Goal: Transaction & Acquisition: Book appointment/travel/reservation

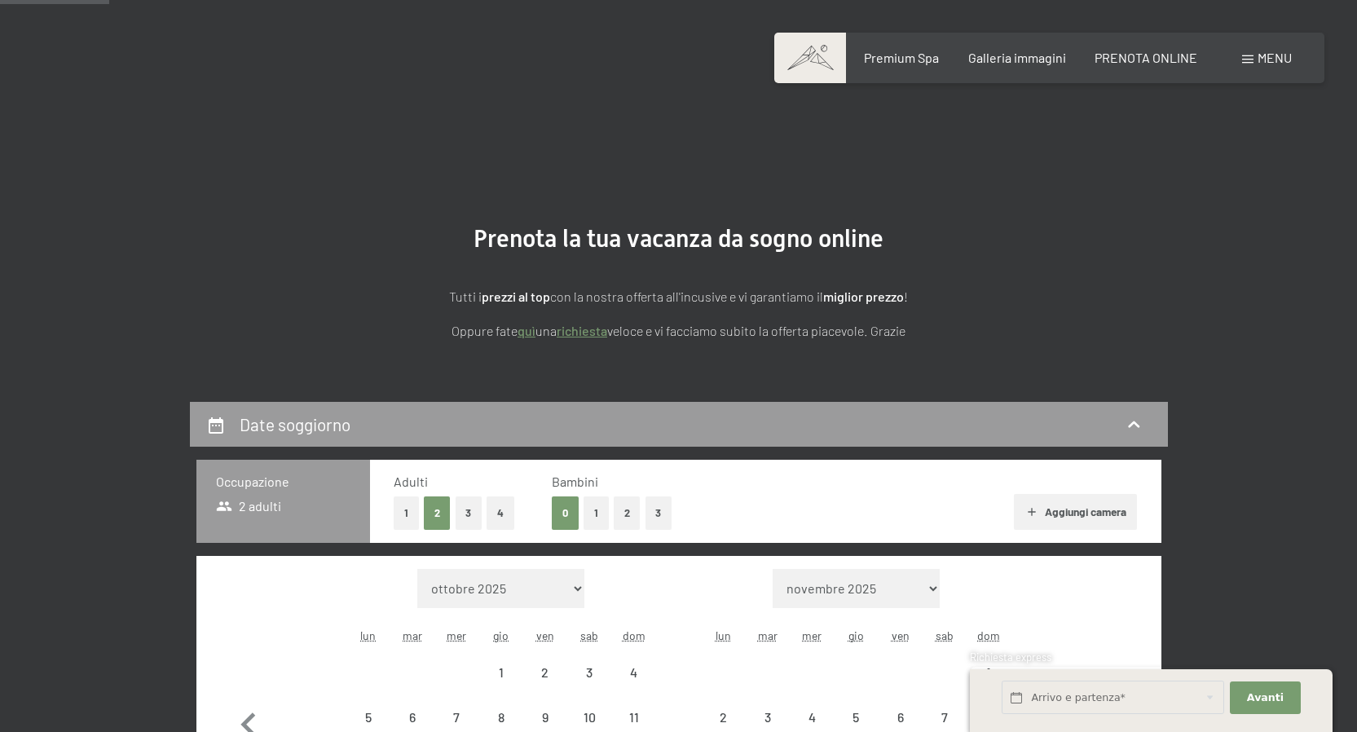
select select "2026-01-01"
select select "2026-02-01"
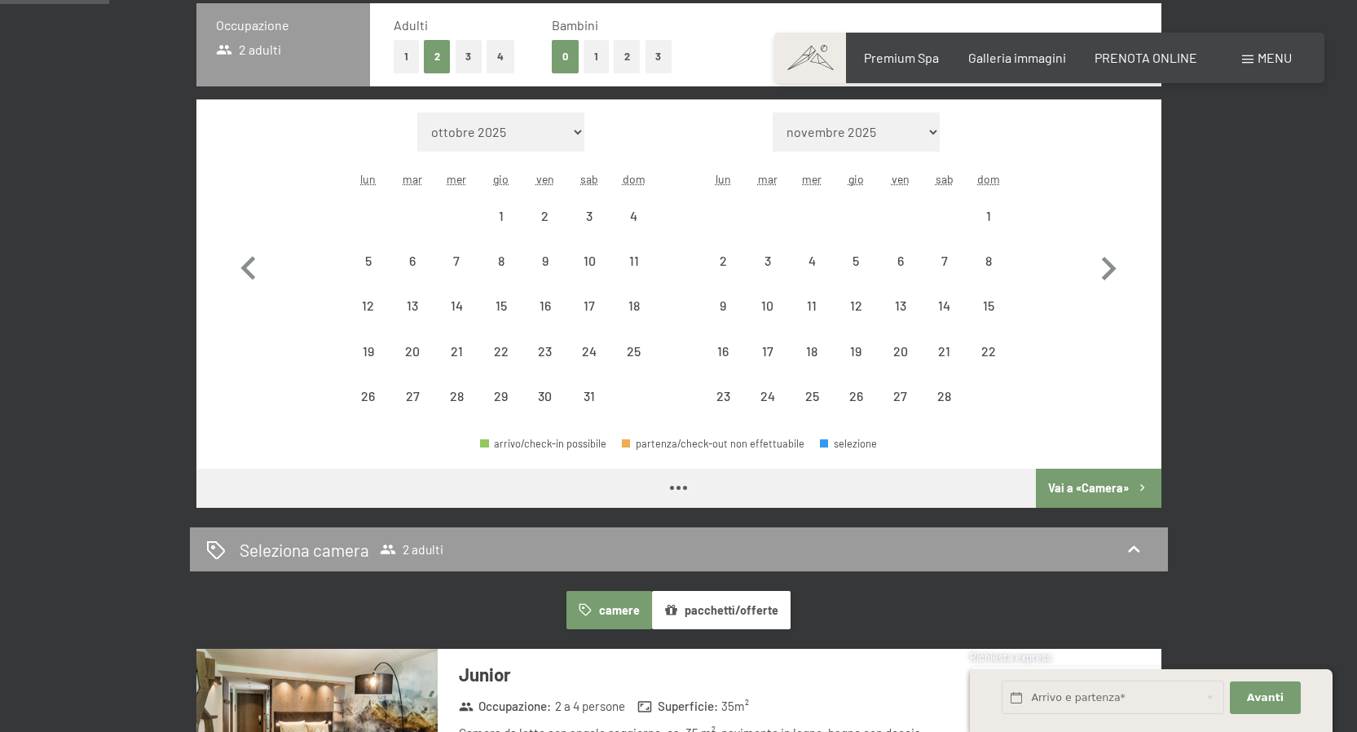
click at [1106, 271] on icon "button" at bounding box center [1107, 268] width 47 height 47
select select "2026-02-01"
select select "2026-03-01"
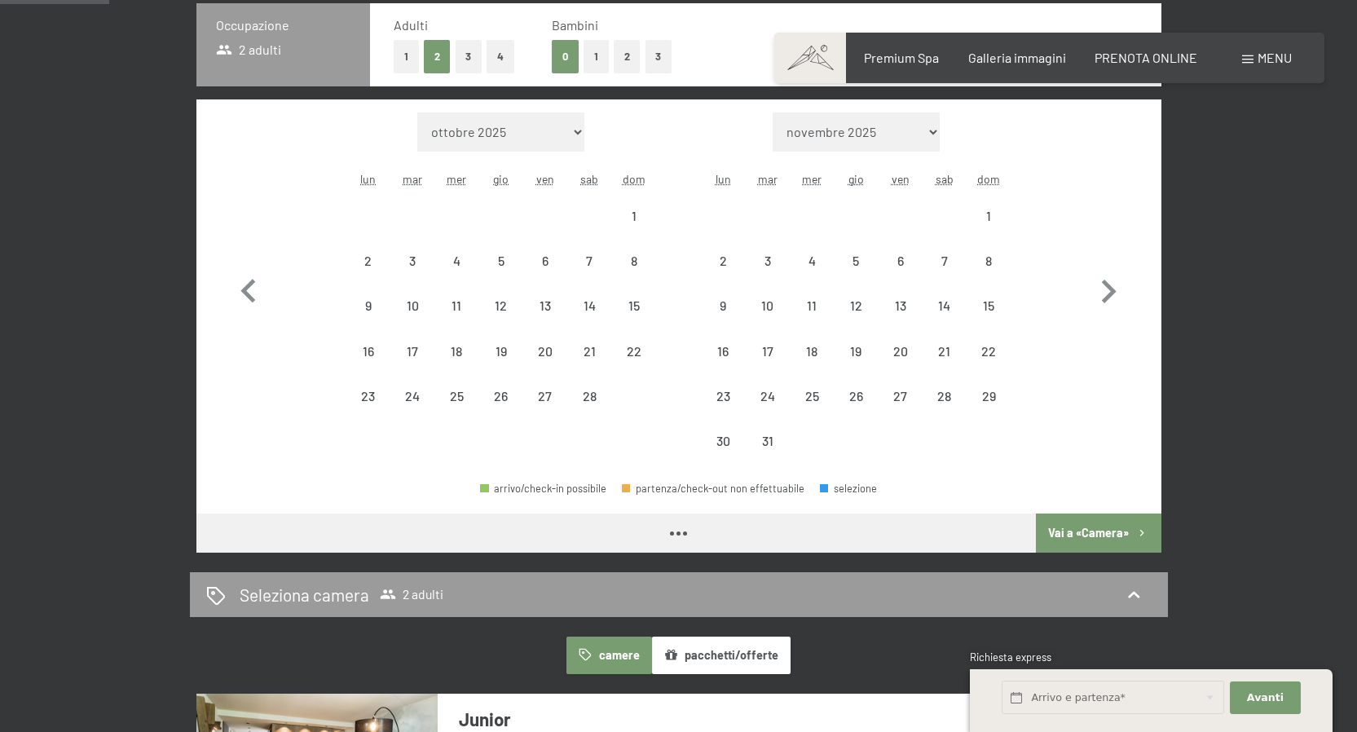
select select "2026-02-01"
select select "2026-03-01"
select select "2026-02-01"
select select "2026-03-01"
select select "2026-02-01"
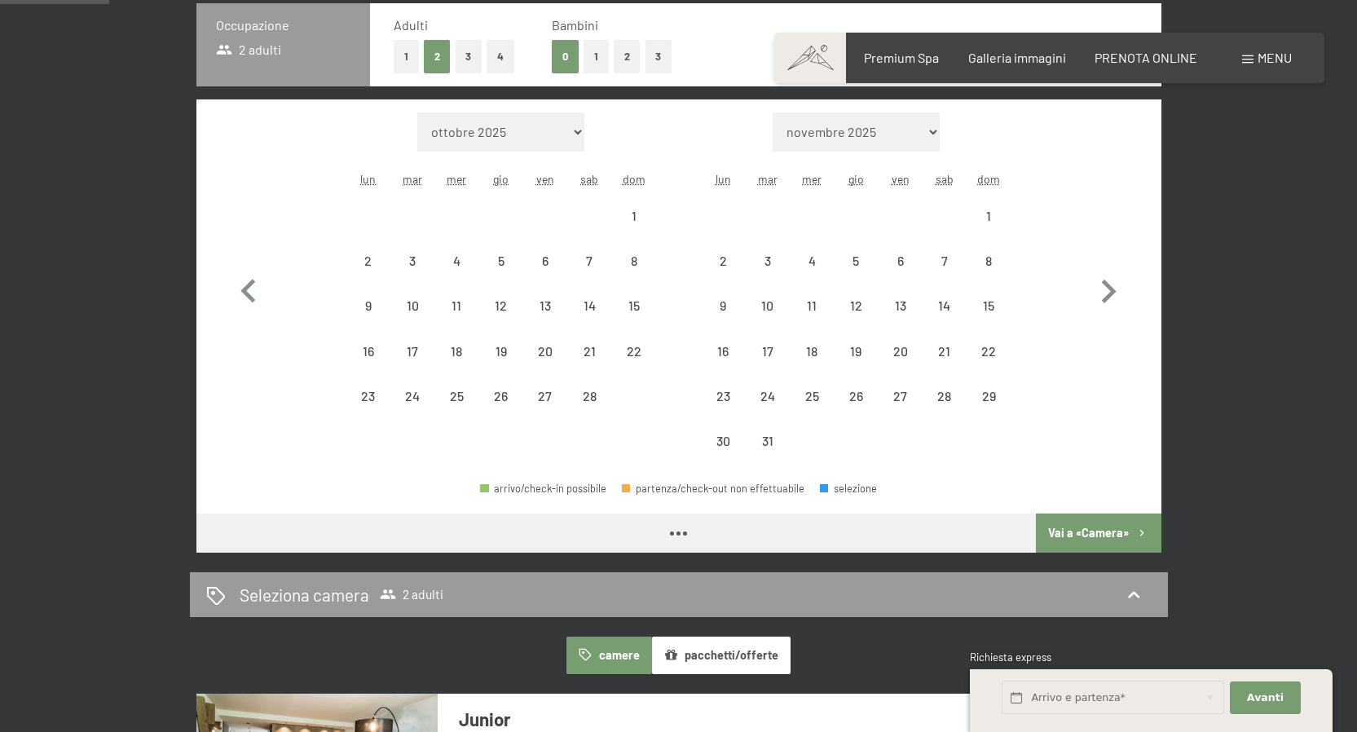
select select "2026-03-01"
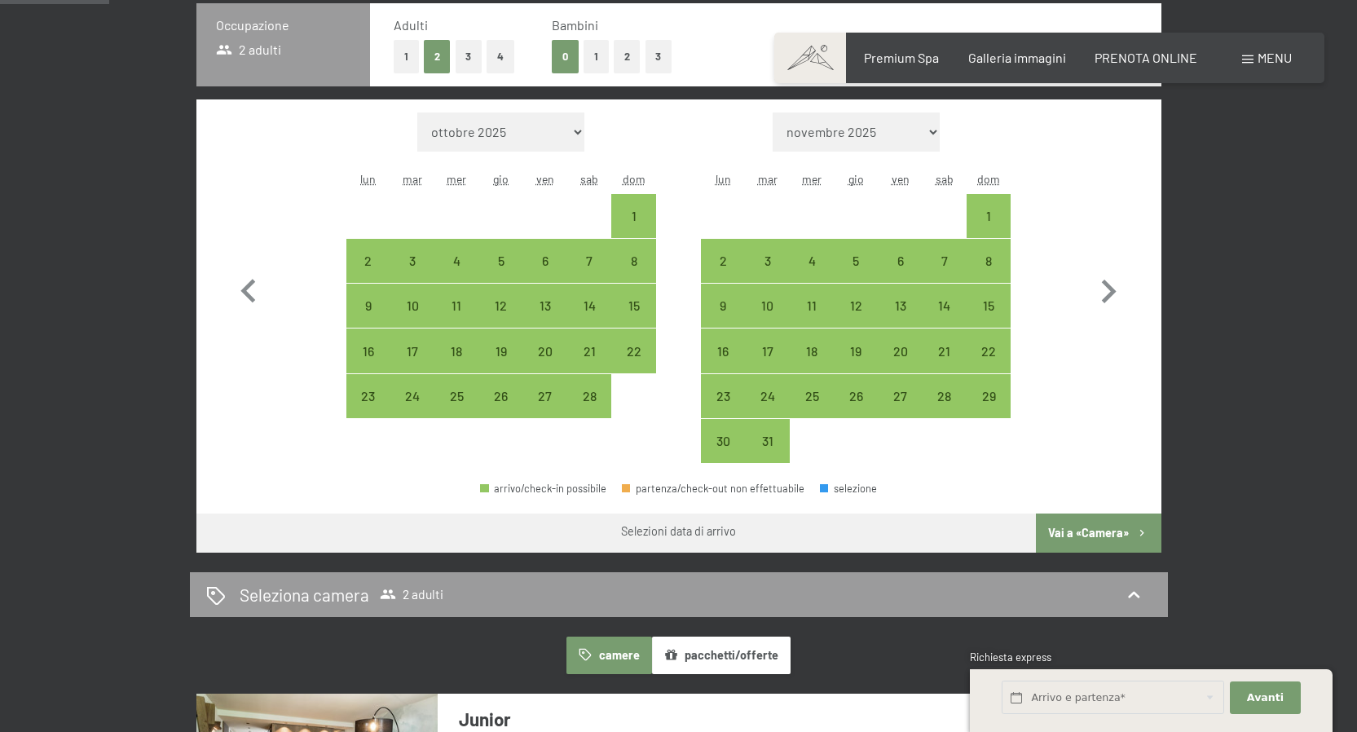
click at [1106, 271] on icon "button" at bounding box center [1107, 291] width 47 height 47
select select "2026-03-01"
select select "2026-04-01"
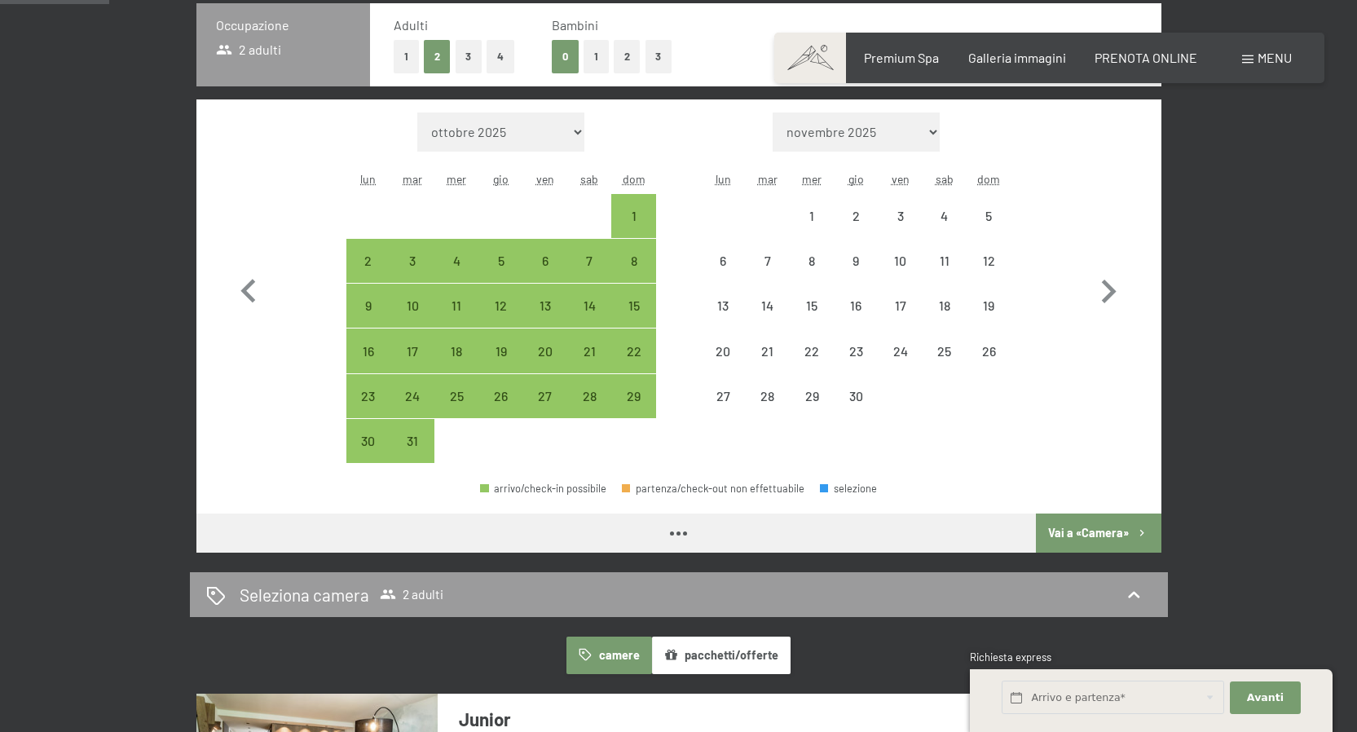
click at [1106, 271] on icon "button" at bounding box center [1107, 291] width 47 height 47
select select "2026-04-01"
select select "2026-05-01"
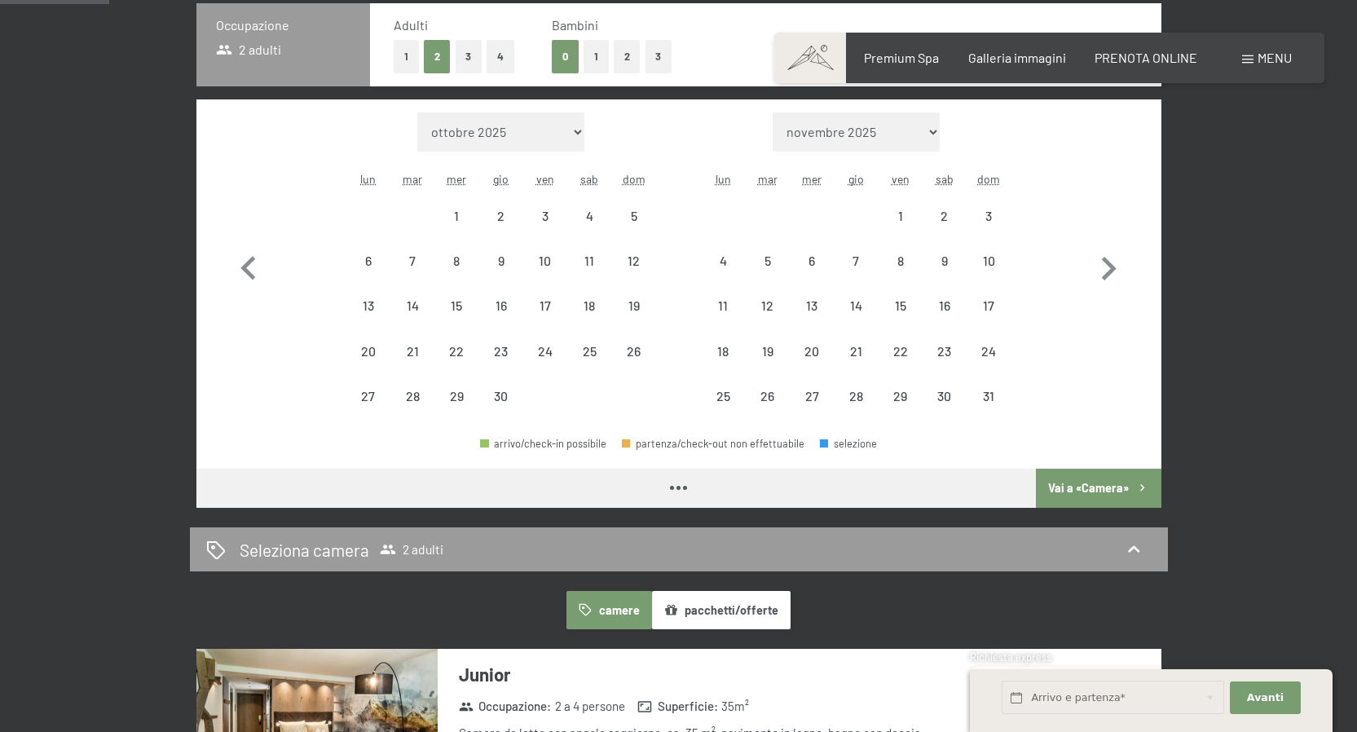
click at [1106, 271] on icon "button" at bounding box center [1107, 268] width 47 height 47
select select "2026-05-01"
select select "2026-06-01"
select select "2026-05-01"
select select "2026-06-01"
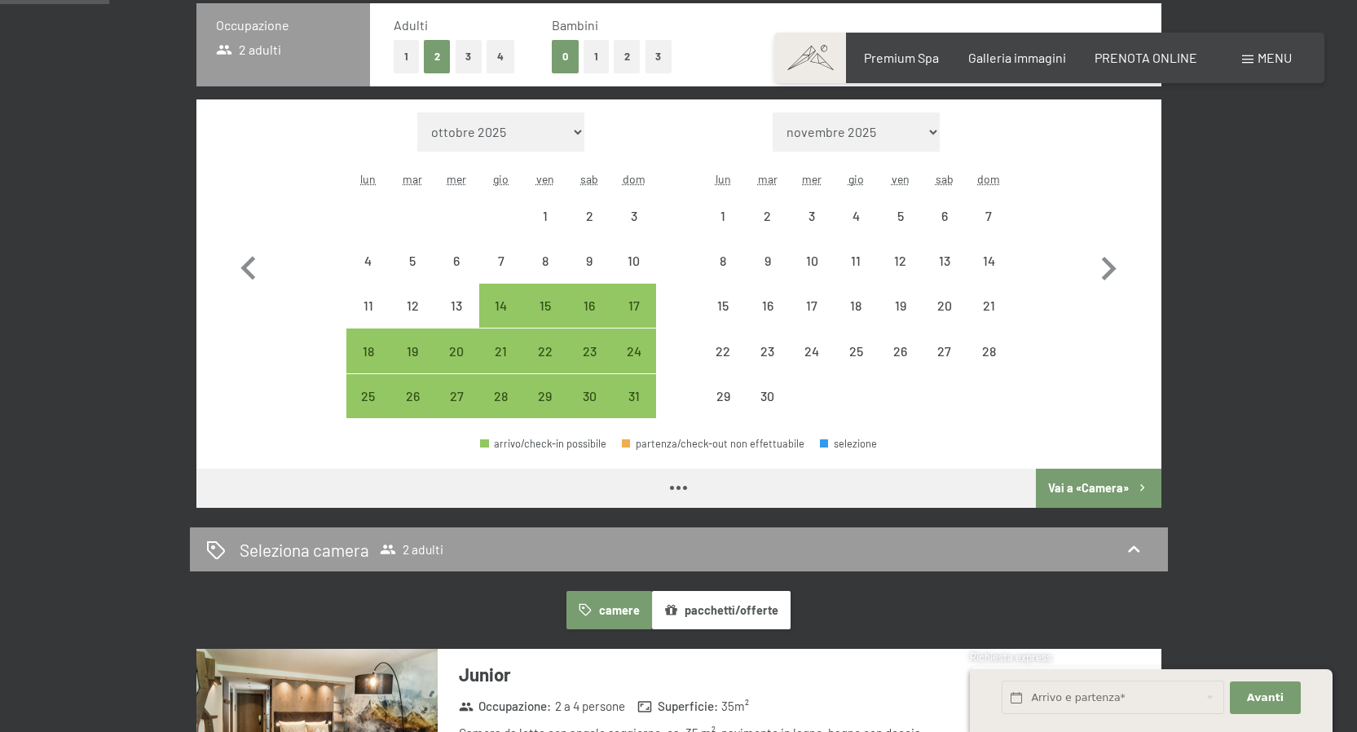
select select "2026-05-01"
select select "2026-06-01"
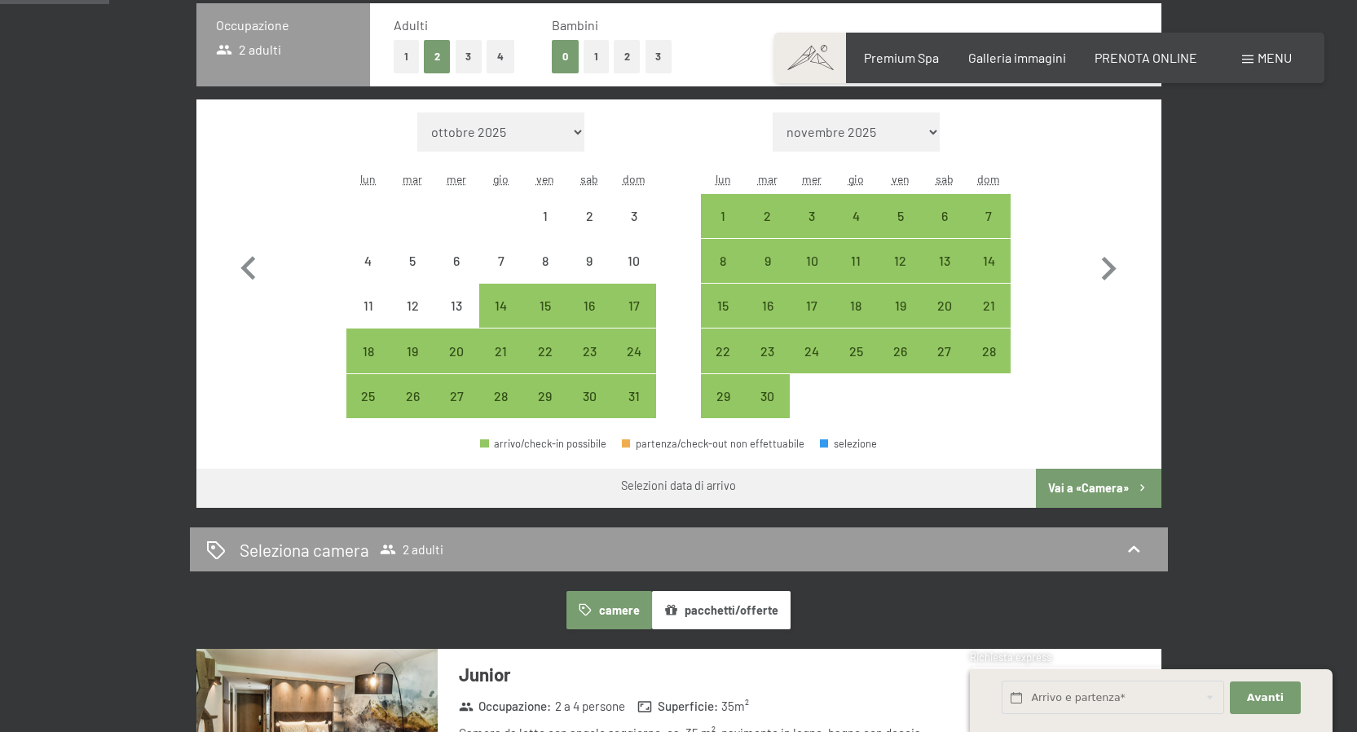
click at [1106, 271] on icon "button" at bounding box center [1107, 268] width 47 height 47
select select "2026-06-01"
select select "2026-07-01"
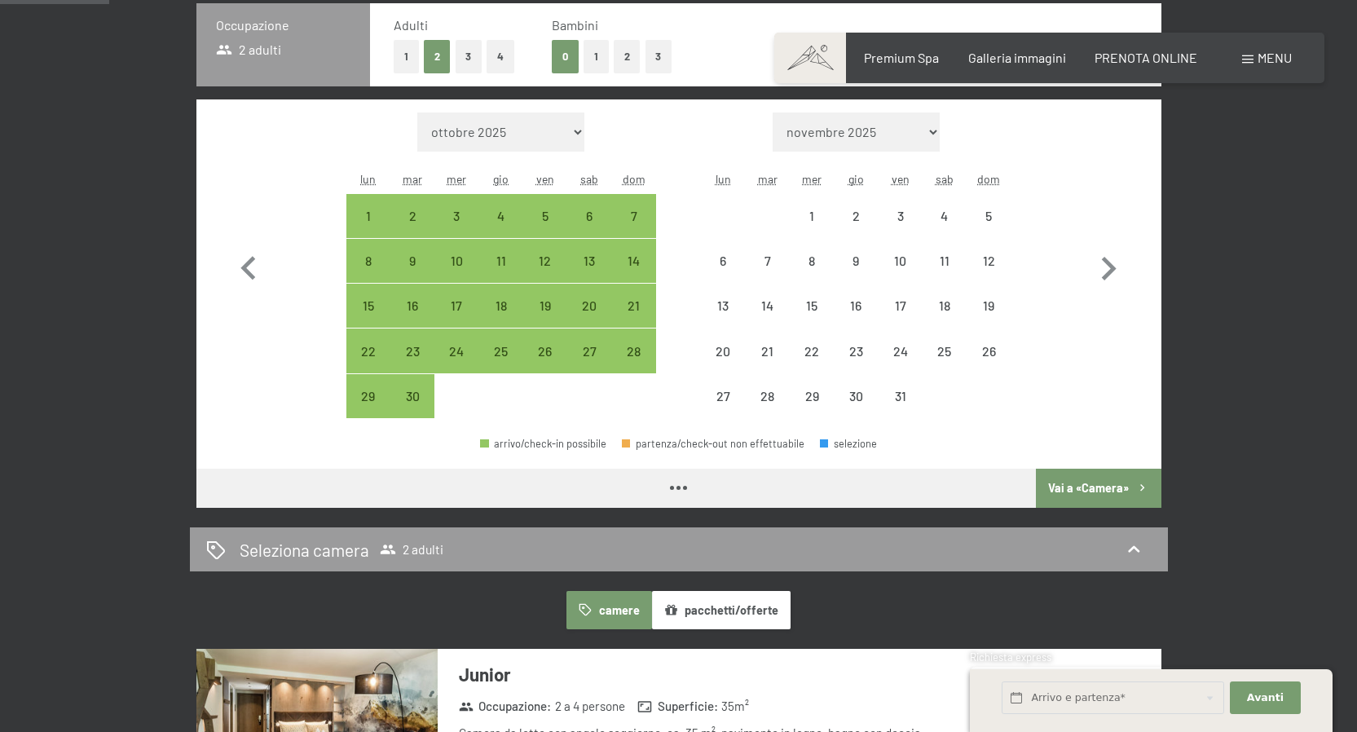
select select "2026-06-01"
select select "2026-07-01"
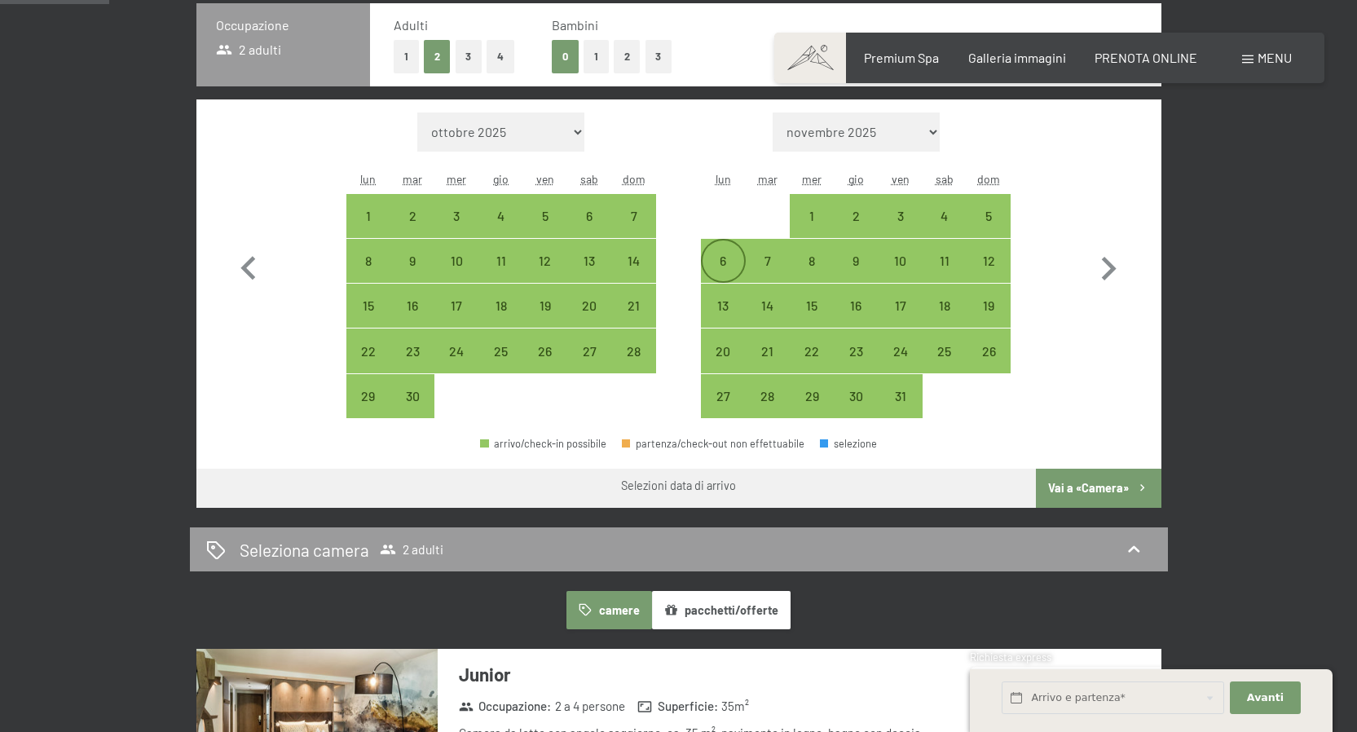
click at [725, 260] on div "6" at bounding box center [722, 274] width 41 height 41
select select "2026-06-01"
select select "2026-07-01"
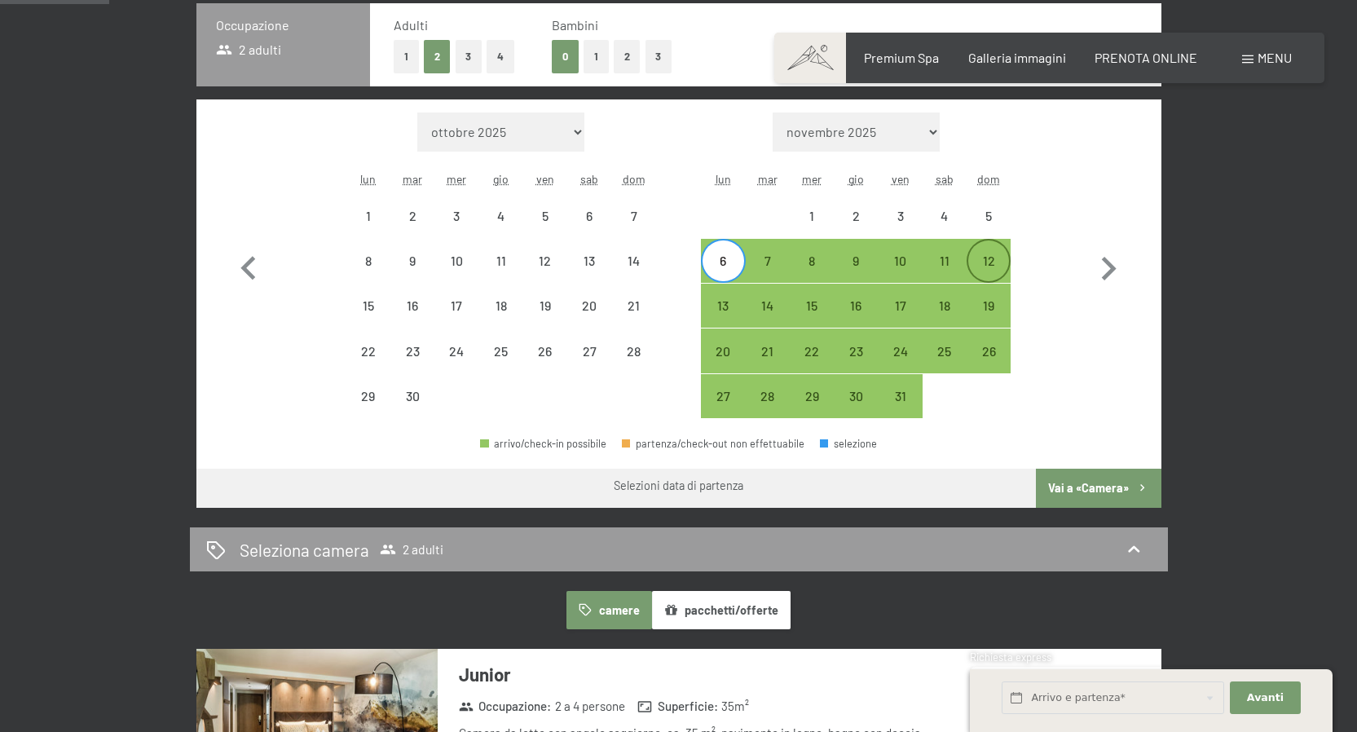
click at [1002, 262] on div "12" at bounding box center [988, 274] width 41 height 41
select select "2026-06-01"
select select "2026-07-01"
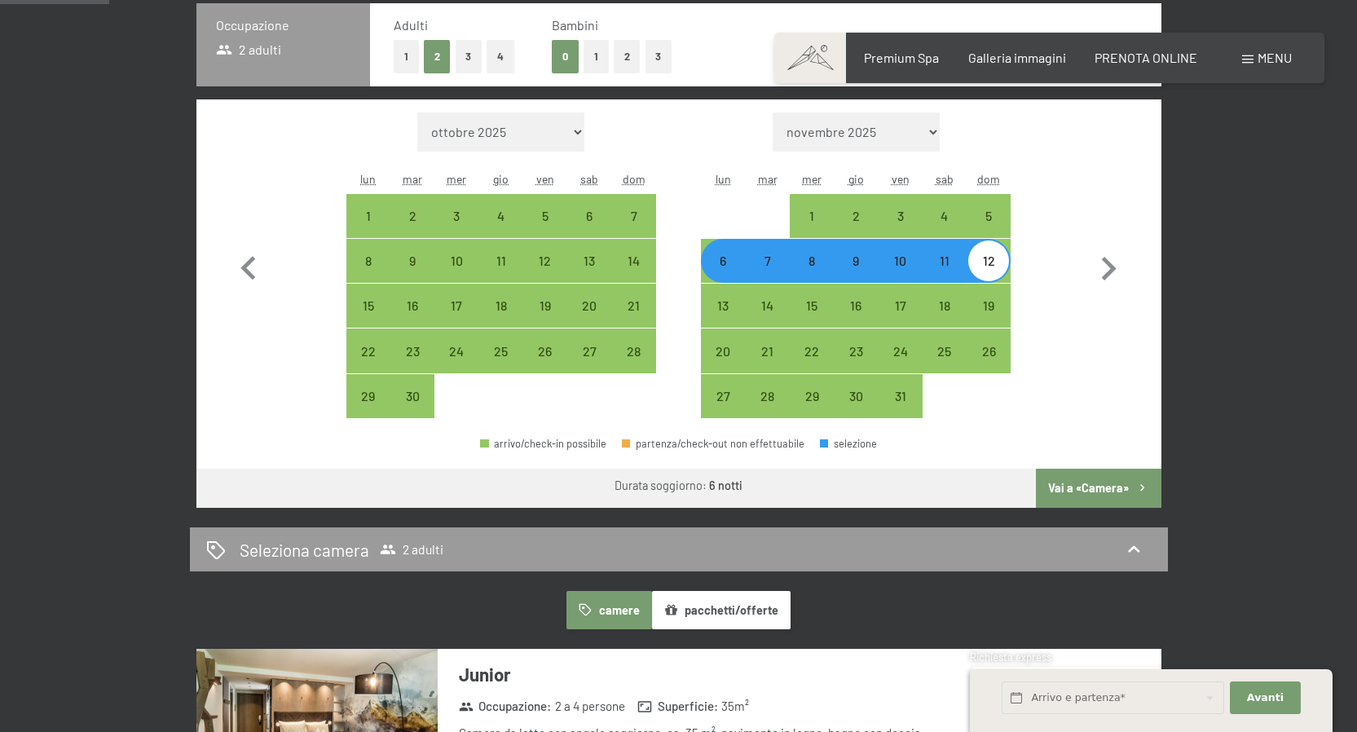
click at [1104, 490] on button "Vai a «Camera»" at bounding box center [1098, 487] width 125 height 39
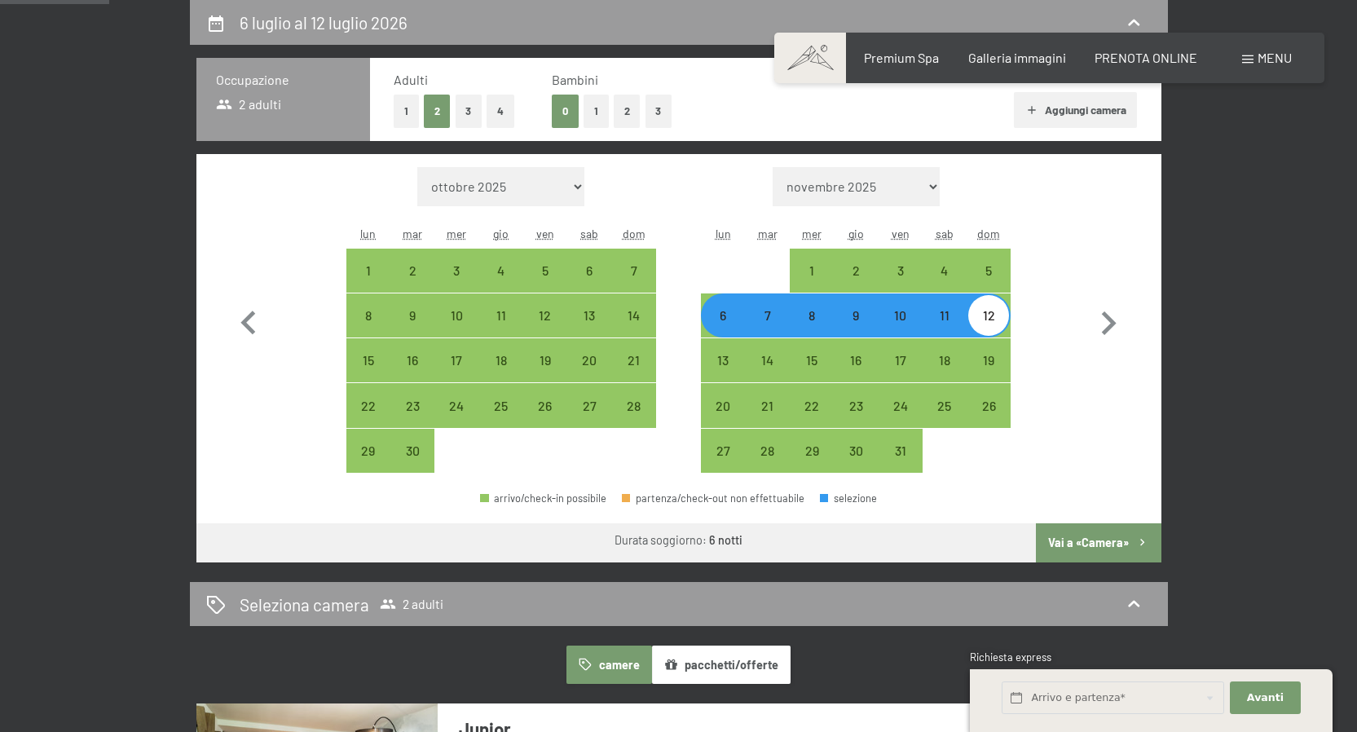
select select "2026-06-01"
select select "2026-07-01"
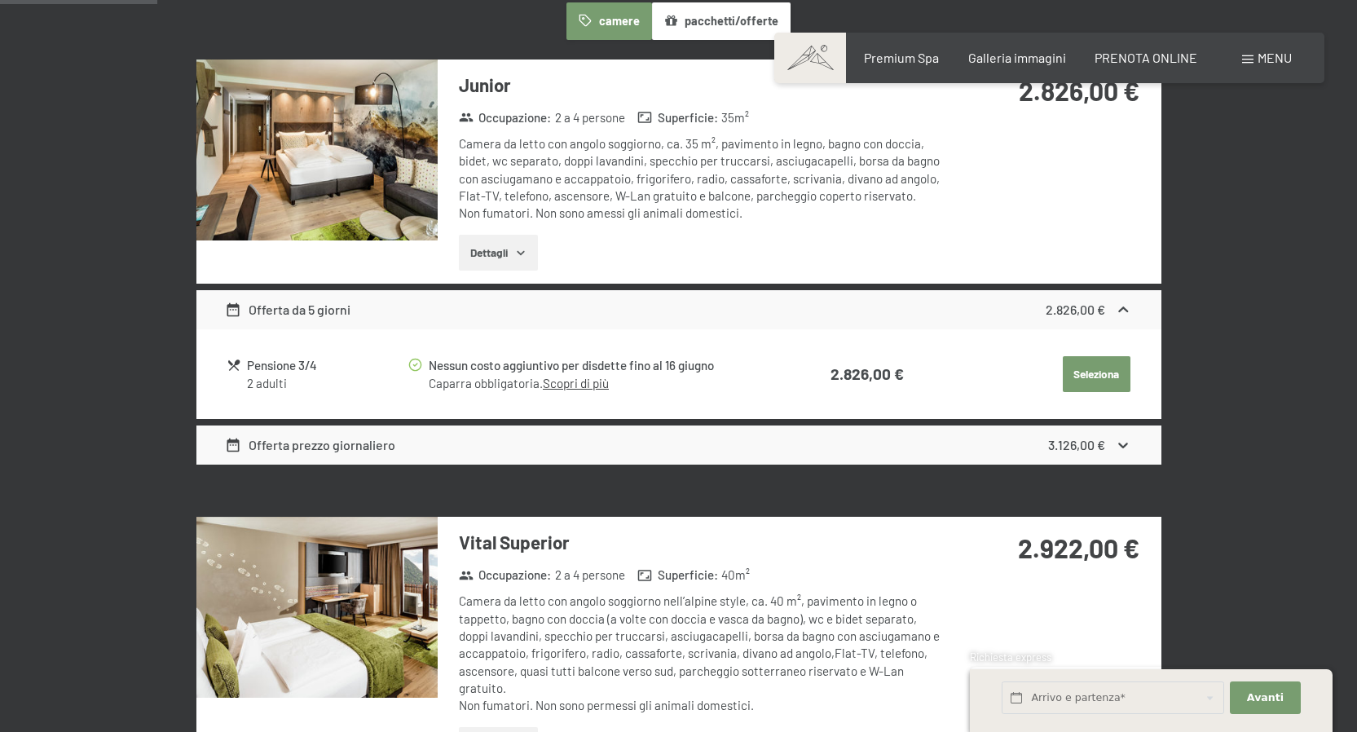
scroll to position [450, 0]
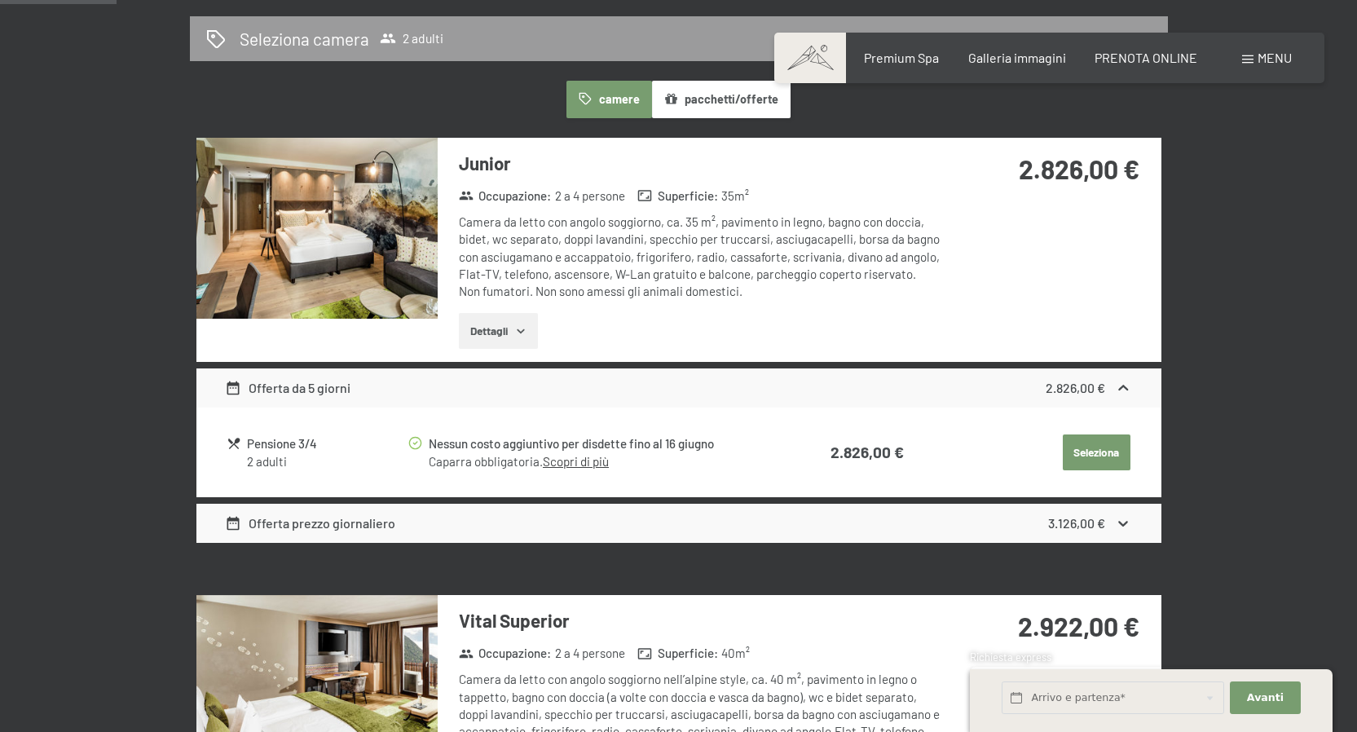
click at [586, 460] on link "Scopri di più" at bounding box center [576, 461] width 66 height 15
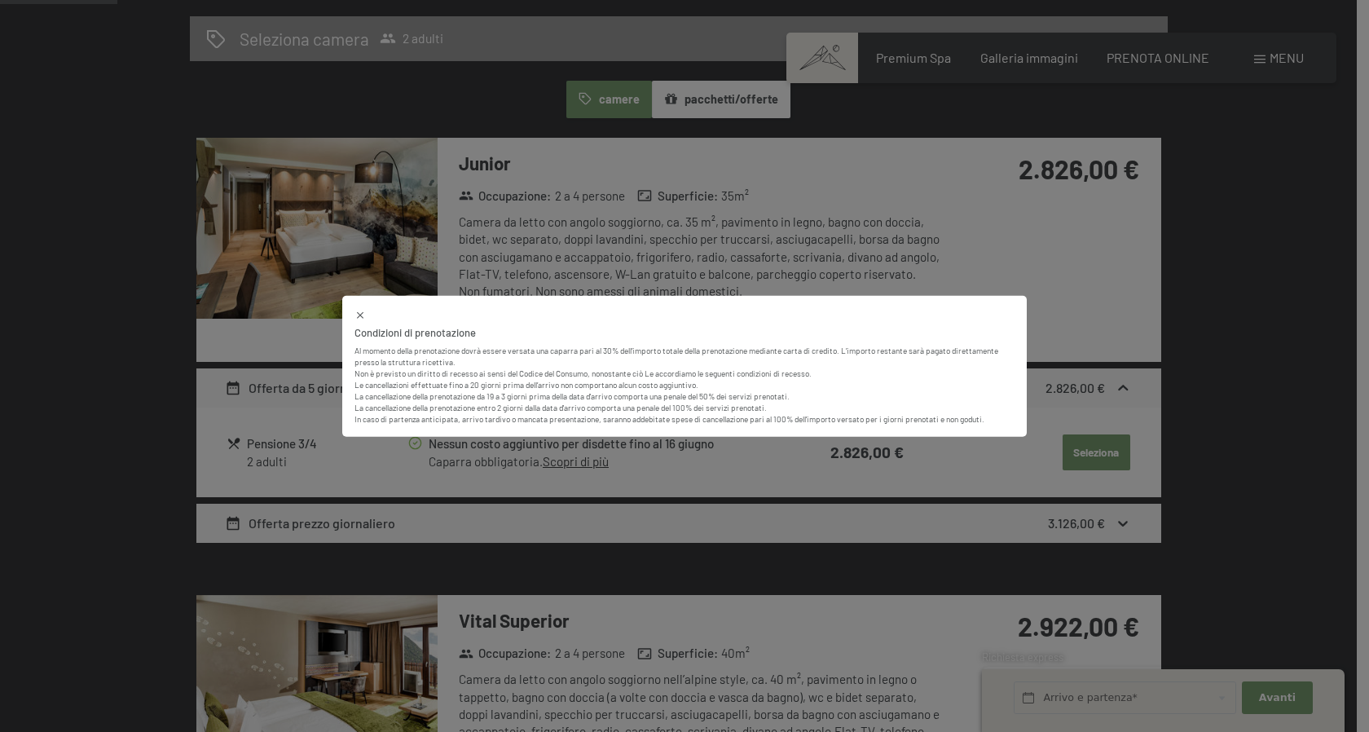
click at [684, 459] on div "Condizioni di prenotazione Al momento della prenotazione dovrà essere versata u…" at bounding box center [684, 366] width 1369 height 732
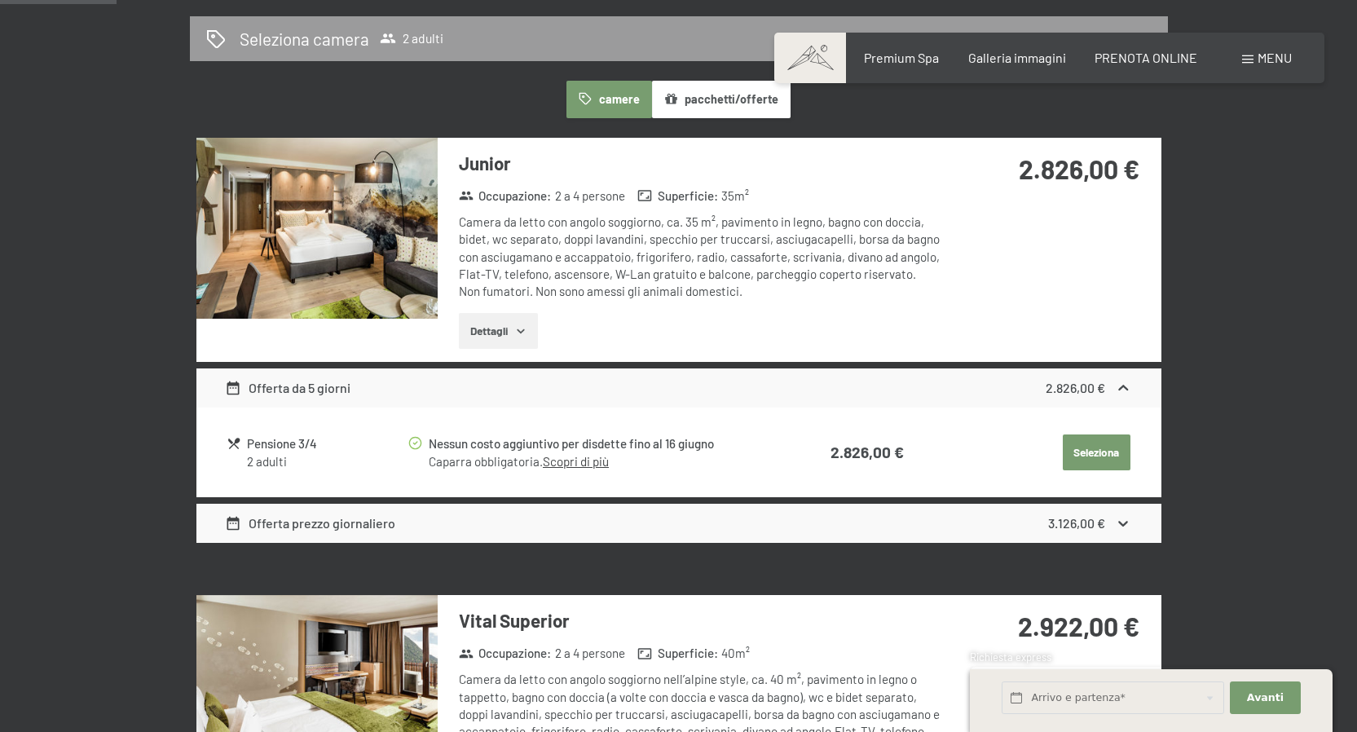
click at [244, 444] on div "Pensione 3/4 2 adulti" at bounding box center [317, 452] width 180 height 36
click at [315, 445] on div "Pensione 3/4" at bounding box center [326, 443] width 159 height 19
click at [1105, 446] on button "Seleziona" at bounding box center [1096, 452] width 68 height 36
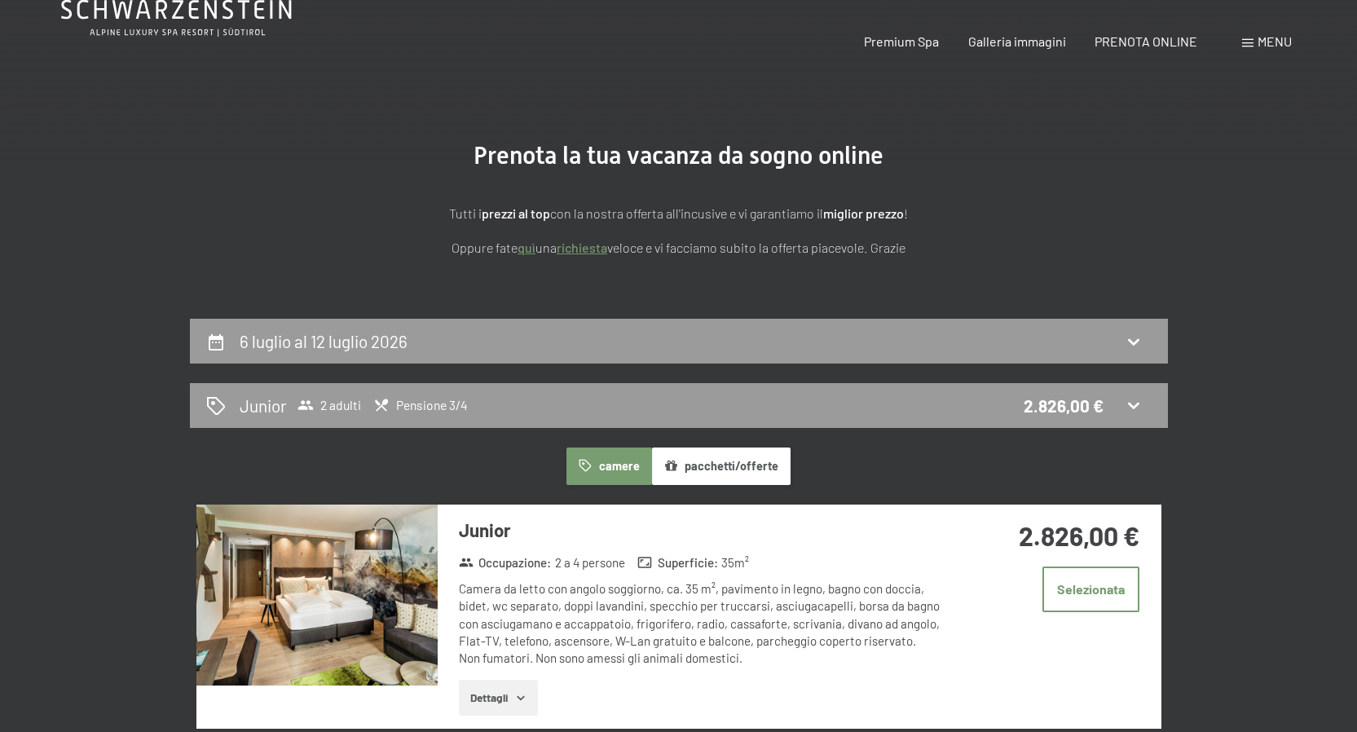
scroll to position [0, 0]
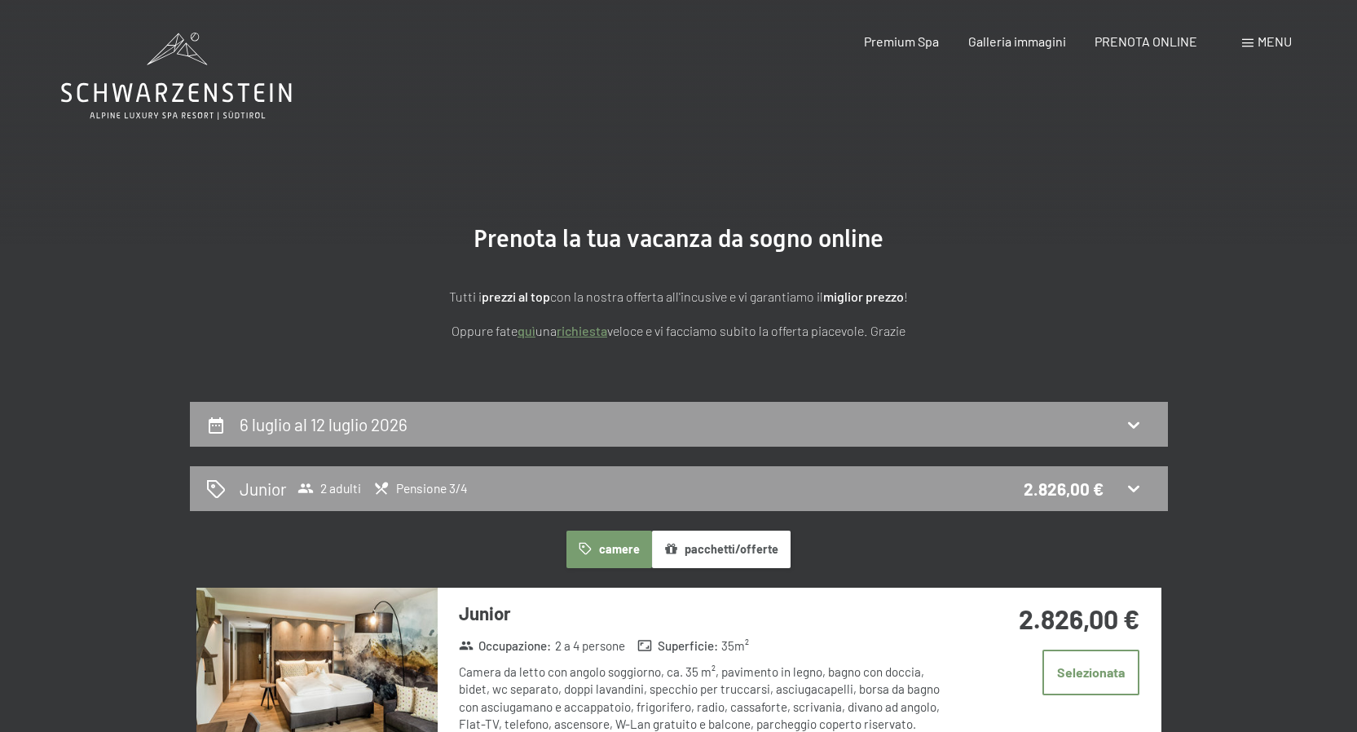
click at [155, 87] on icon at bounding box center [176, 76] width 231 height 87
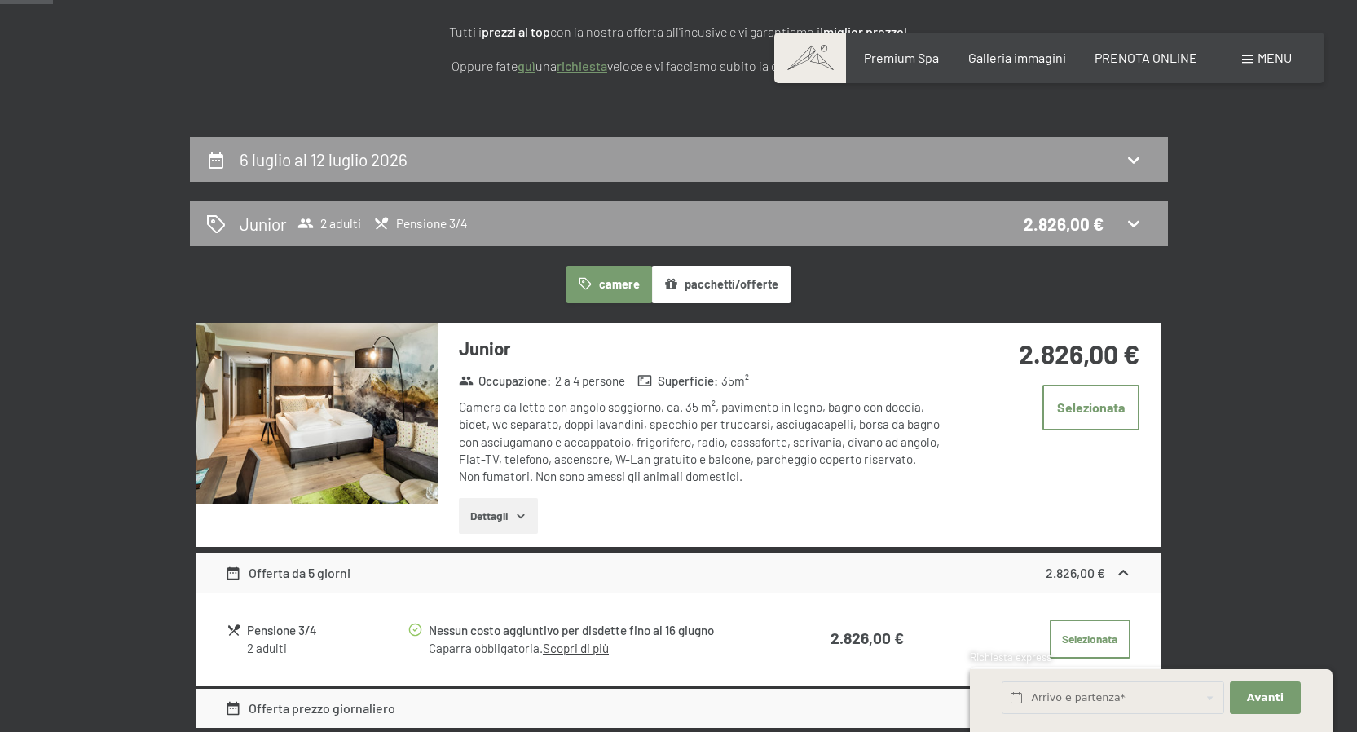
scroll to position [266, 0]
click at [761, 290] on button "pacchetti/offerte" at bounding box center [721, 283] width 139 height 37
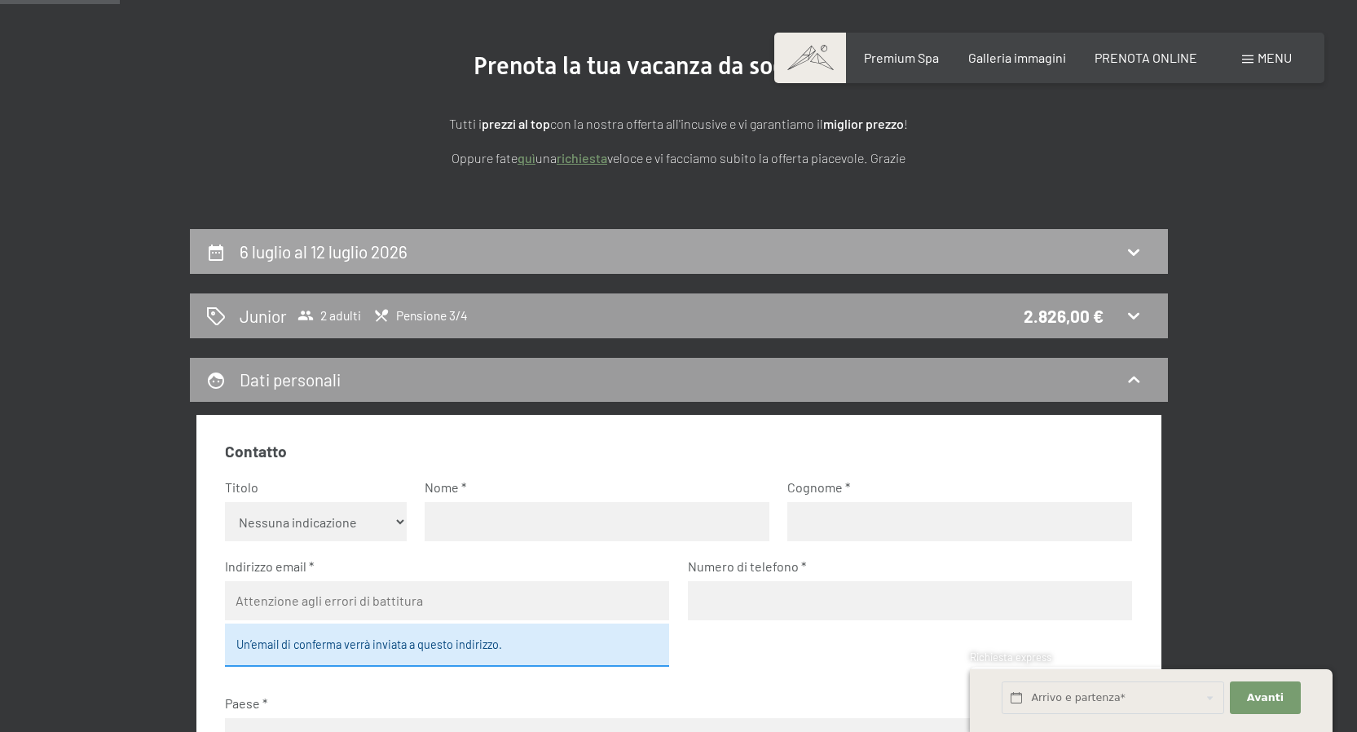
click at [386, 242] on h2 "6 luglio al 12 luglio 2026" at bounding box center [324, 251] width 168 height 20
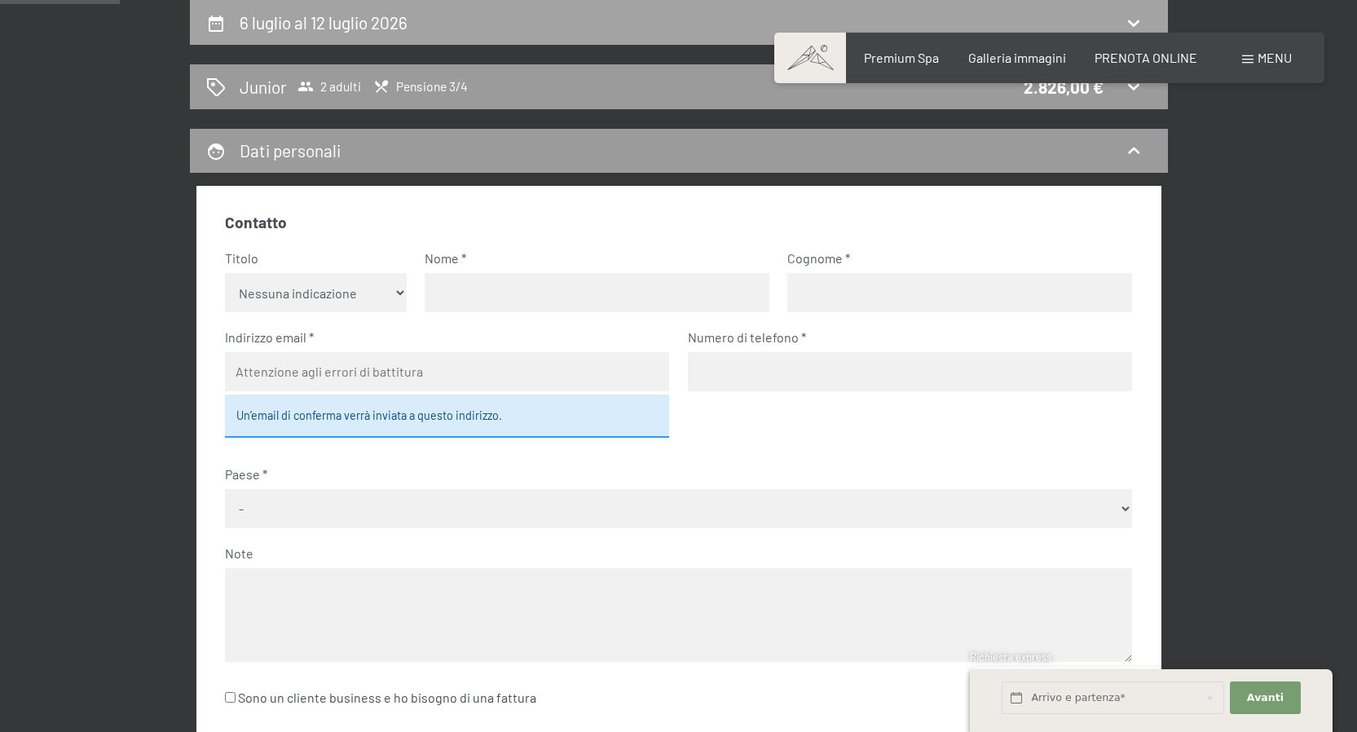
select select "2026-06-01"
select select "2026-07-01"
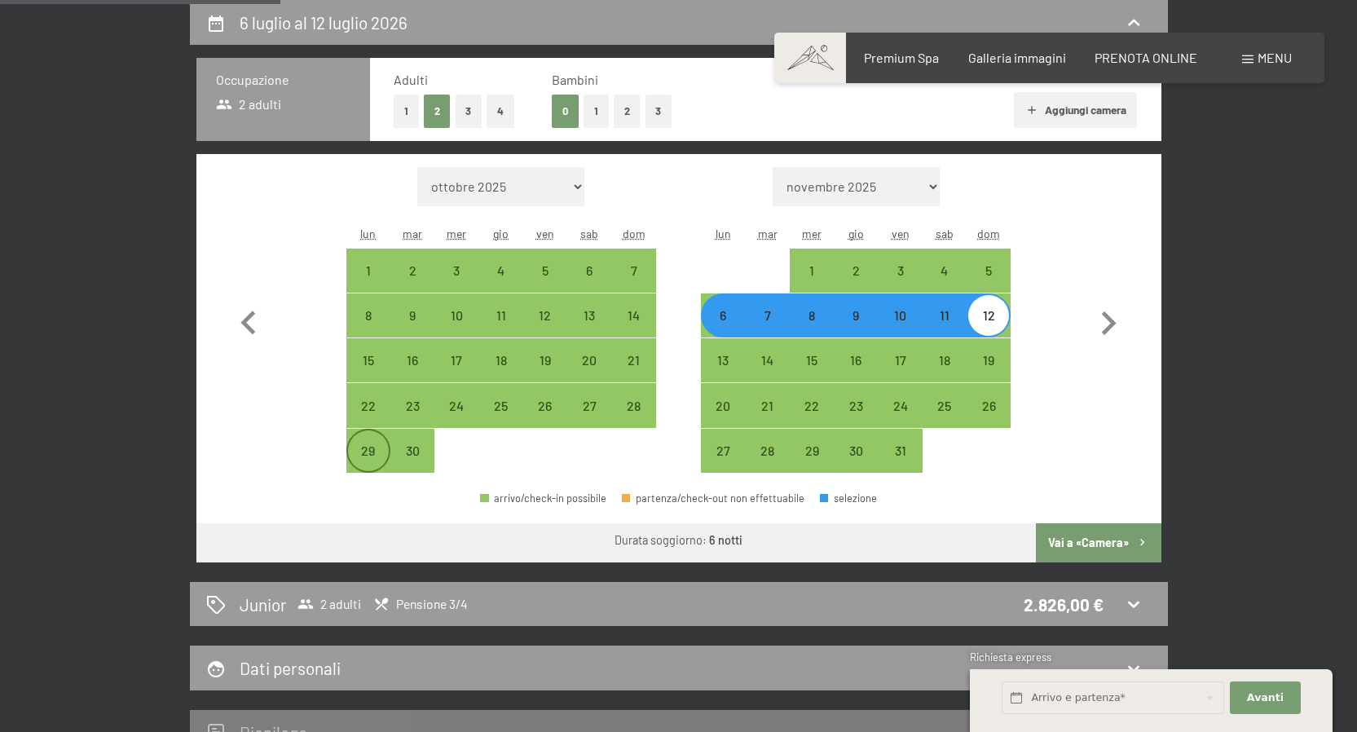
click at [367, 461] on div "29" at bounding box center [368, 464] width 41 height 41
select select "2026-06-01"
select select "2026-07-01"
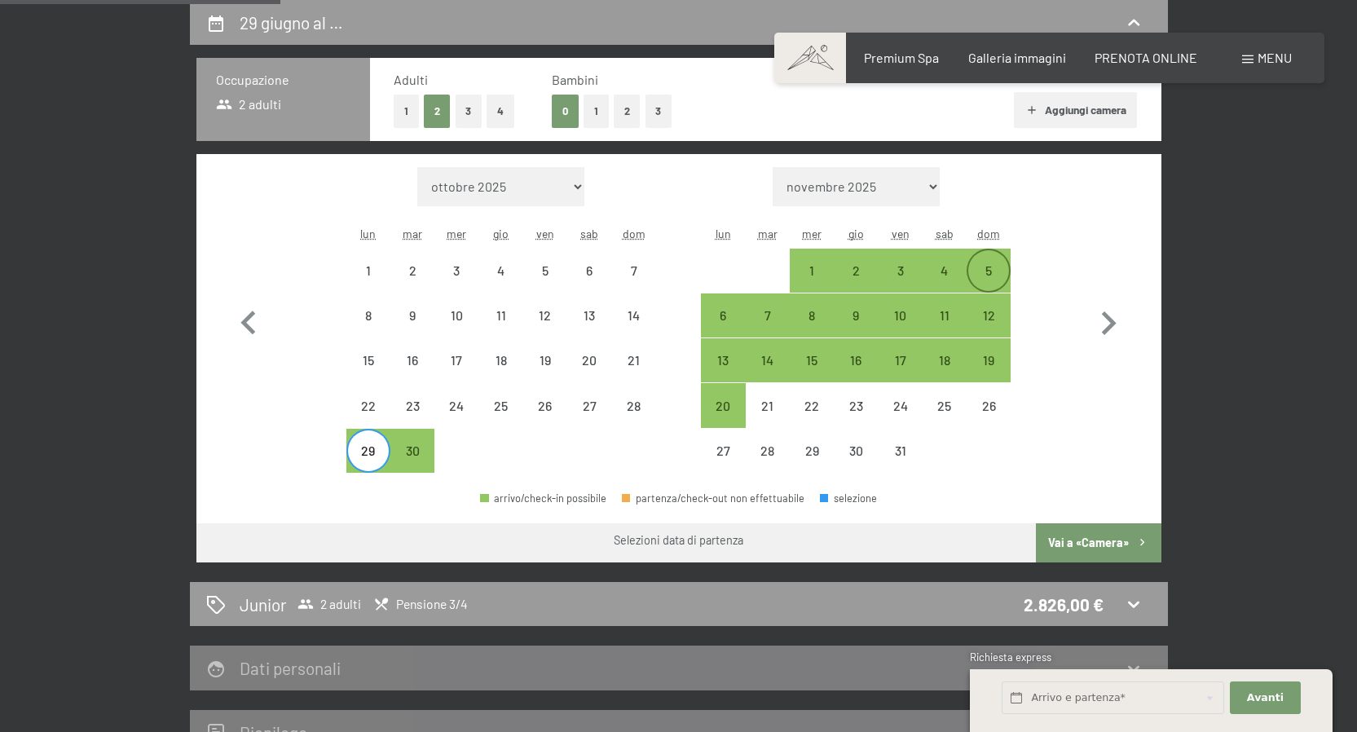
click at [1005, 264] on div "5" at bounding box center [988, 284] width 41 height 41
select select "2026-06-01"
select select "2026-07-01"
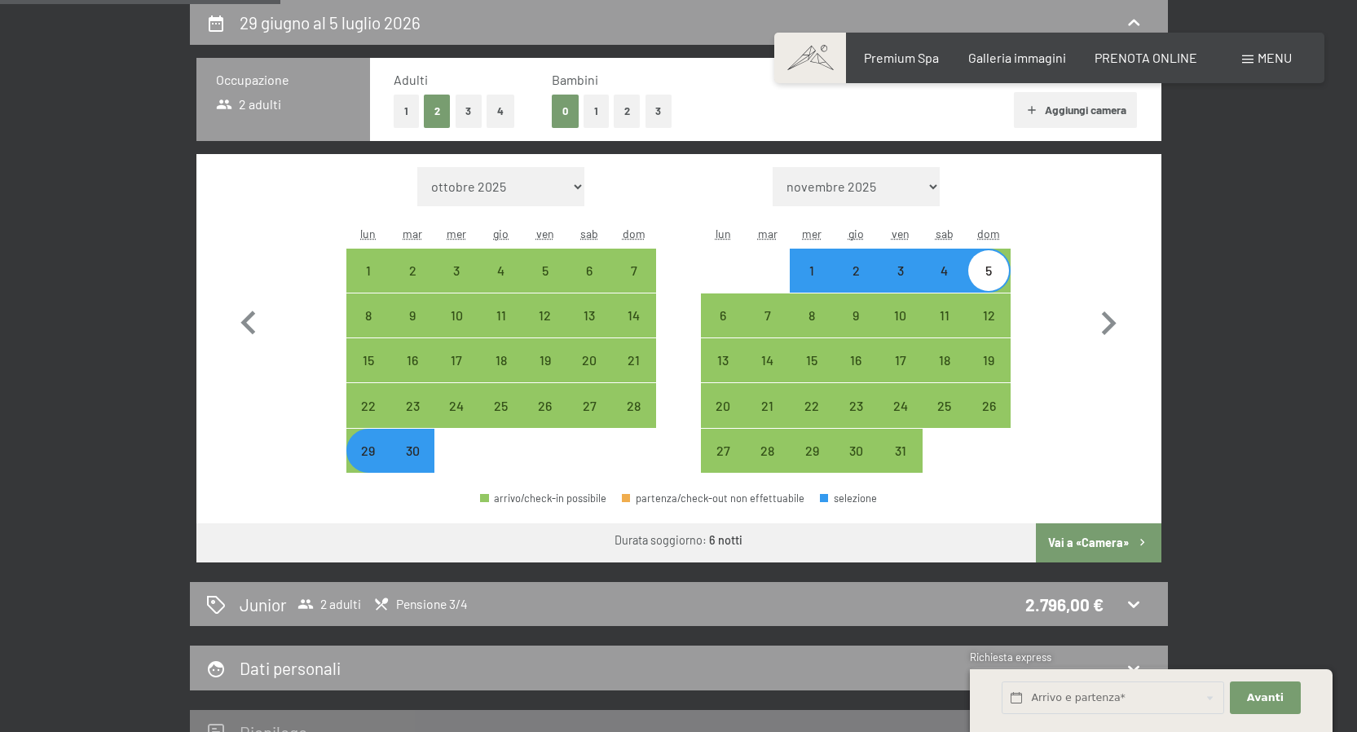
click at [1130, 547] on button "Vai a «Camera»" at bounding box center [1098, 542] width 125 height 39
select select "2026-06-01"
select select "2026-07-01"
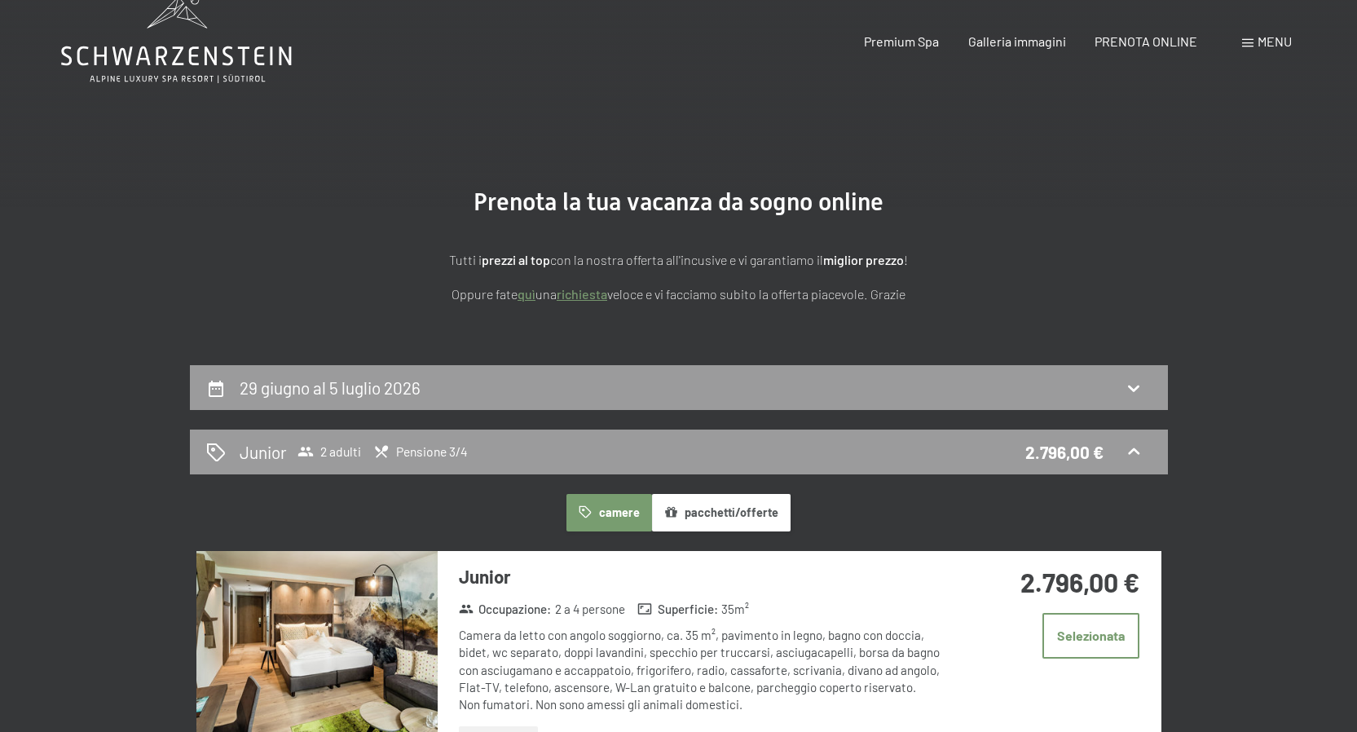
scroll to position [0, 0]
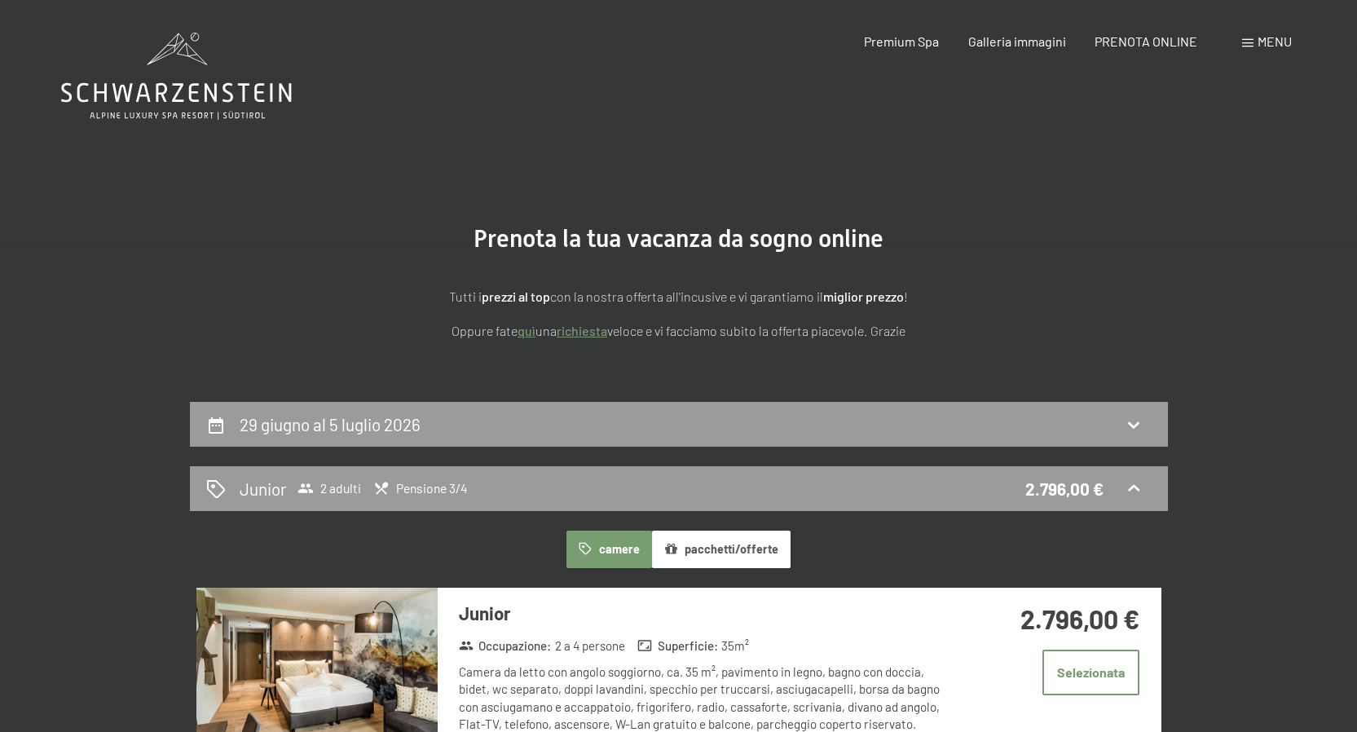
click at [169, 40] on icon at bounding box center [176, 76] width 231 height 87
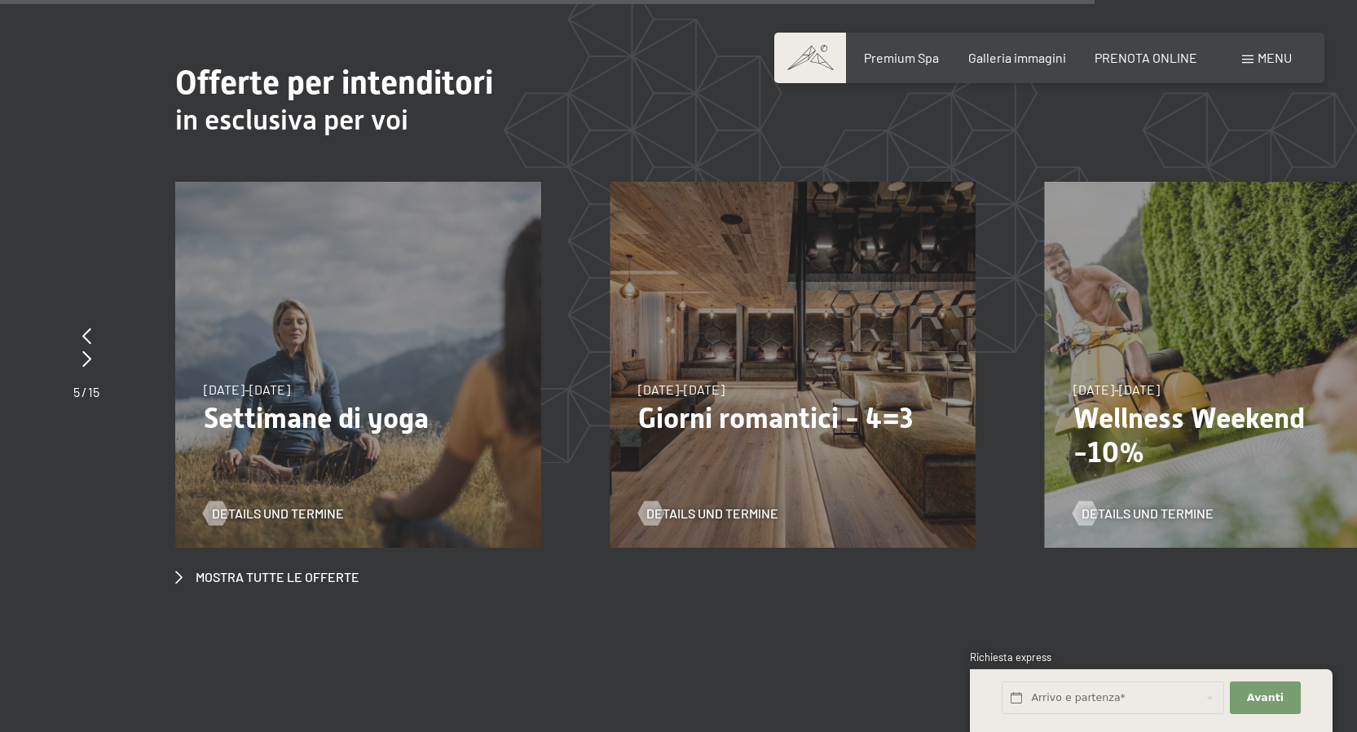
scroll to position [7093, 0]
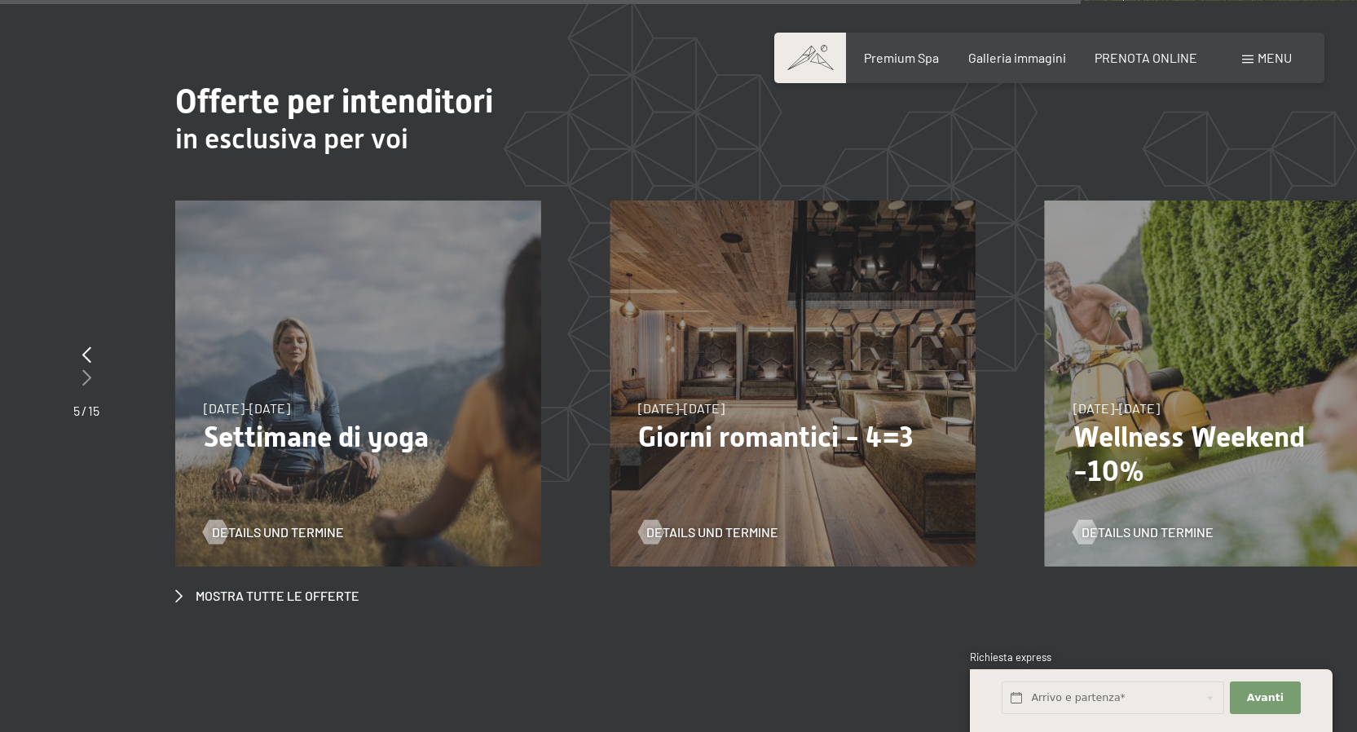
click at [89, 369] on icon at bounding box center [86, 377] width 9 height 16
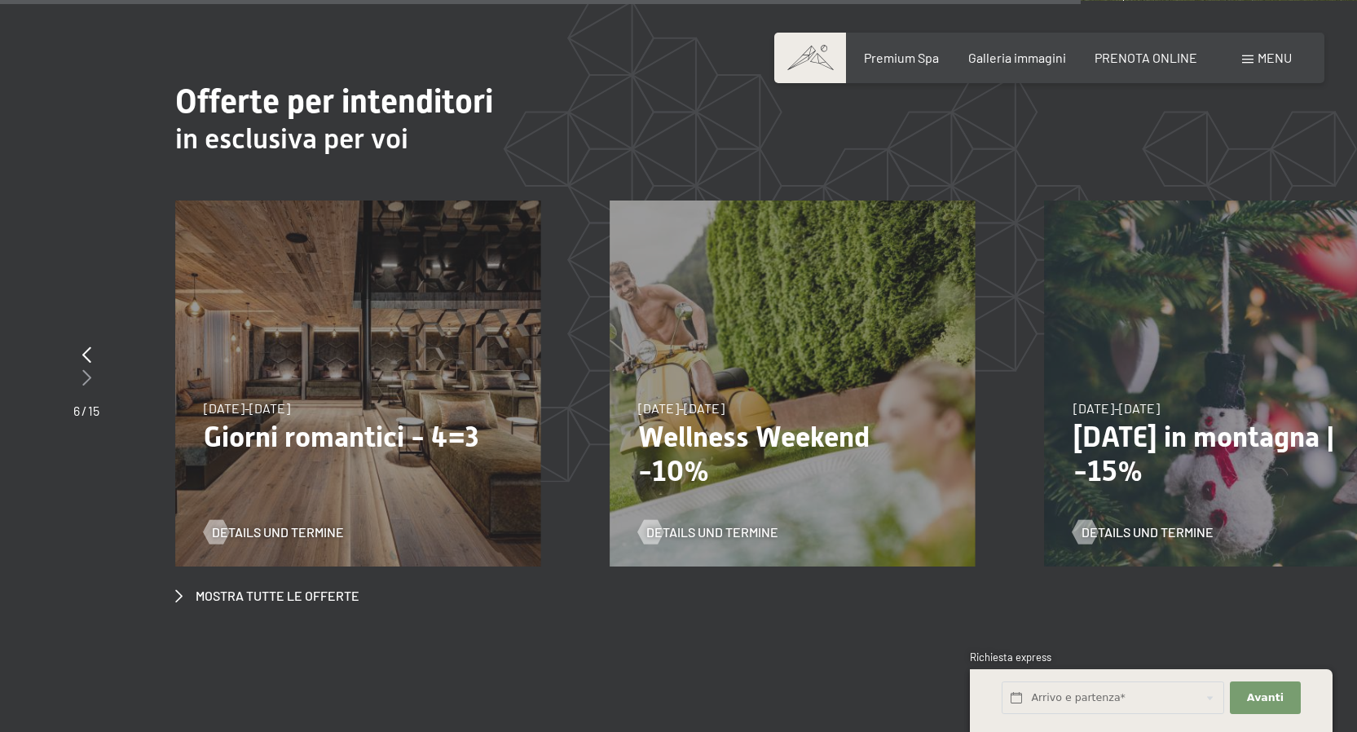
click at [90, 369] on icon at bounding box center [86, 377] width 9 height 16
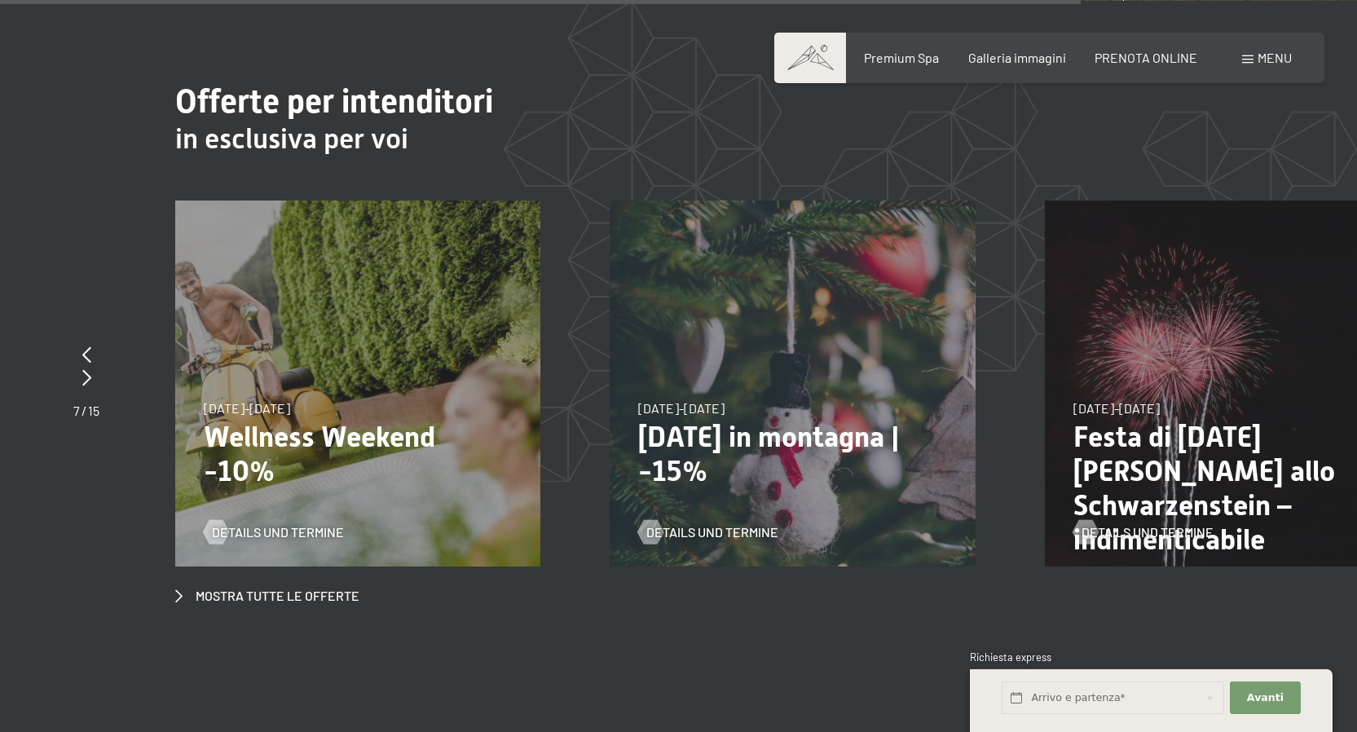
click at [798, 420] on p "Natale in montagna | -15%" at bounding box center [792, 454] width 308 height 68
click at [753, 523] on span "Details und Termine" at bounding box center [728, 532] width 132 height 18
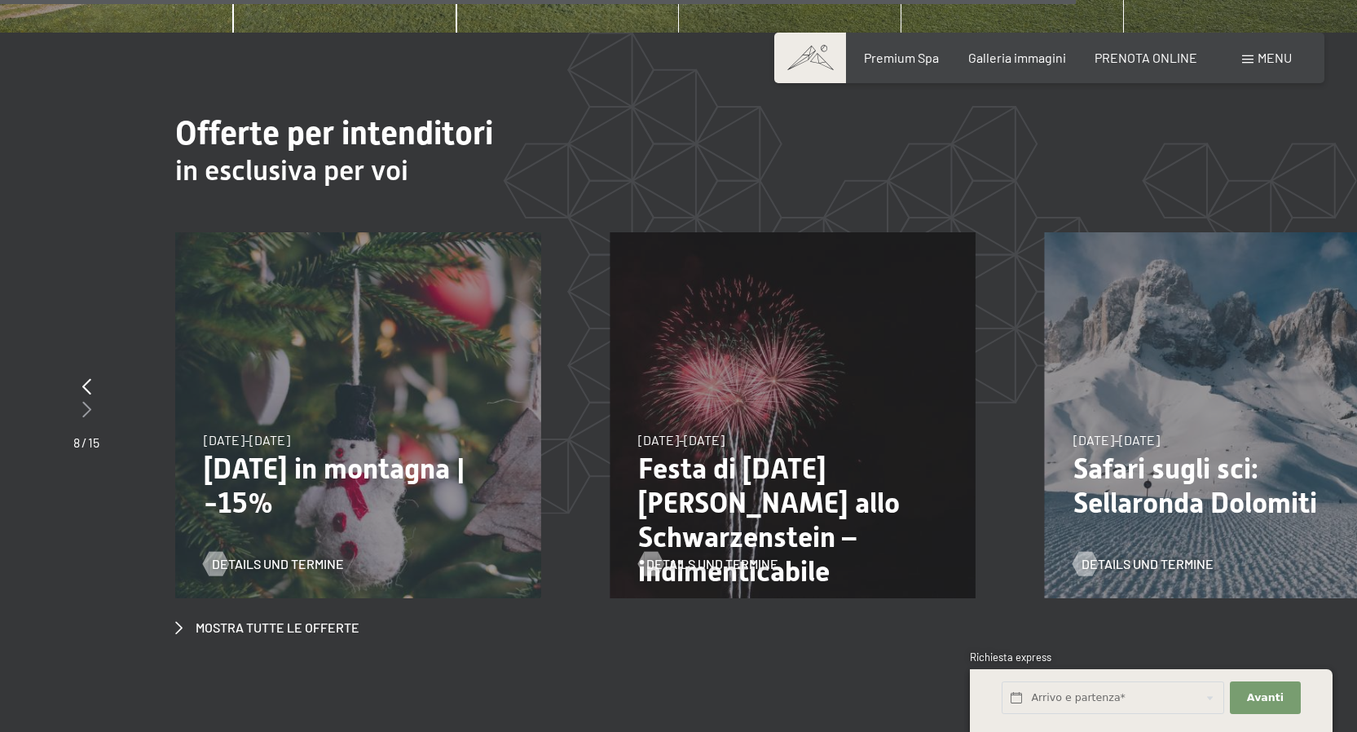
click at [81, 398] on div at bounding box center [86, 409] width 26 height 23
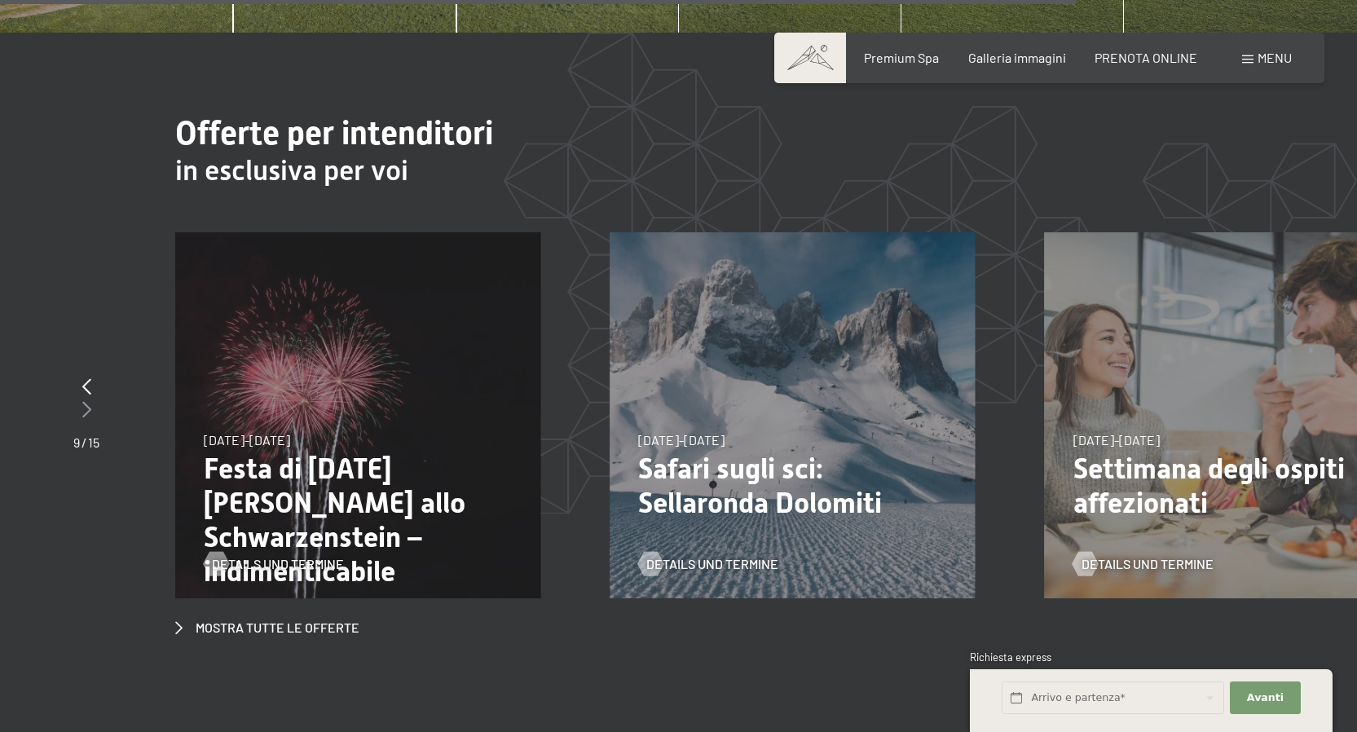
click at [81, 398] on div at bounding box center [86, 409] width 26 height 23
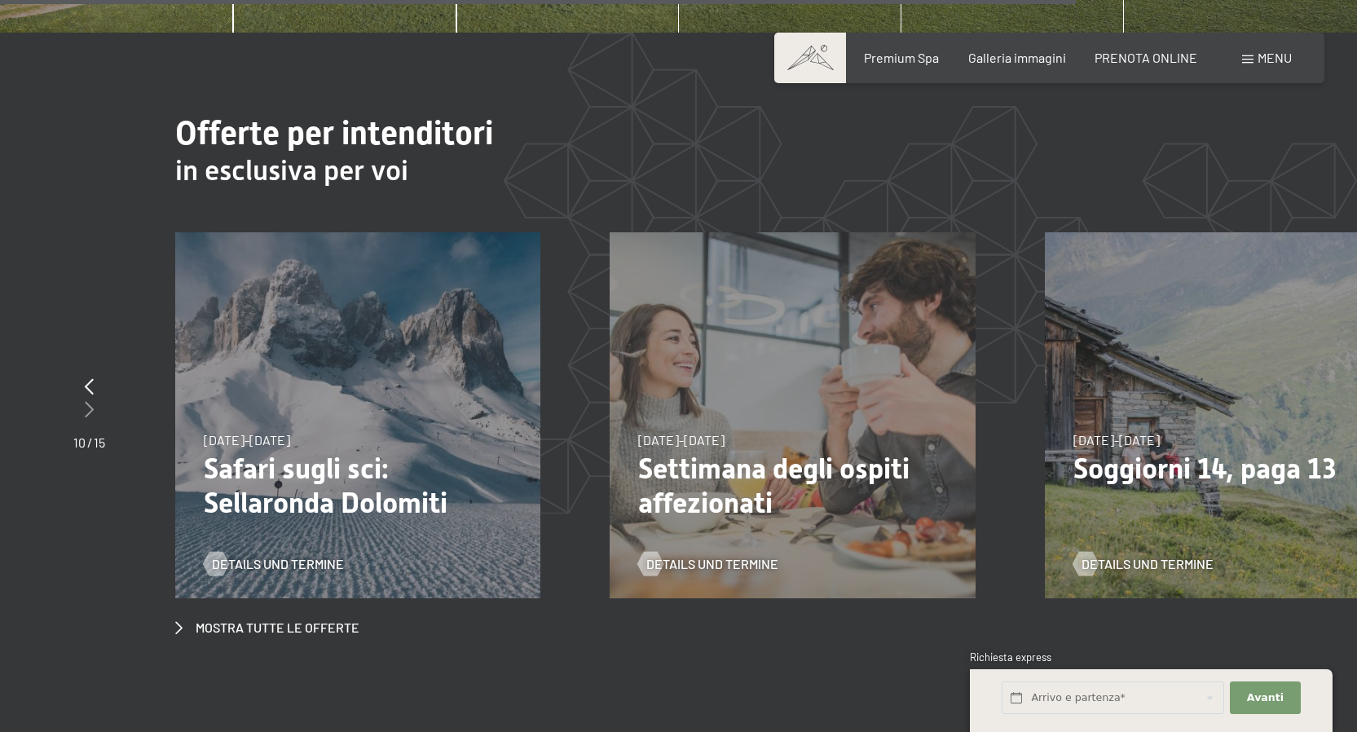
click at [81, 398] on div at bounding box center [89, 409] width 32 height 23
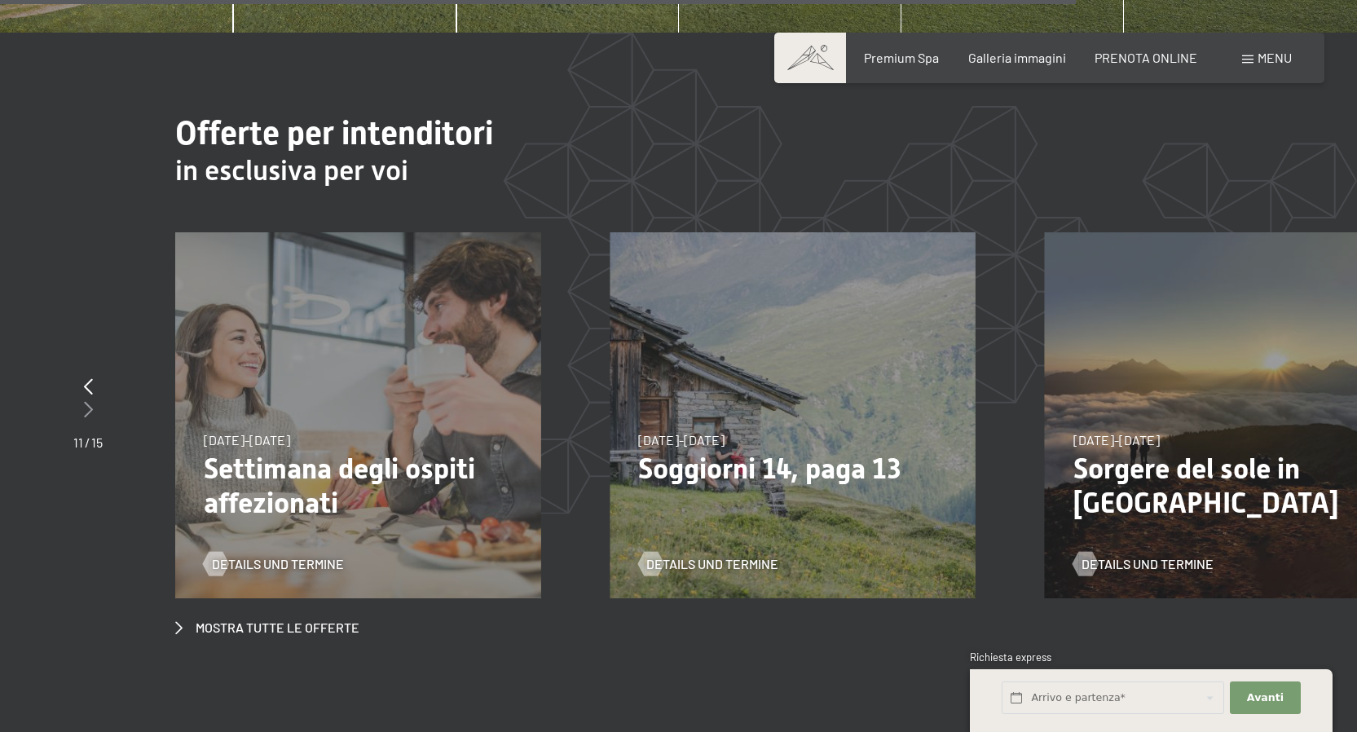
click at [81, 398] on div at bounding box center [87, 409] width 29 height 23
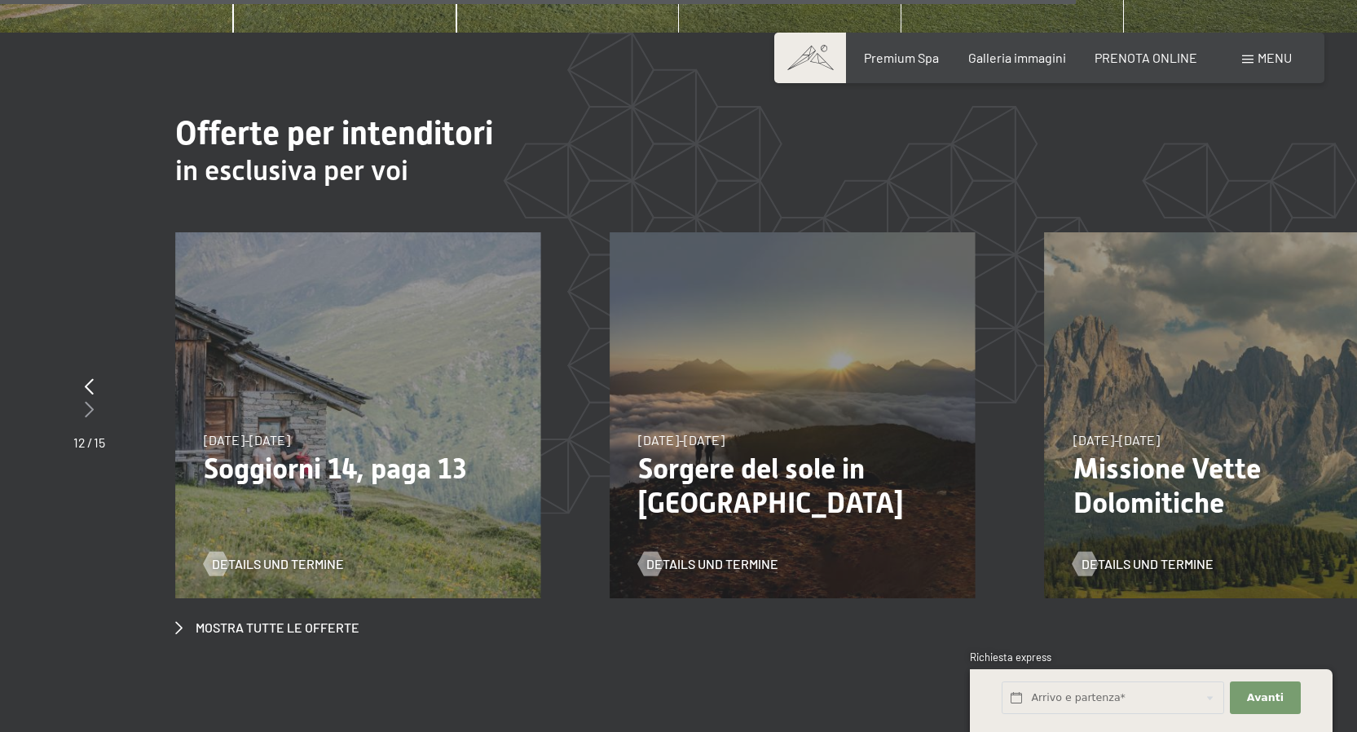
click at [81, 398] on div at bounding box center [89, 409] width 32 height 23
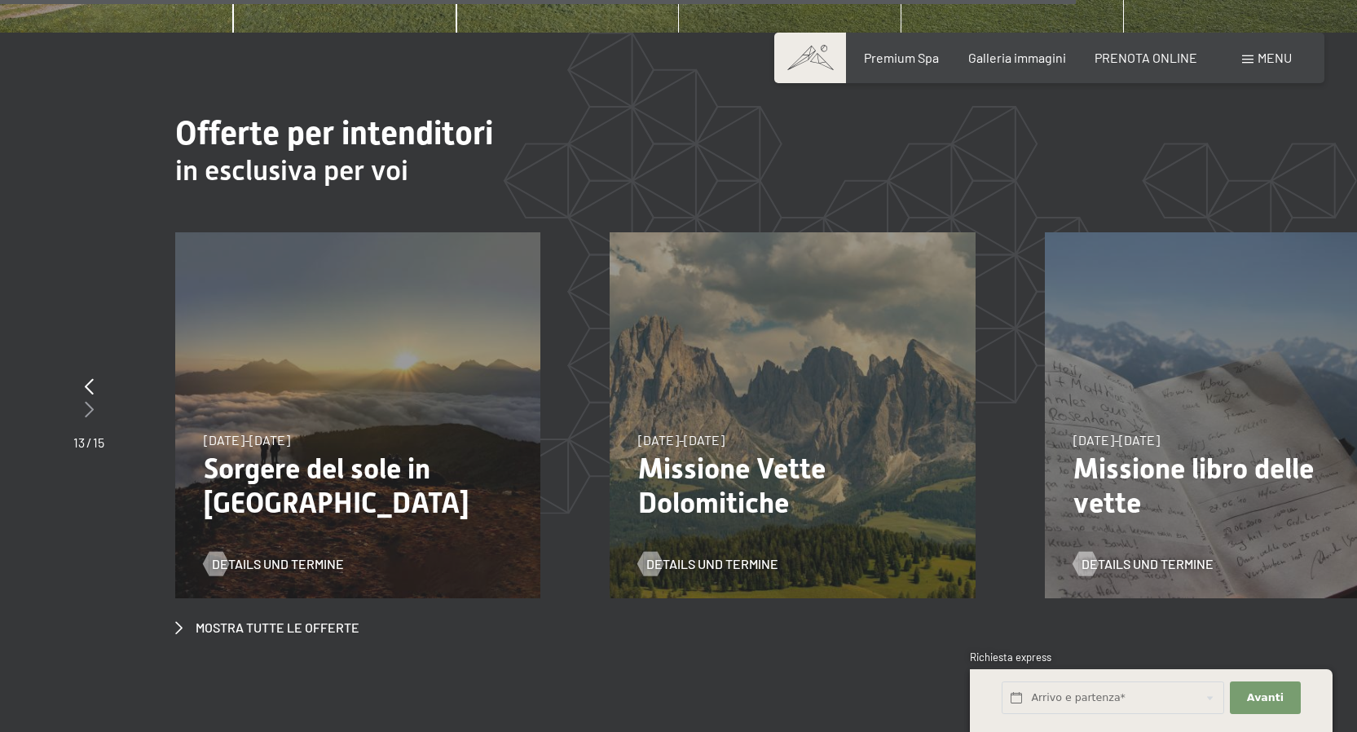
click at [81, 398] on div at bounding box center [88, 409] width 31 height 23
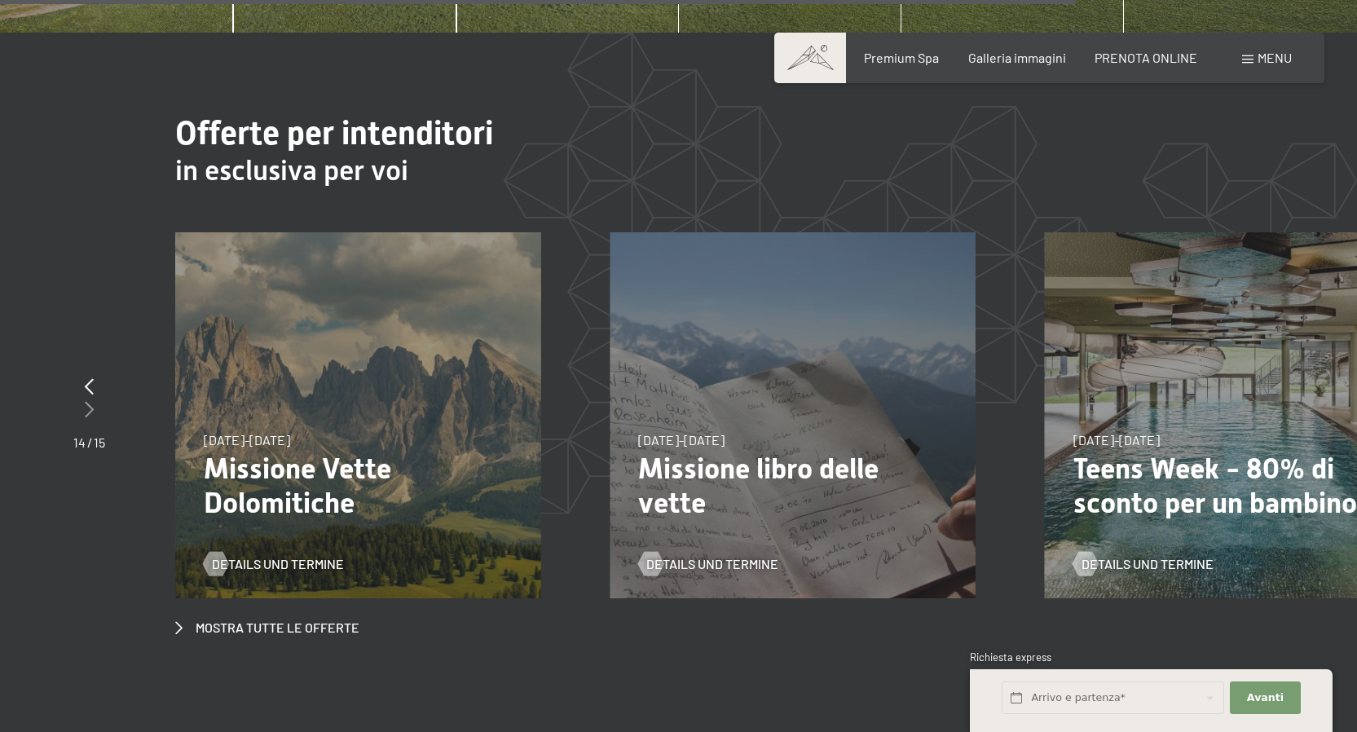
click at [81, 398] on div at bounding box center [89, 409] width 32 height 23
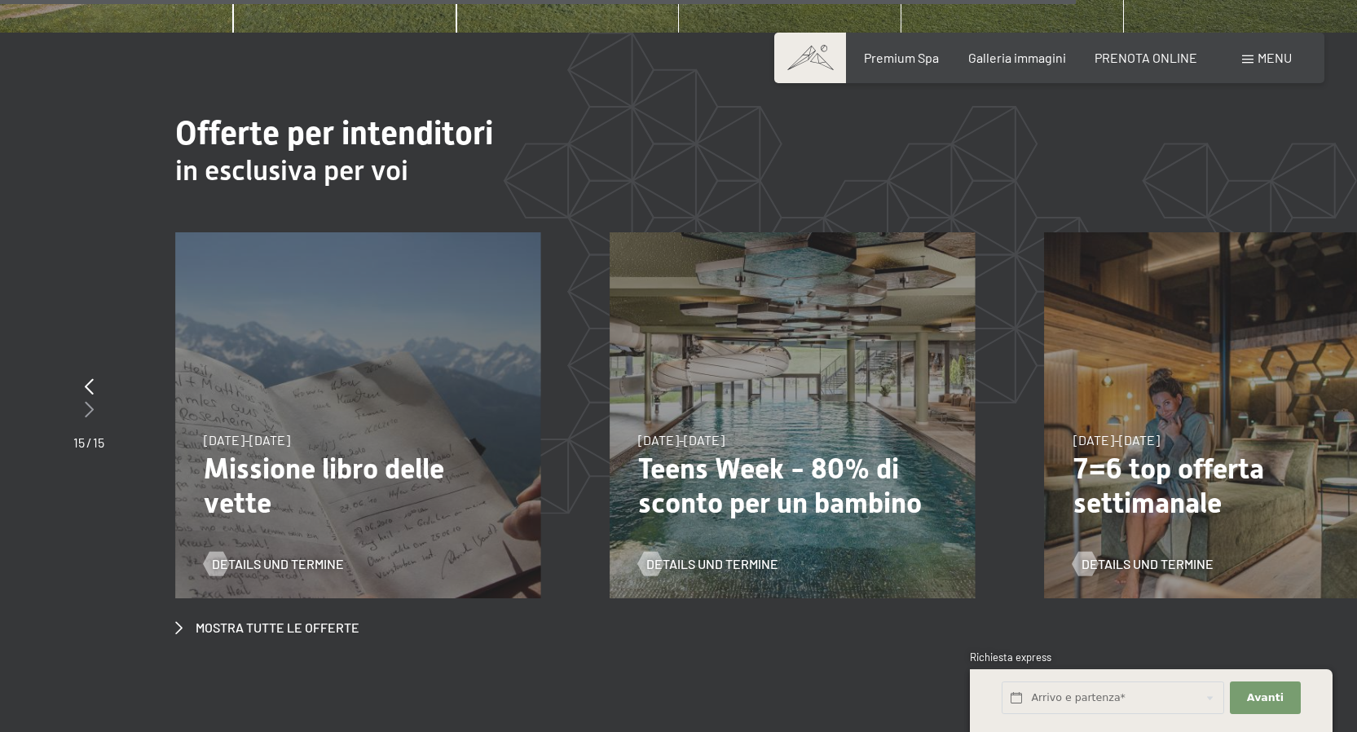
click at [81, 398] on div at bounding box center [88, 409] width 31 height 23
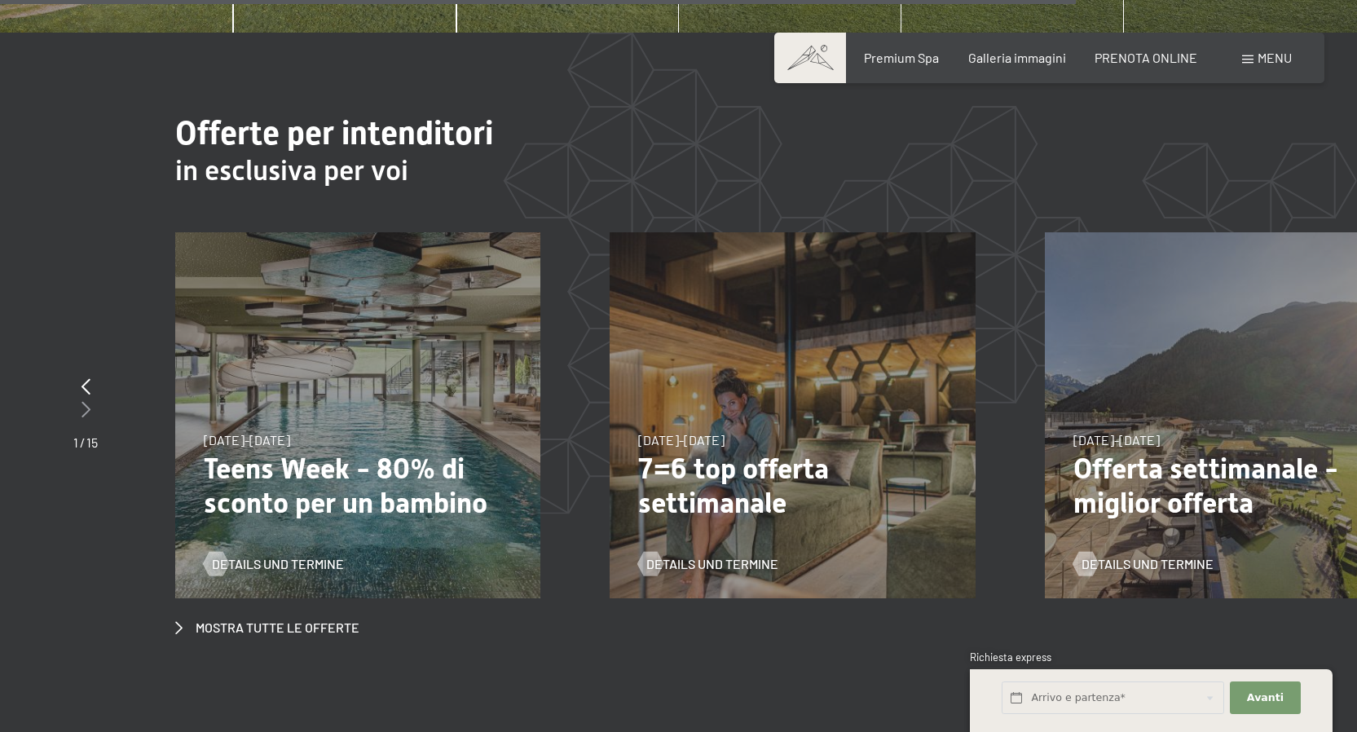
click at [86, 401] on icon at bounding box center [85, 409] width 9 height 16
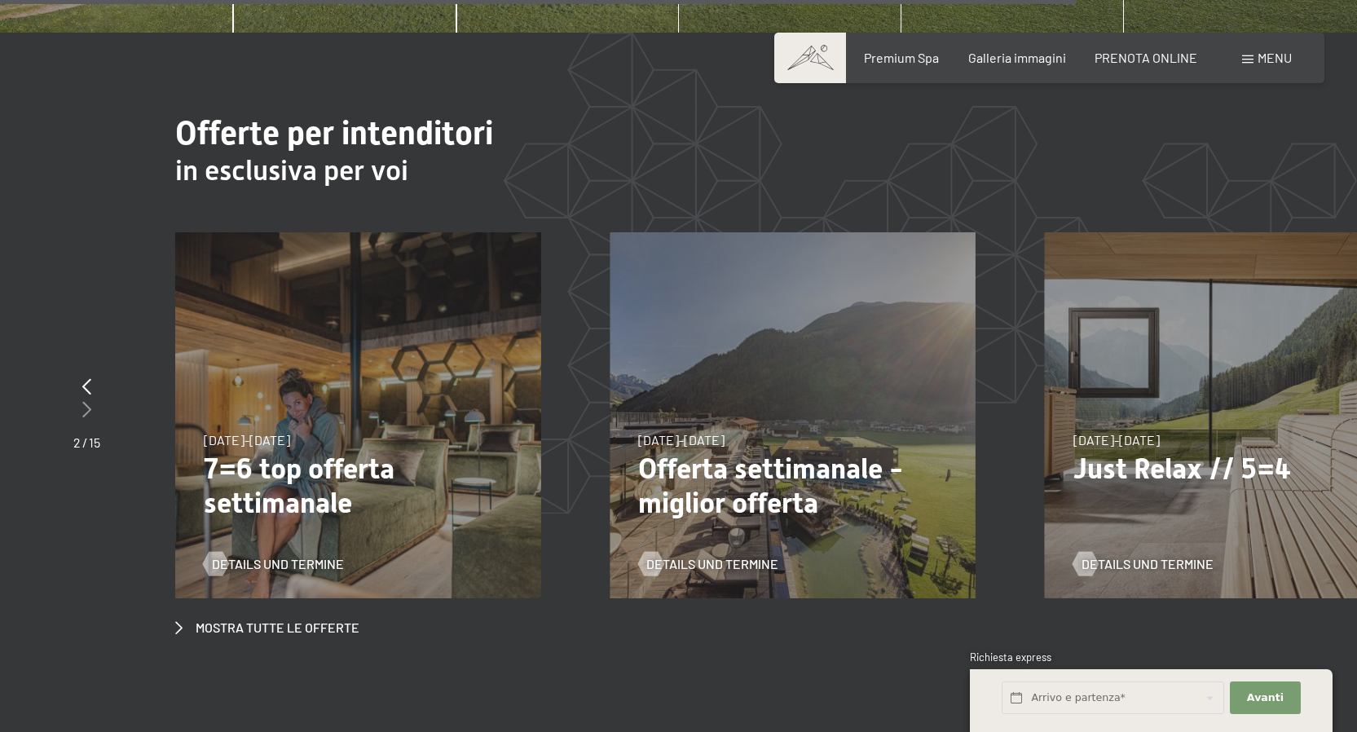
click at [86, 401] on icon at bounding box center [86, 409] width 9 height 16
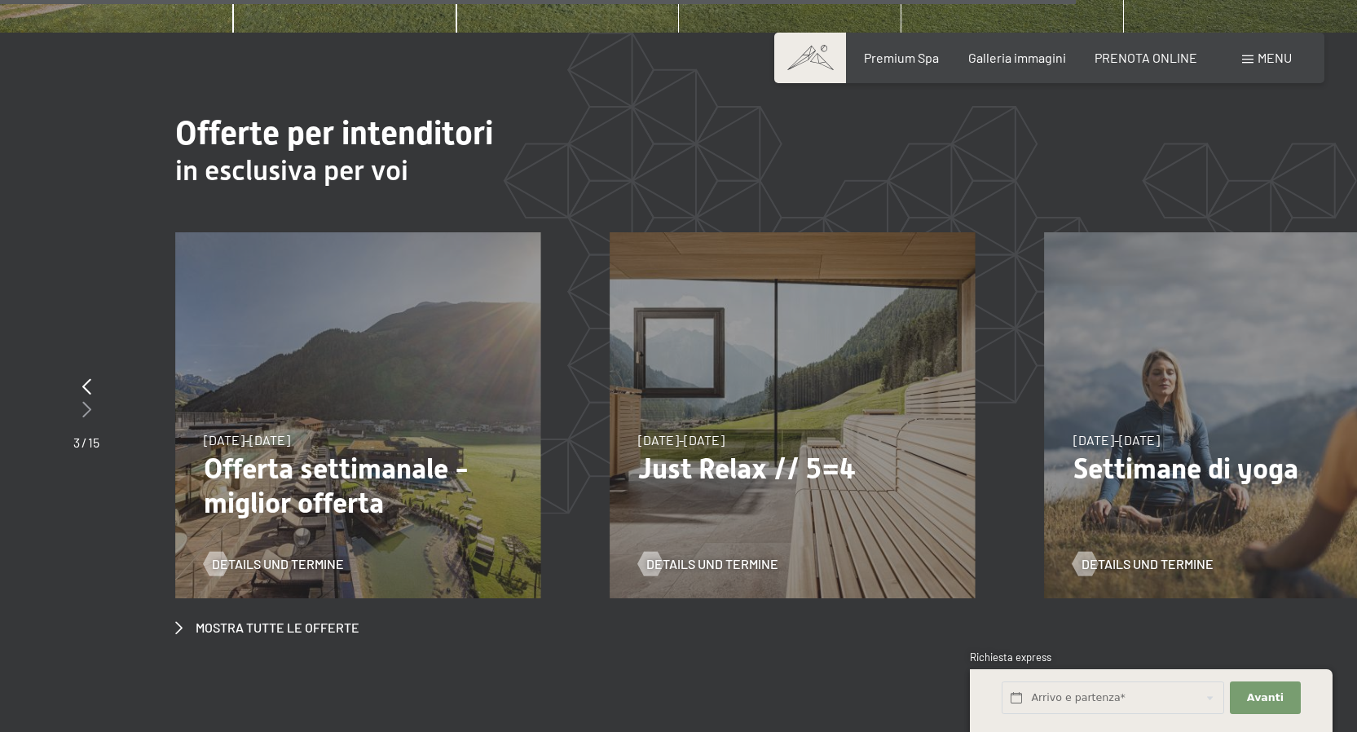
click at [86, 401] on icon at bounding box center [86, 409] width 9 height 16
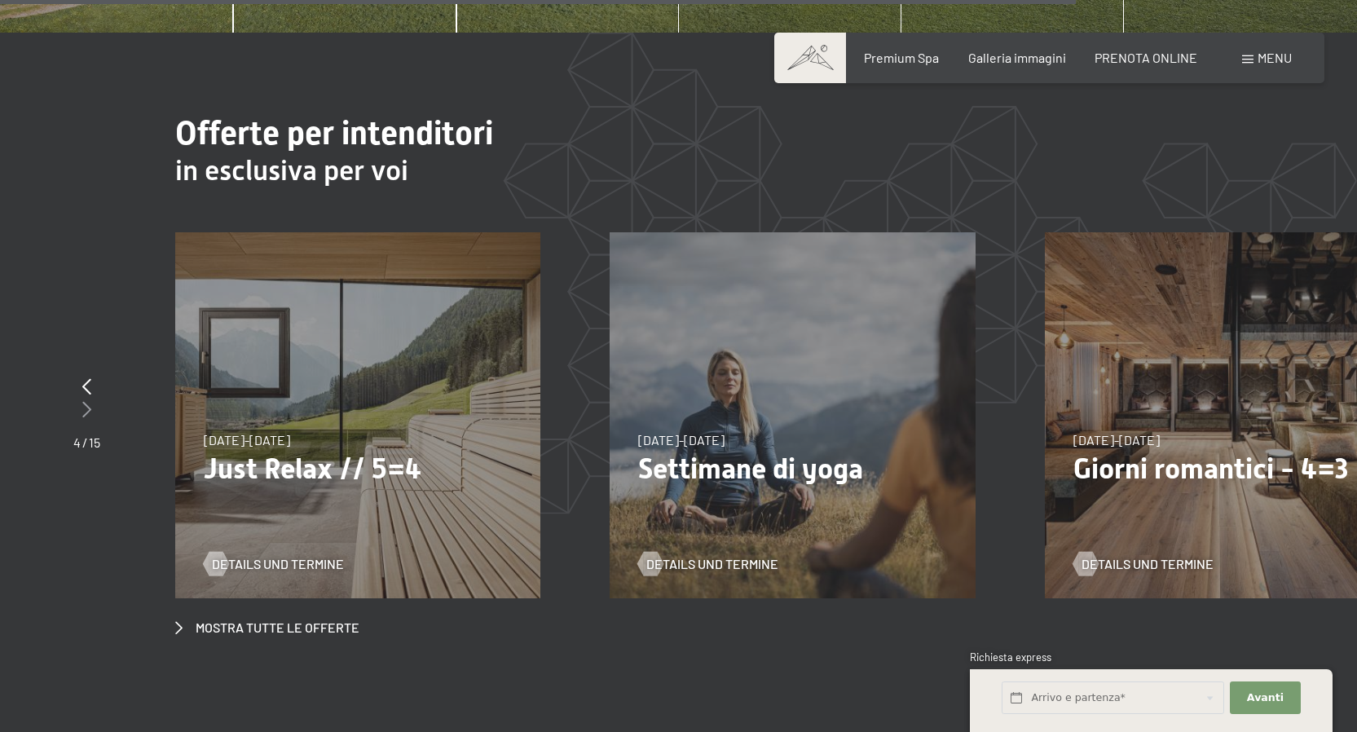
click at [86, 401] on icon at bounding box center [86, 409] width 9 height 16
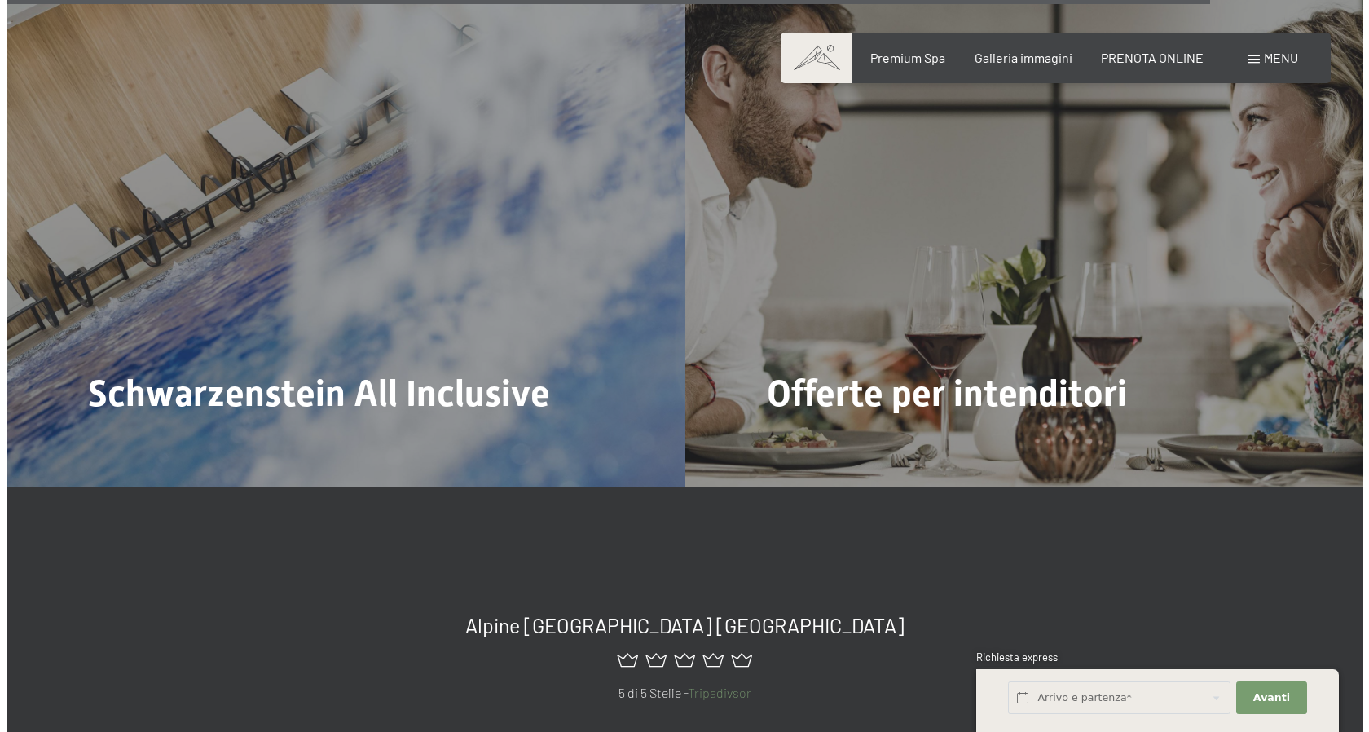
scroll to position [7903, 0]
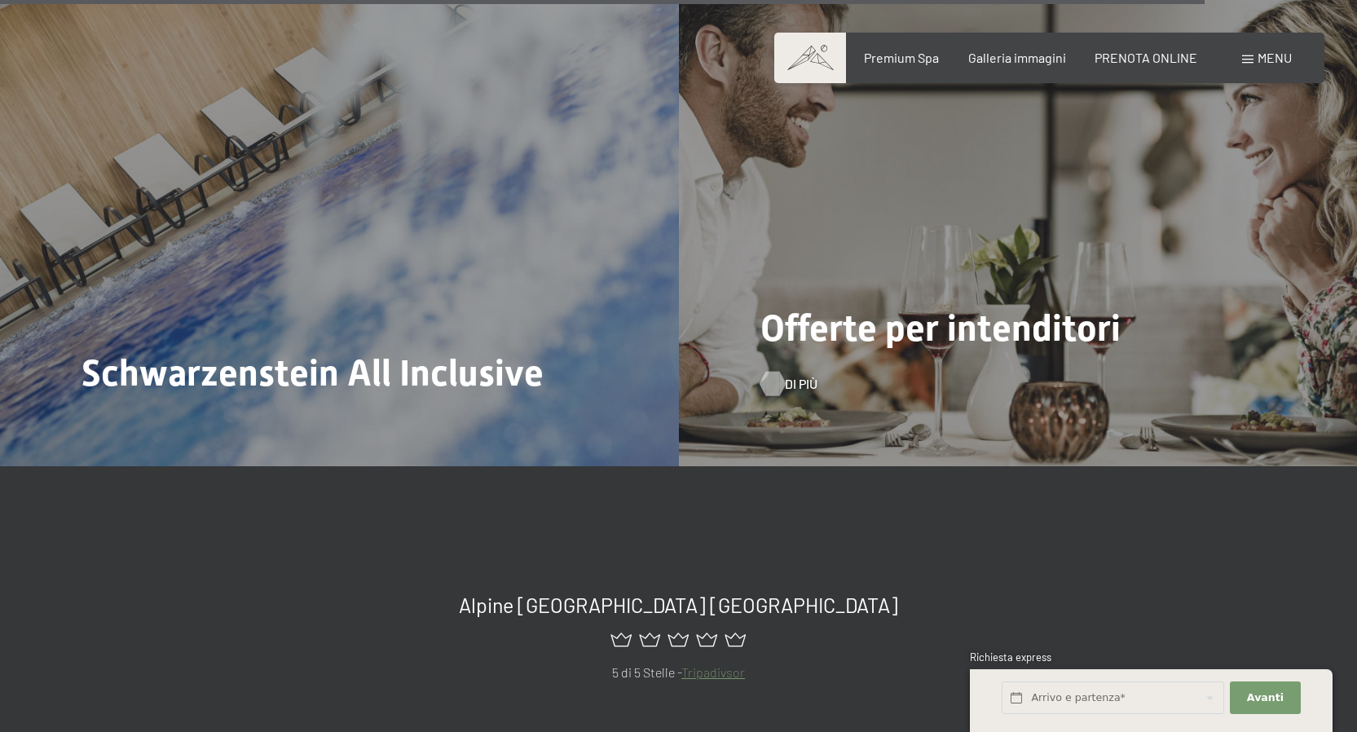
click at [785, 375] on span "Di più" at bounding box center [801, 384] width 33 height 18
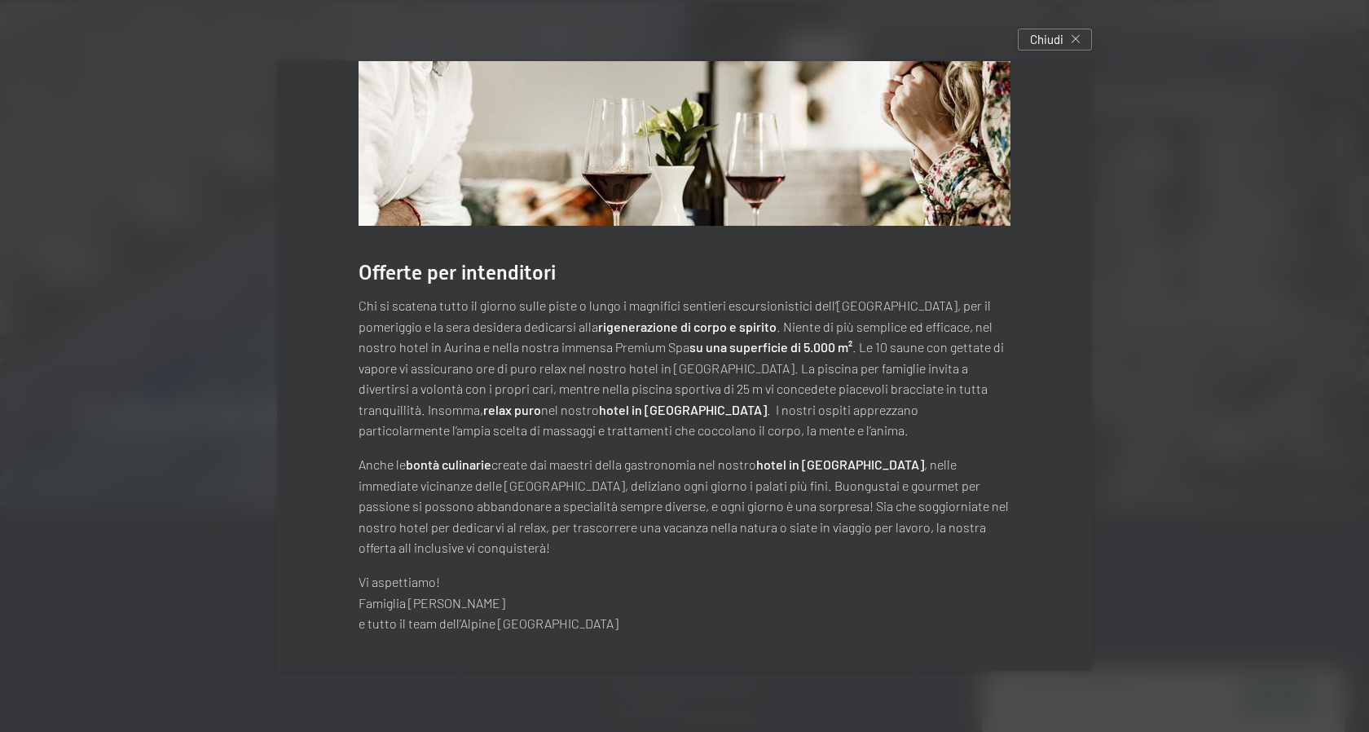
scroll to position [0, 0]
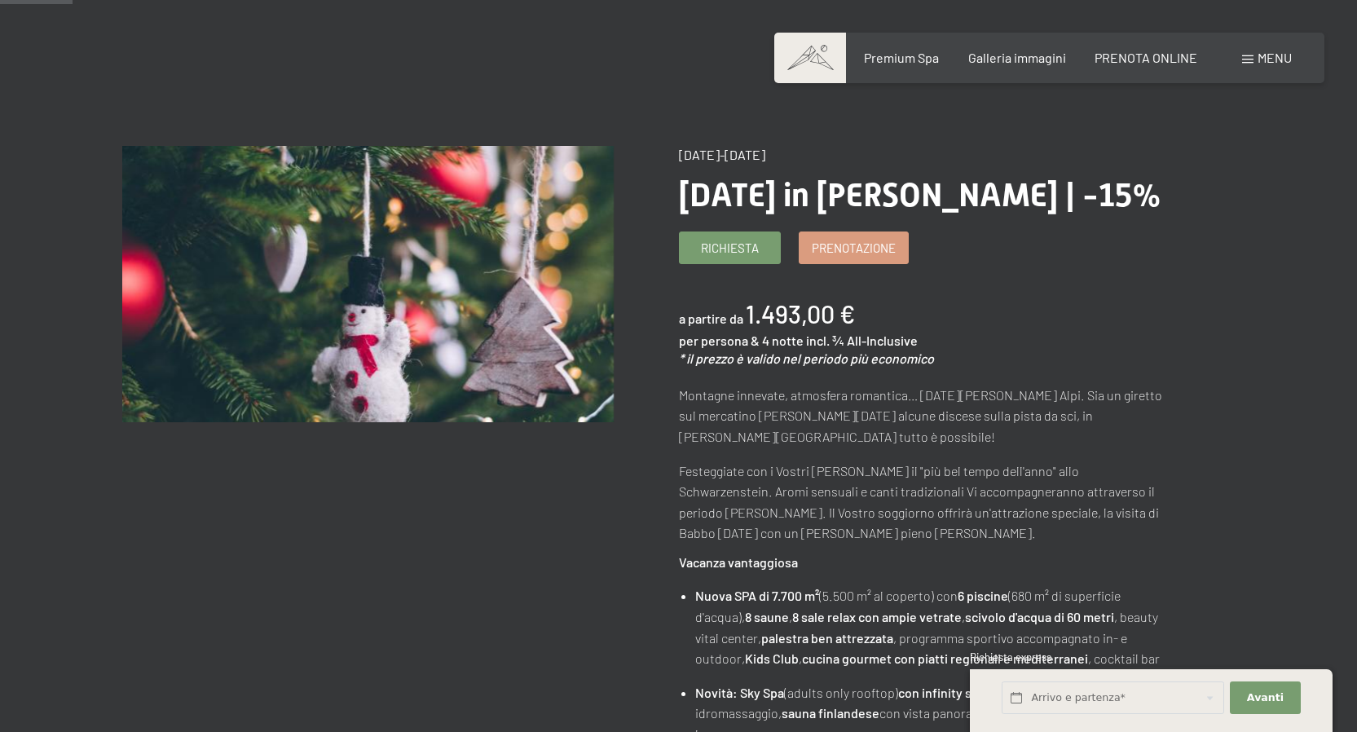
scroll to position [102, 0]
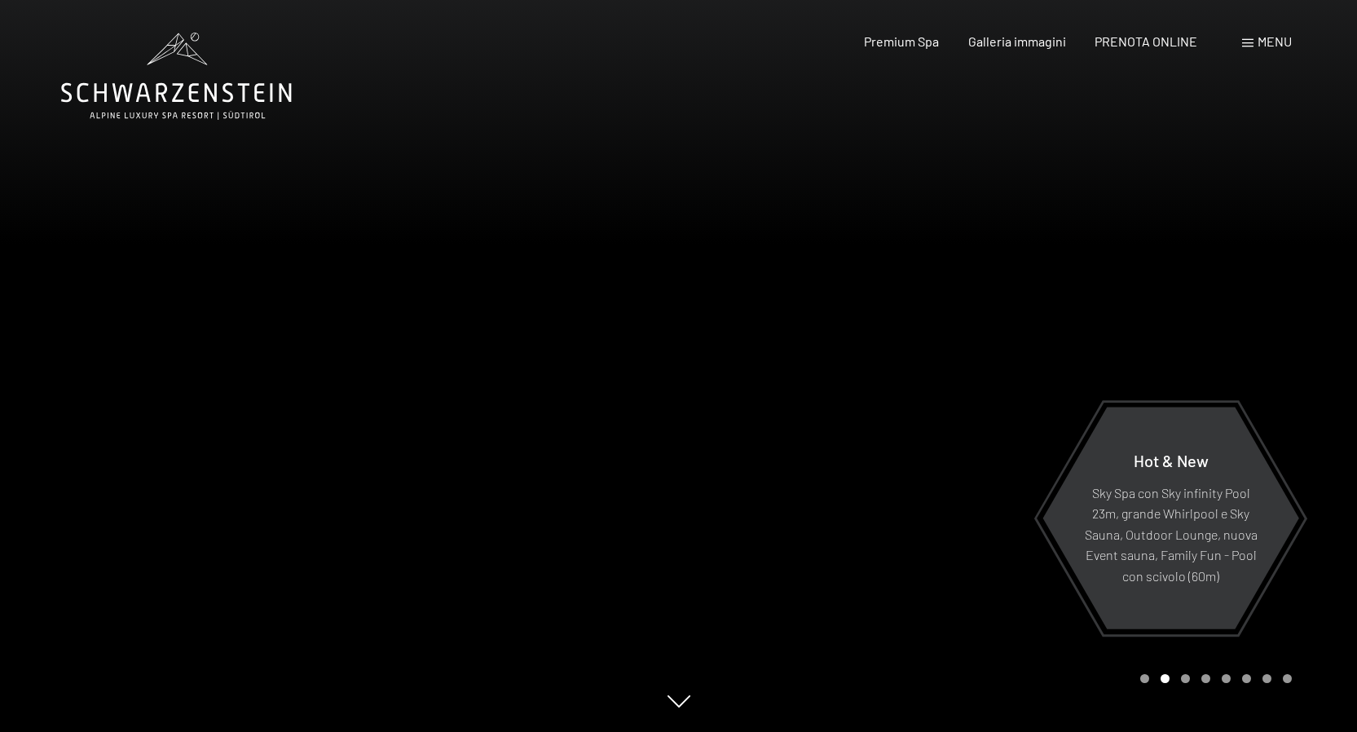
click at [1240, 37] on div "Prenotazione Richiesta Premium Spa Galleria immagini PRENOTA ONLINE Menu DE IT …" at bounding box center [1049, 42] width 485 height 18
click at [1250, 40] on span at bounding box center [1247, 43] width 11 height 8
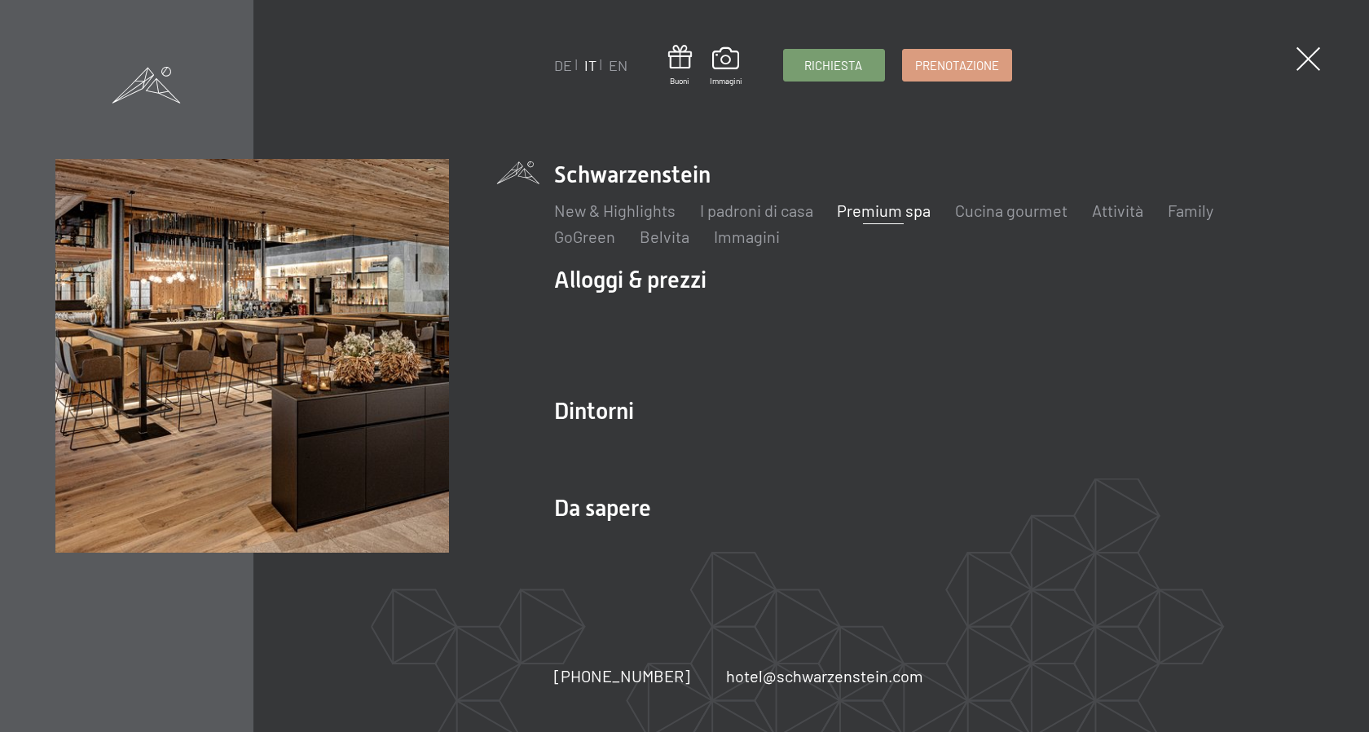
click at [902, 211] on link "Premium spa" at bounding box center [884, 210] width 94 height 20
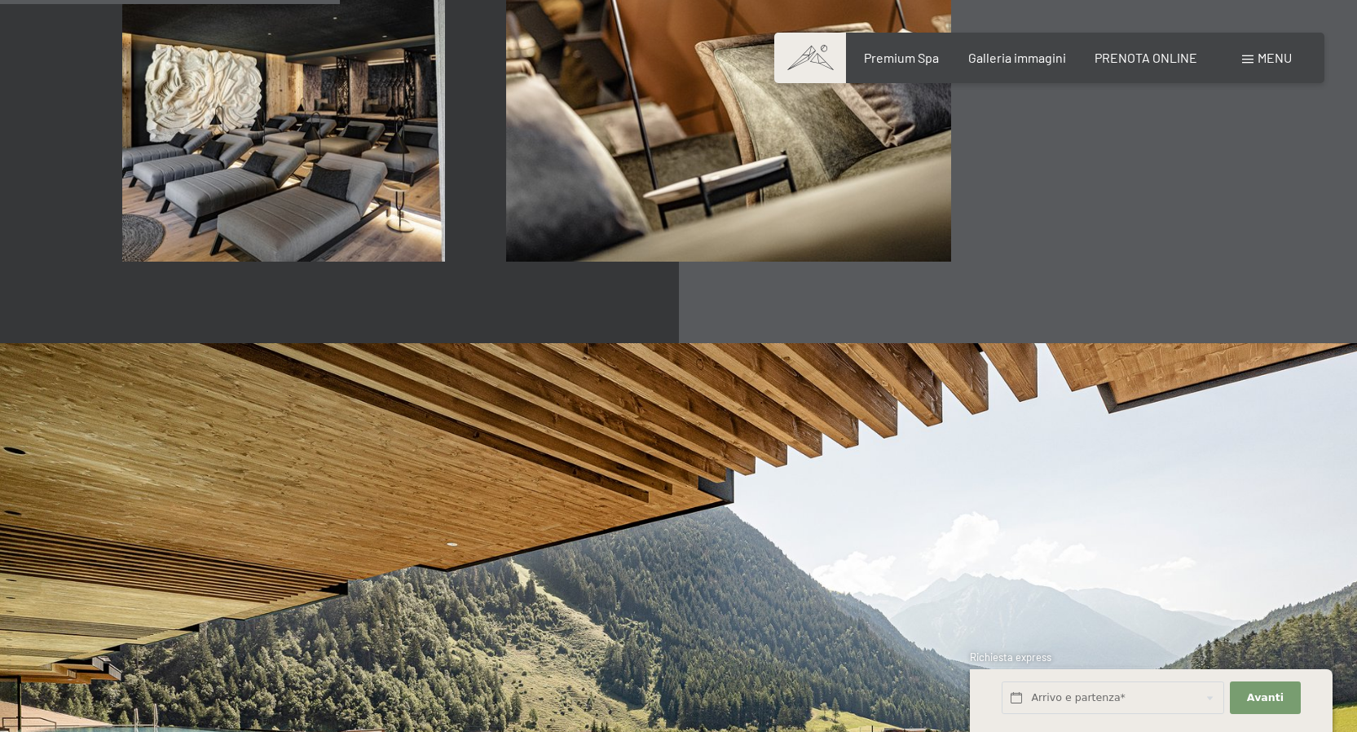
scroll to position [3235, 0]
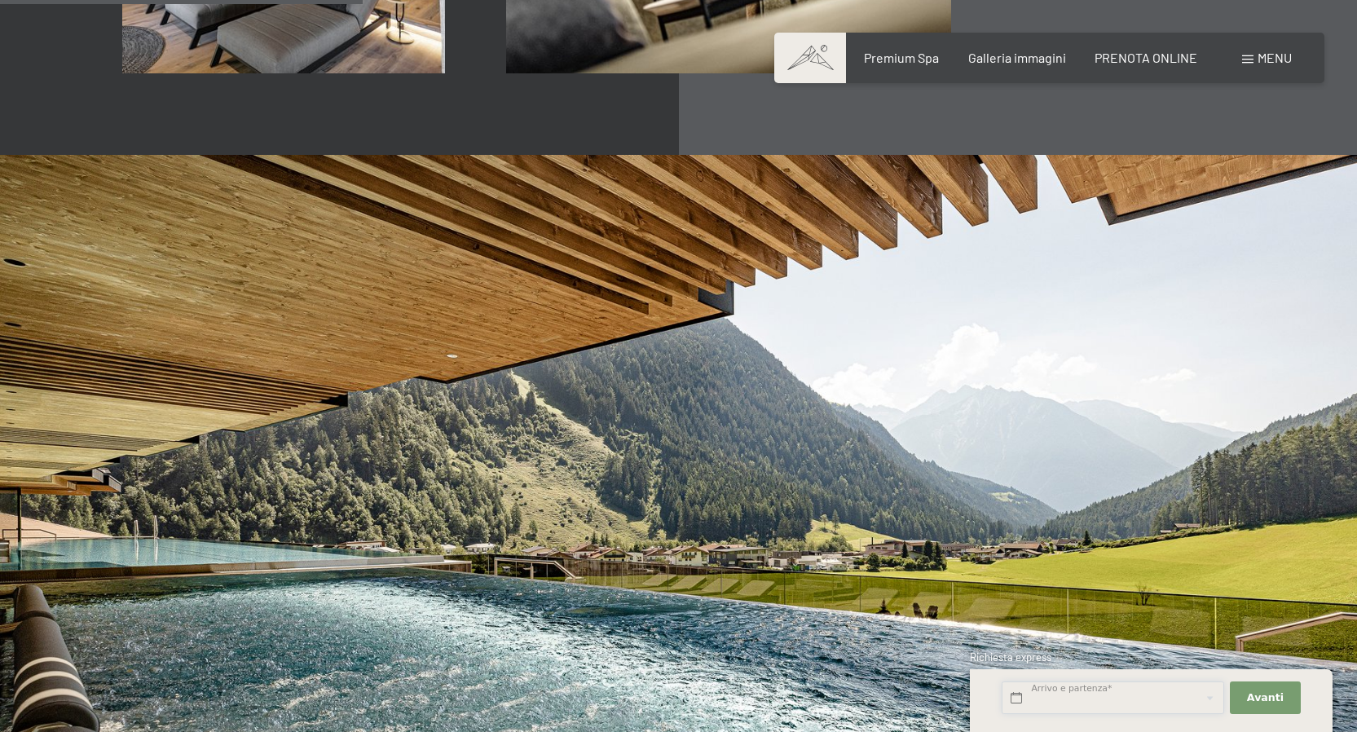
click at [1115, 701] on input "text" at bounding box center [1112, 697] width 222 height 33
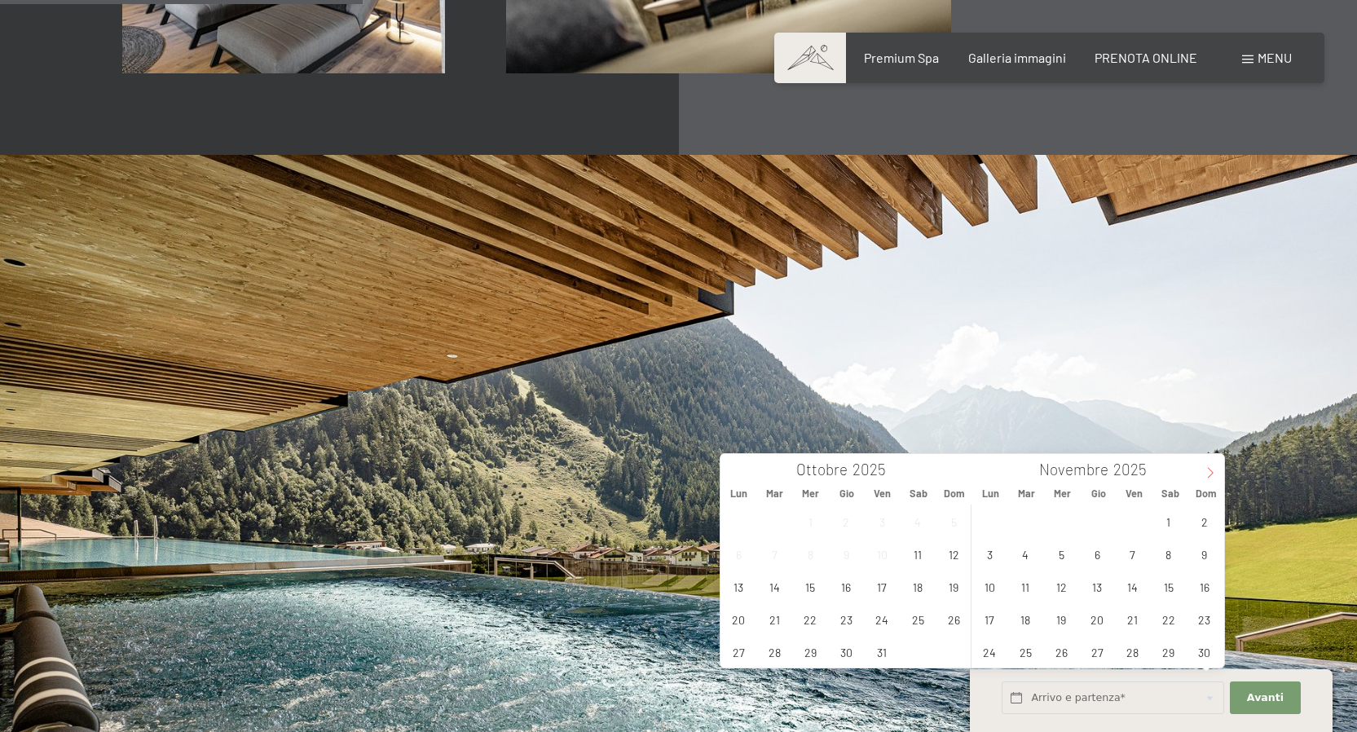
click at [1204, 473] on icon at bounding box center [1209, 472] width 11 height 11
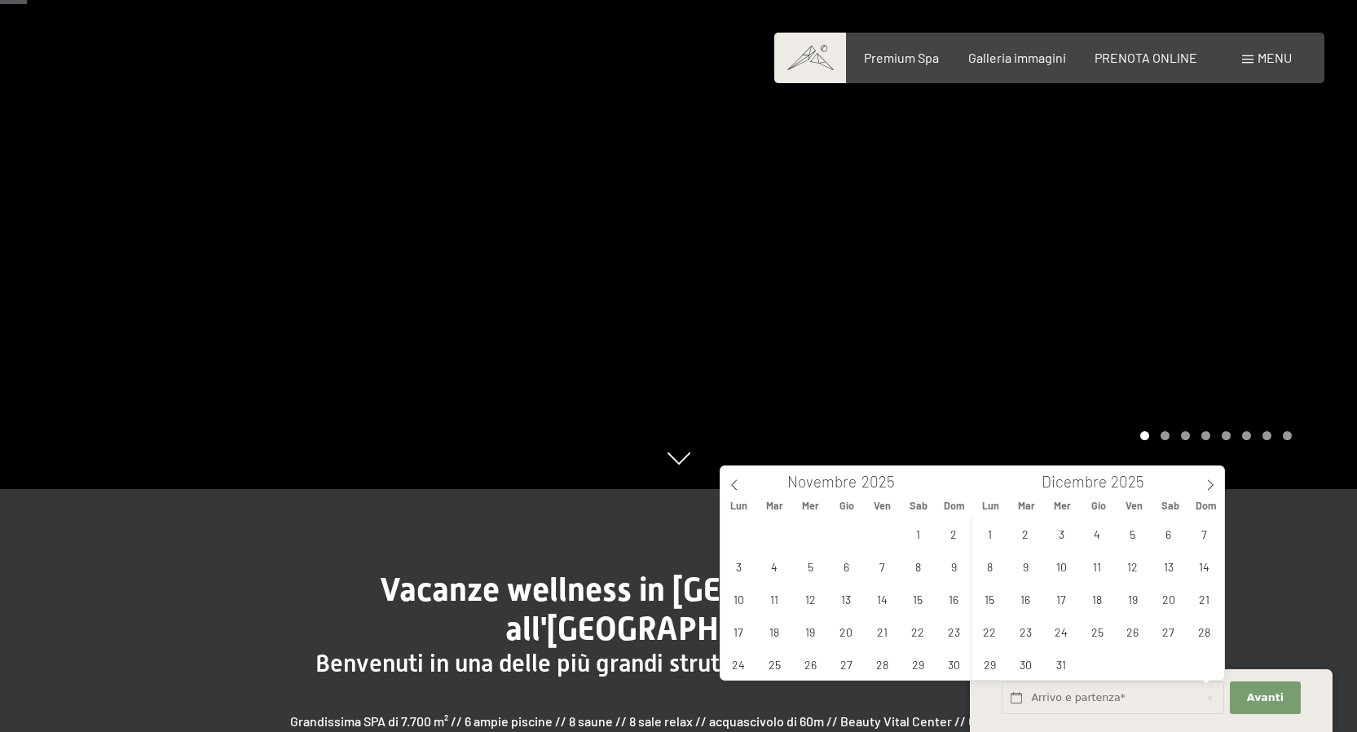
scroll to position [0, 0]
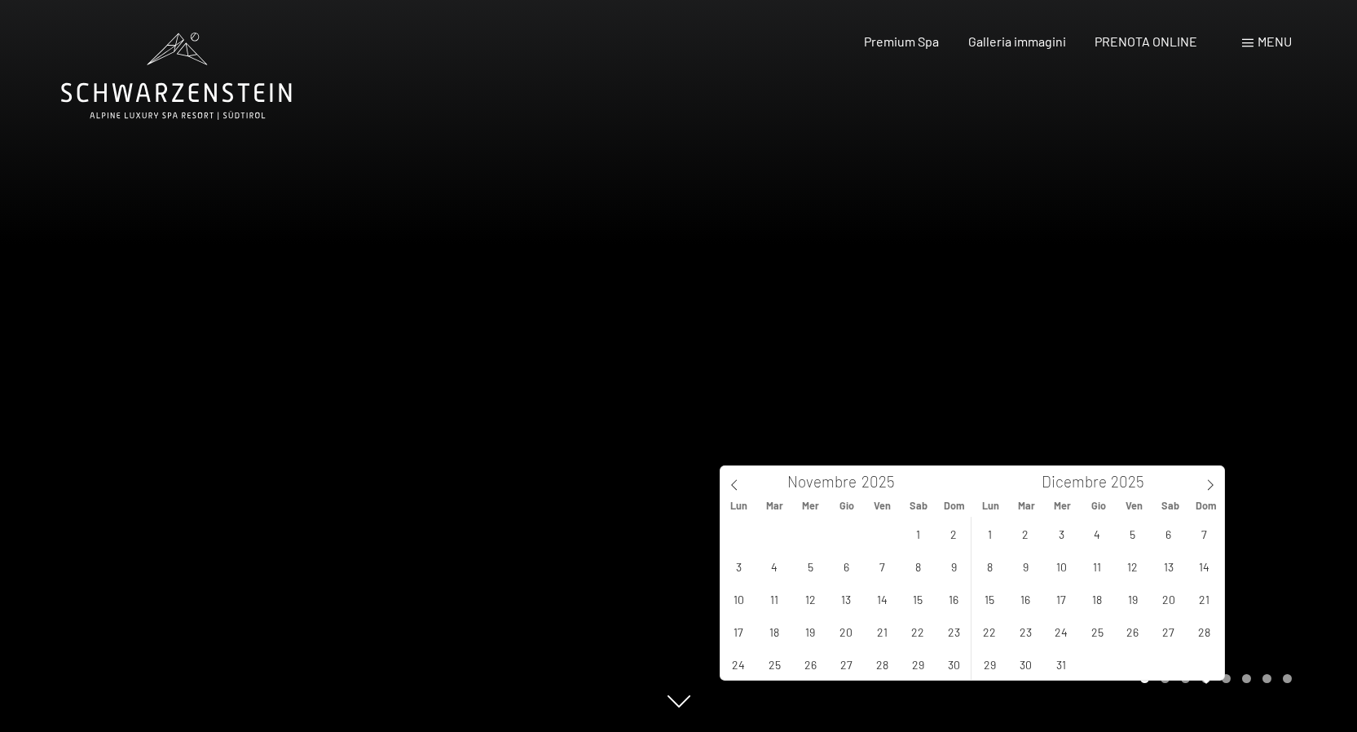
click at [157, 74] on icon at bounding box center [176, 76] width 231 height 87
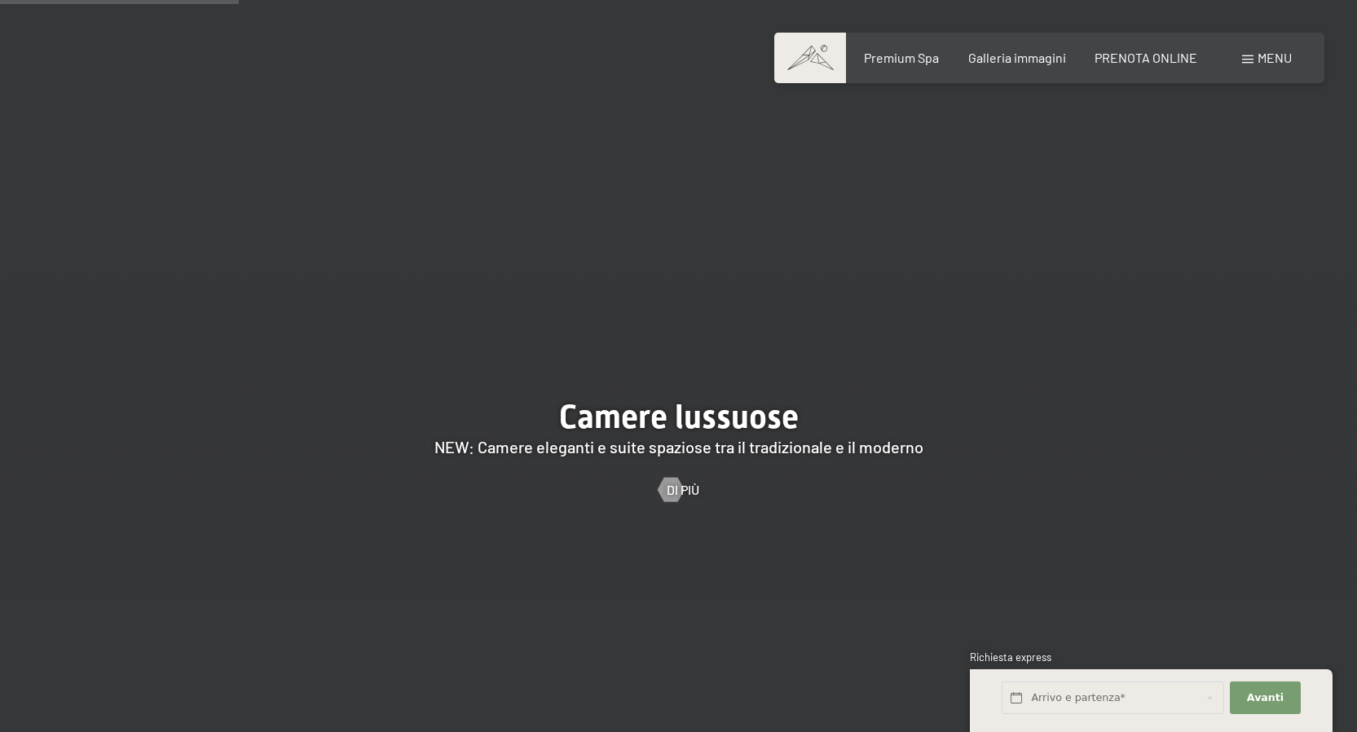
scroll to position [1721, 0]
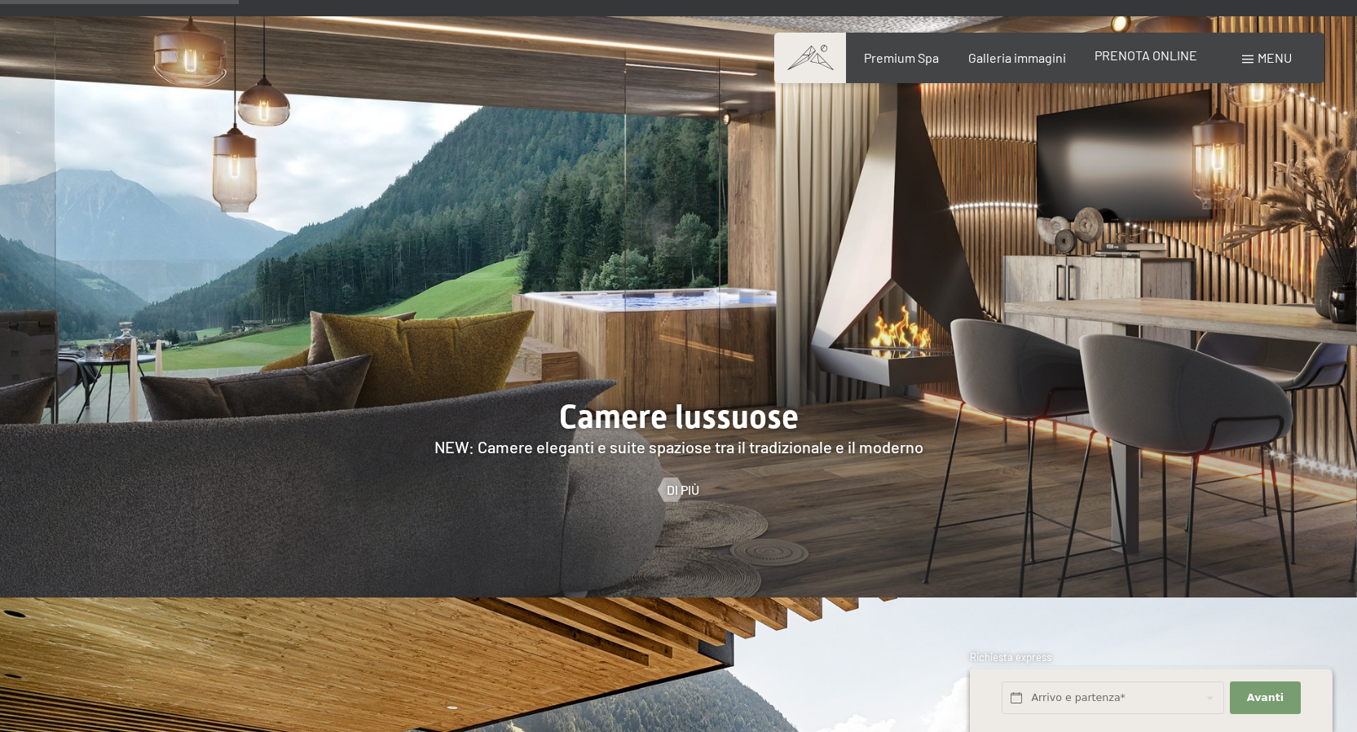
click at [1133, 59] on span "PRENOTA ONLINE" at bounding box center [1145, 54] width 103 height 15
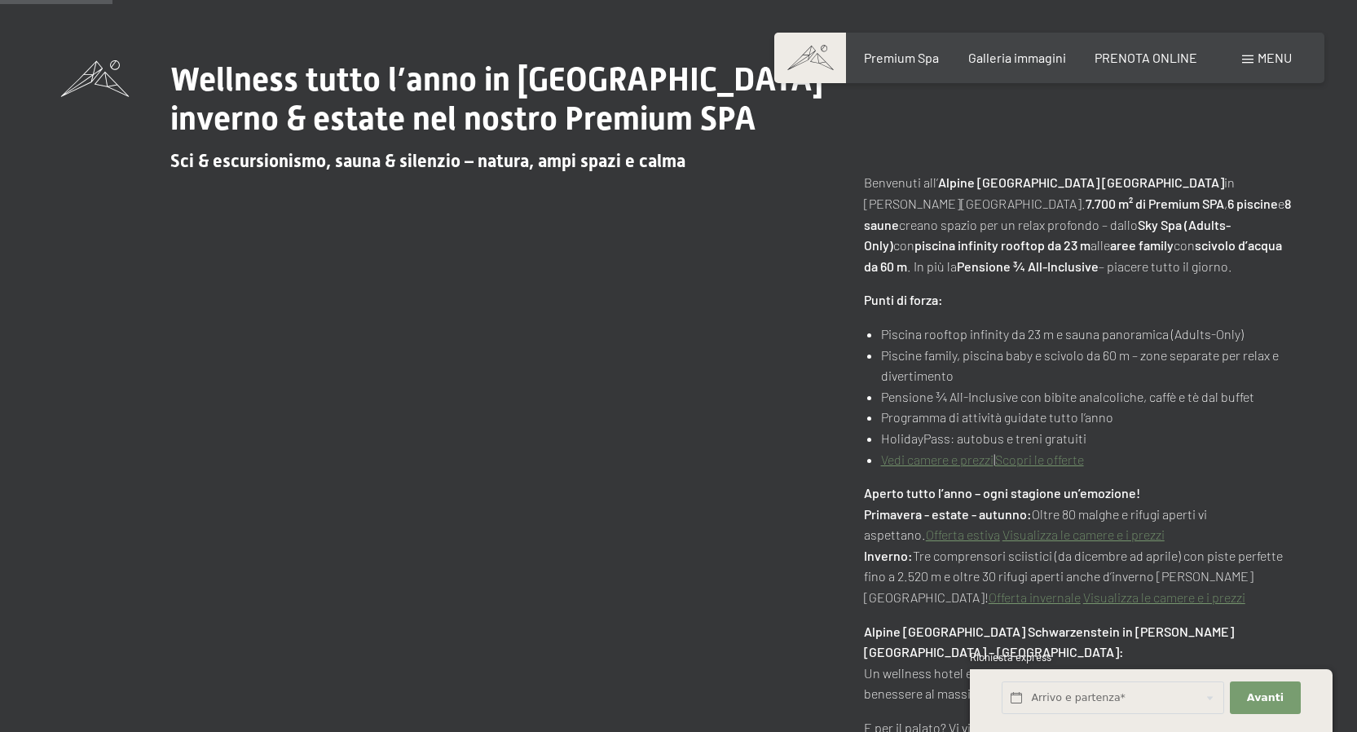
scroll to position [824, 0]
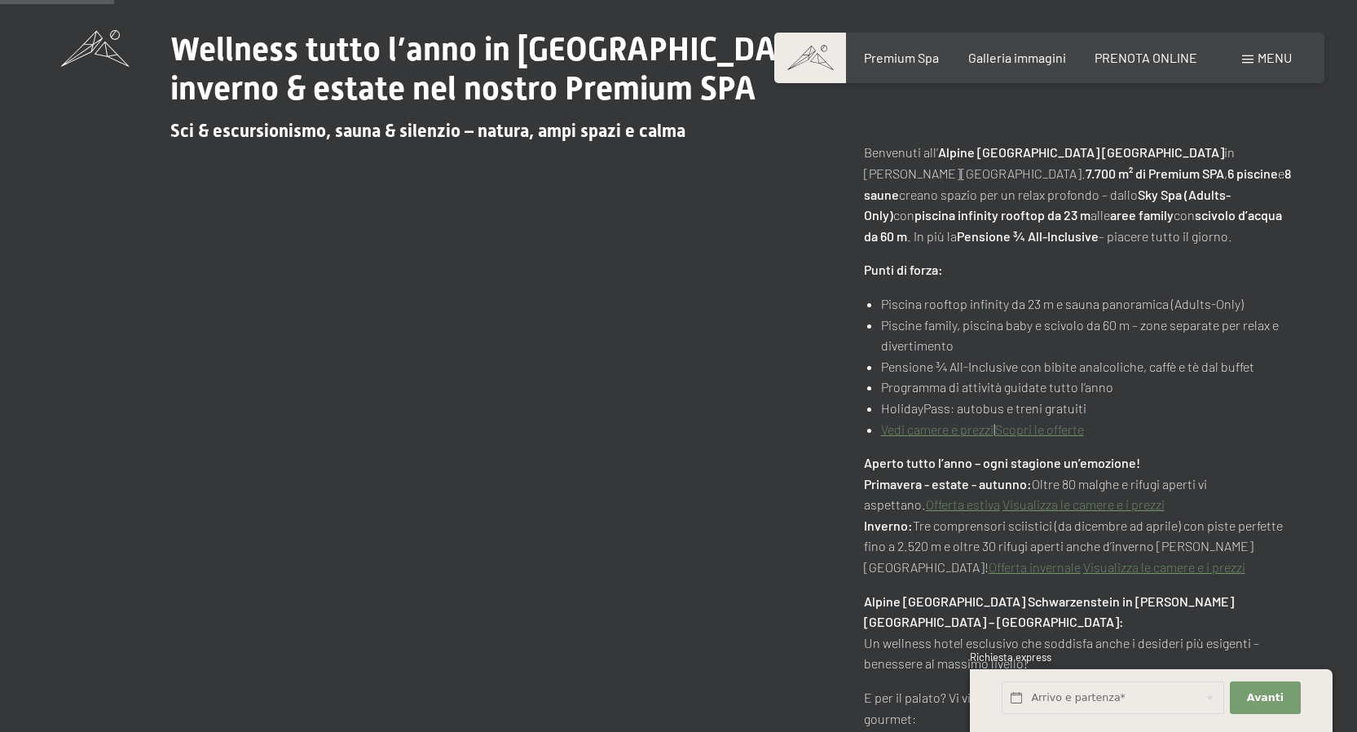
click at [974, 394] on li "Programma di attività guidate tutto l’anno" at bounding box center [1088, 386] width 415 height 21
click at [894, 412] on li "HolidayPass: autobus e treni gratuiti" at bounding box center [1088, 408] width 415 height 21
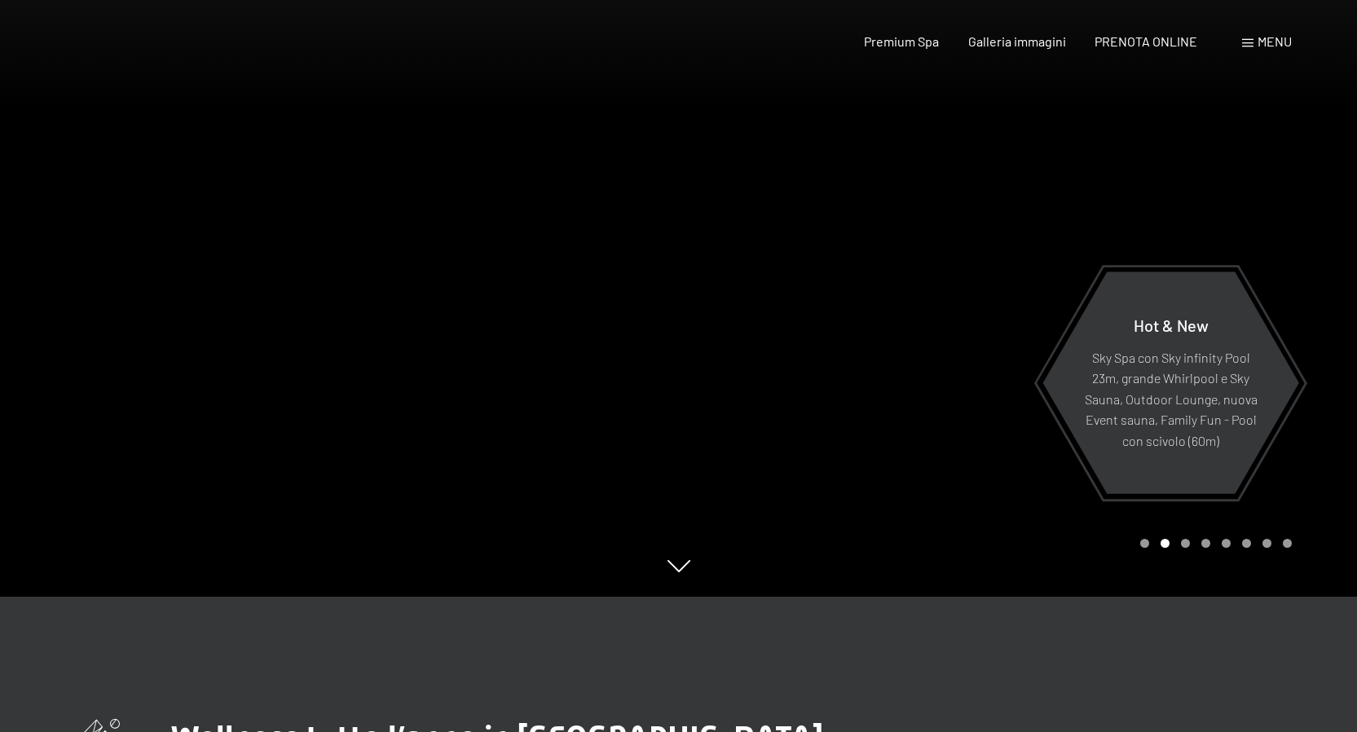
scroll to position [0, 0]
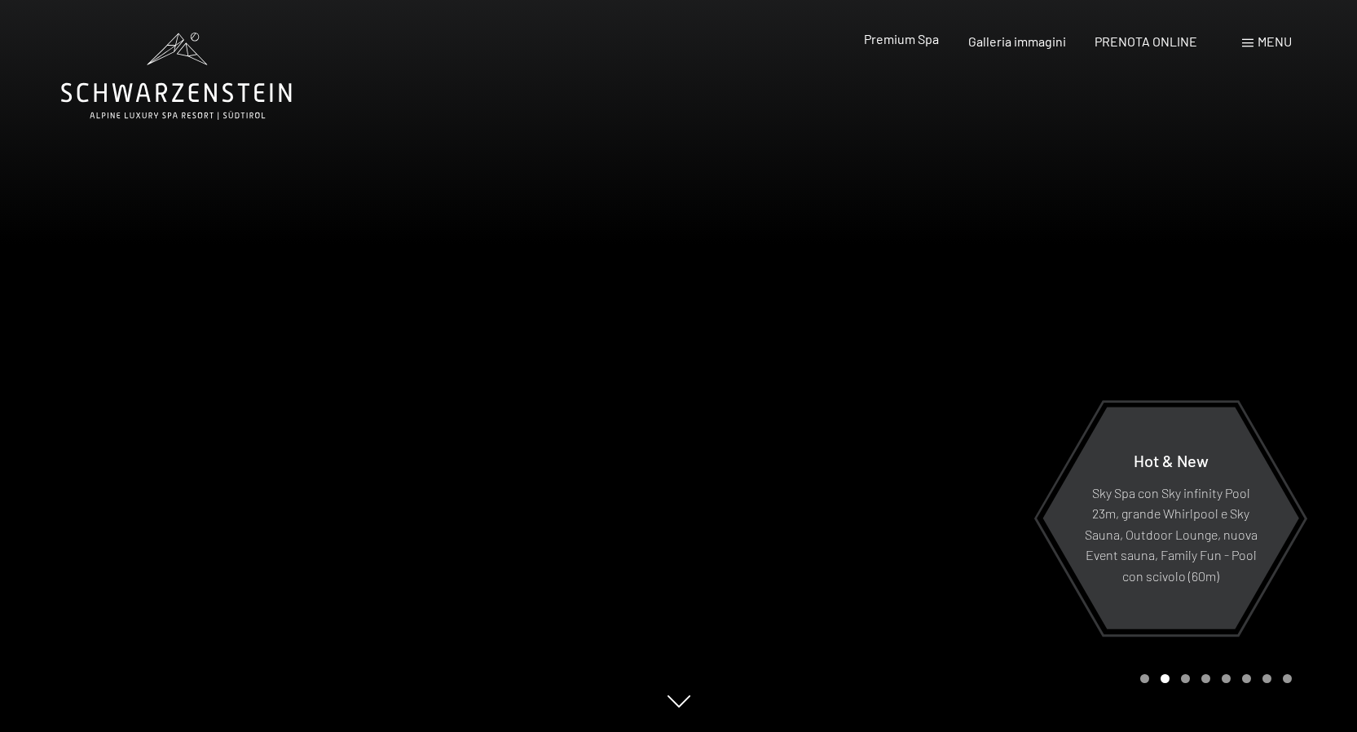
click at [893, 42] on span "Premium Spa" at bounding box center [901, 38] width 75 height 15
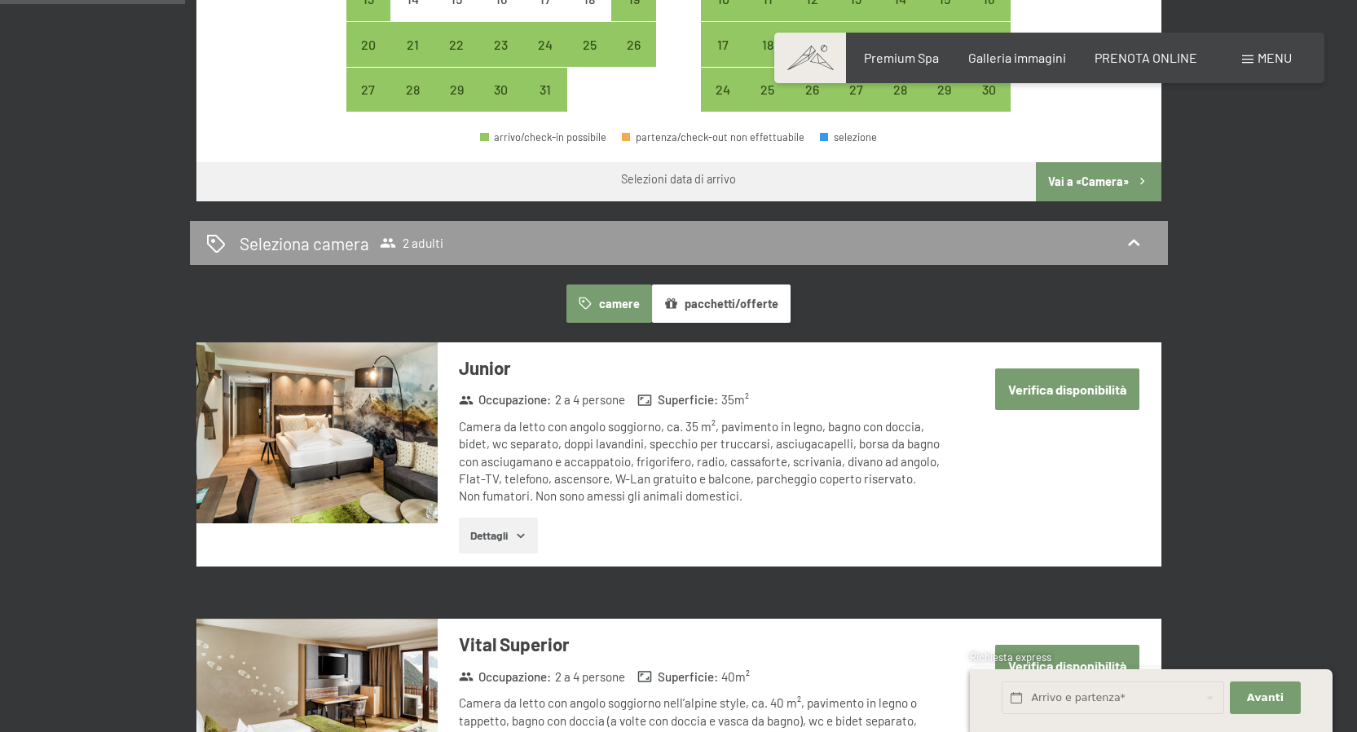
scroll to position [758, 0]
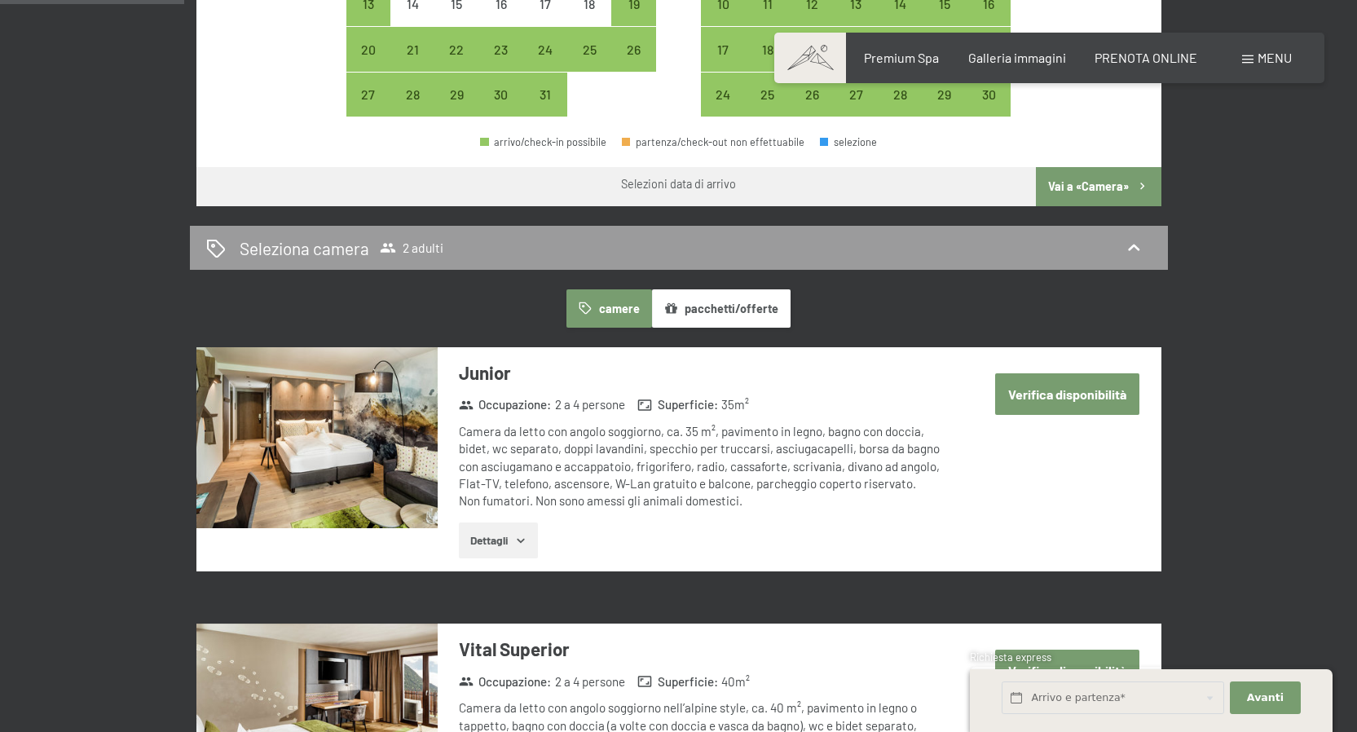
click at [703, 303] on button "pacchetti/offerte" at bounding box center [721, 307] width 139 height 37
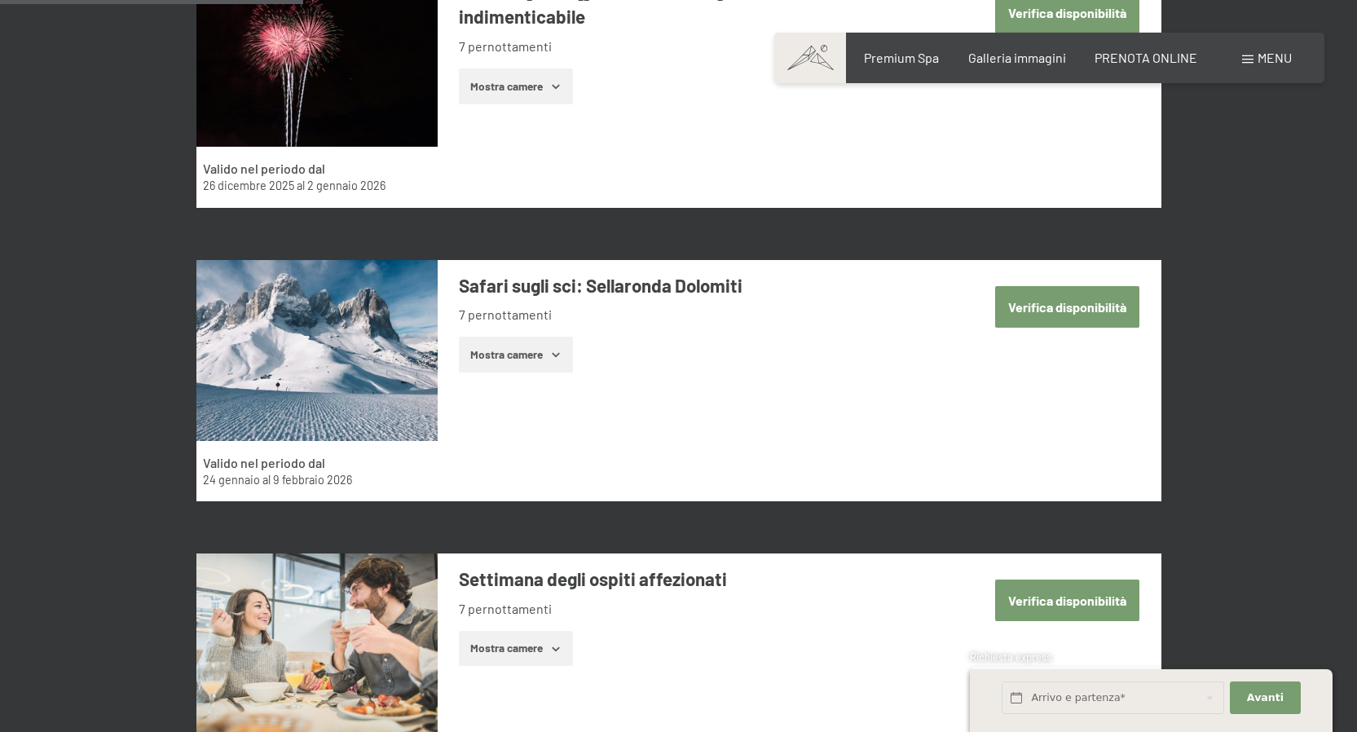
scroll to position [1435, 0]
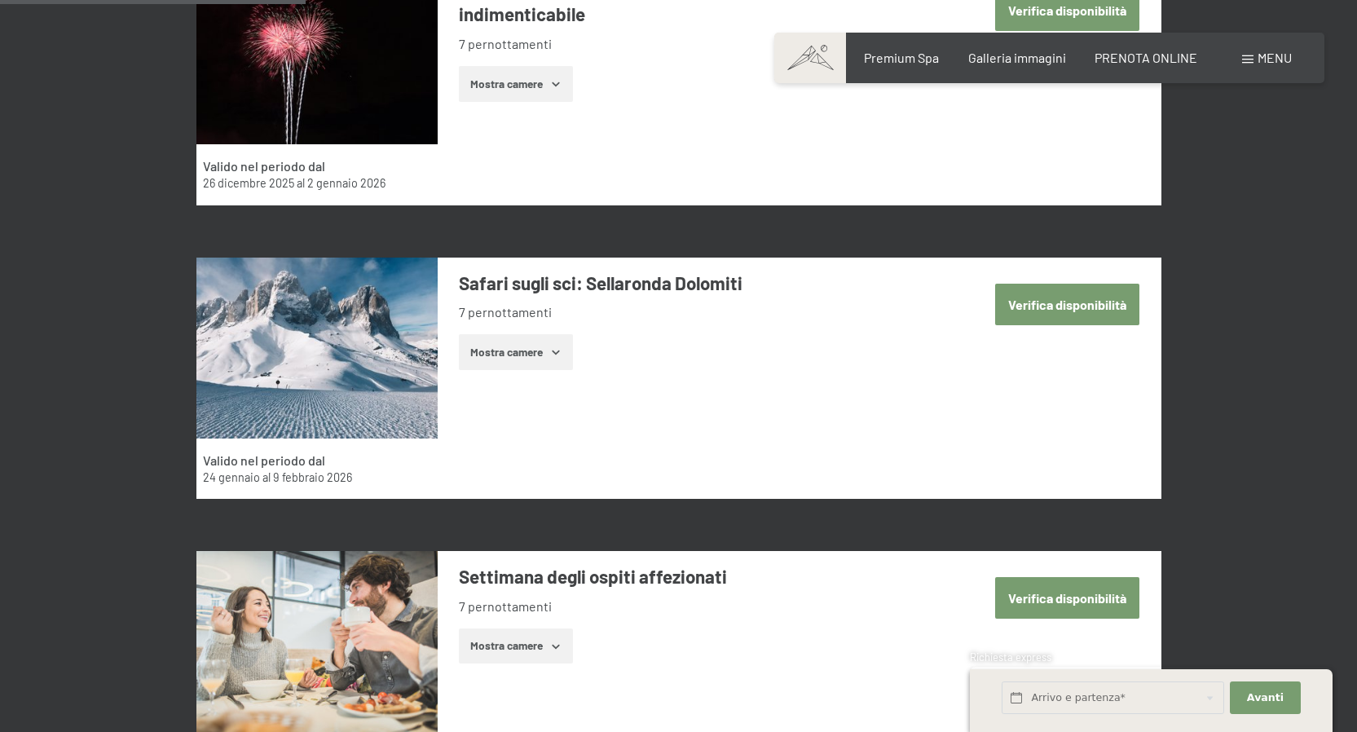
click at [504, 347] on button "Mostra camere" at bounding box center [516, 352] width 114 height 36
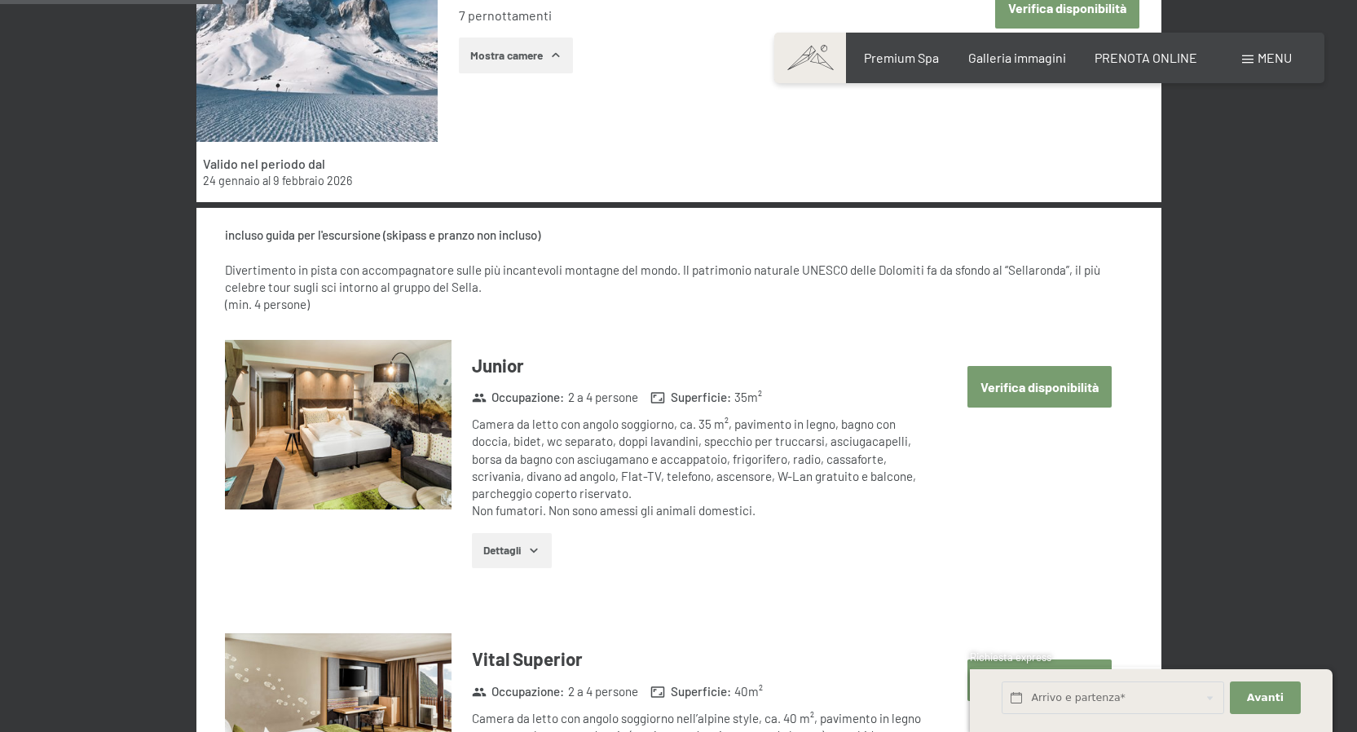
scroll to position [1754, 0]
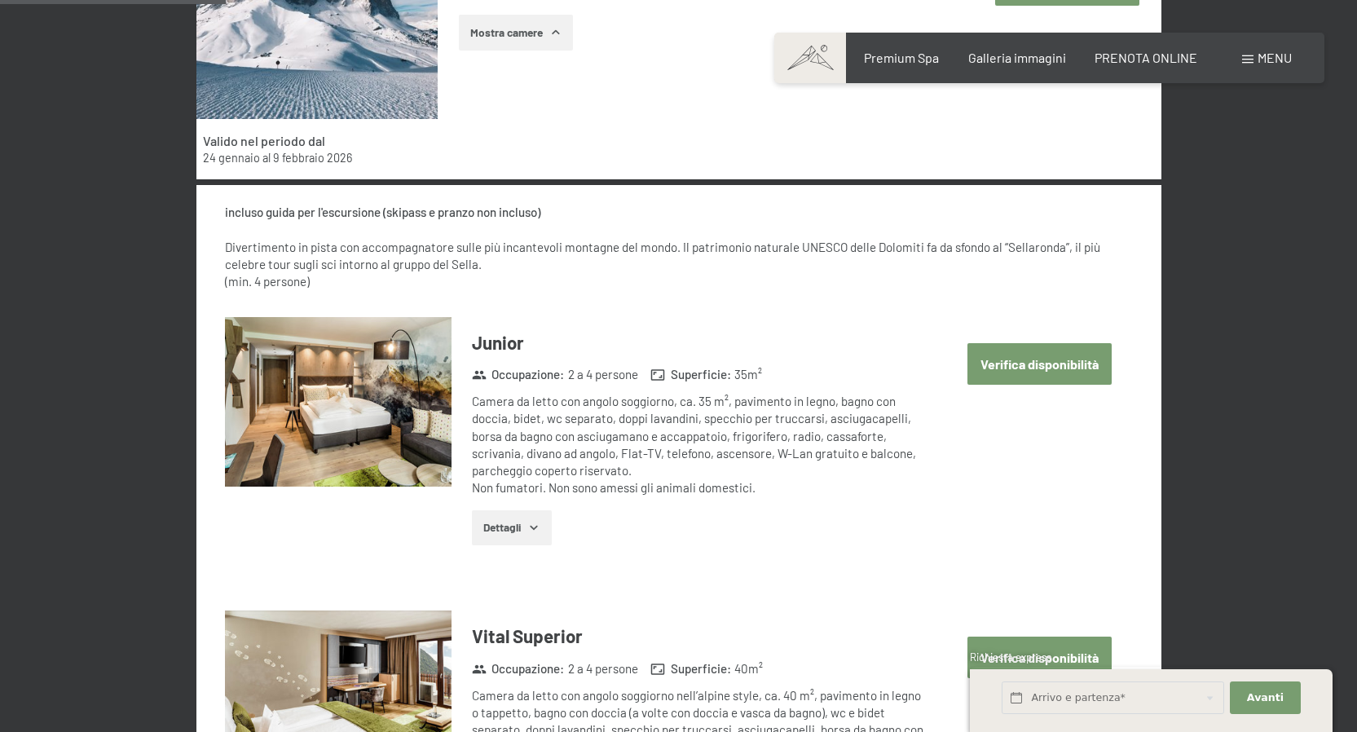
click at [1047, 366] on button "Verifica disponibilità" at bounding box center [1039, 364] width 144 height 42
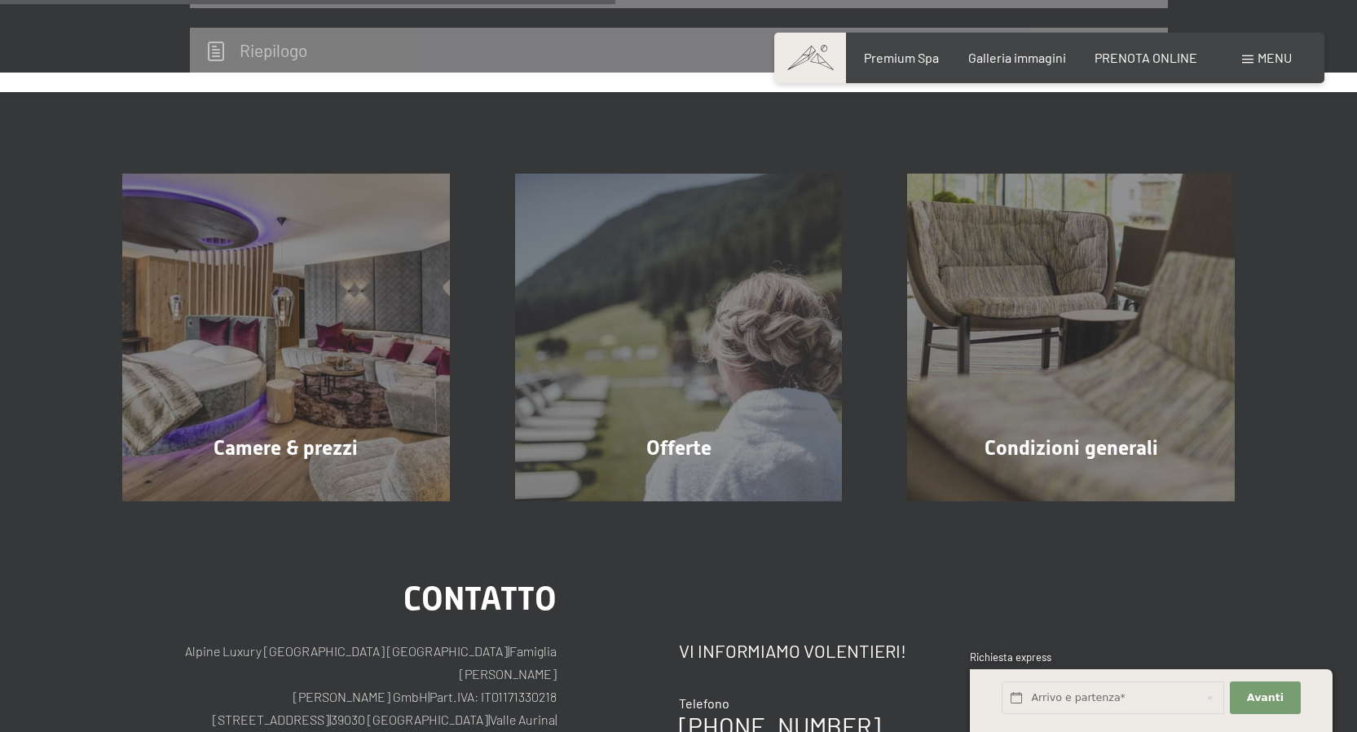
scroll to position [176, 0]
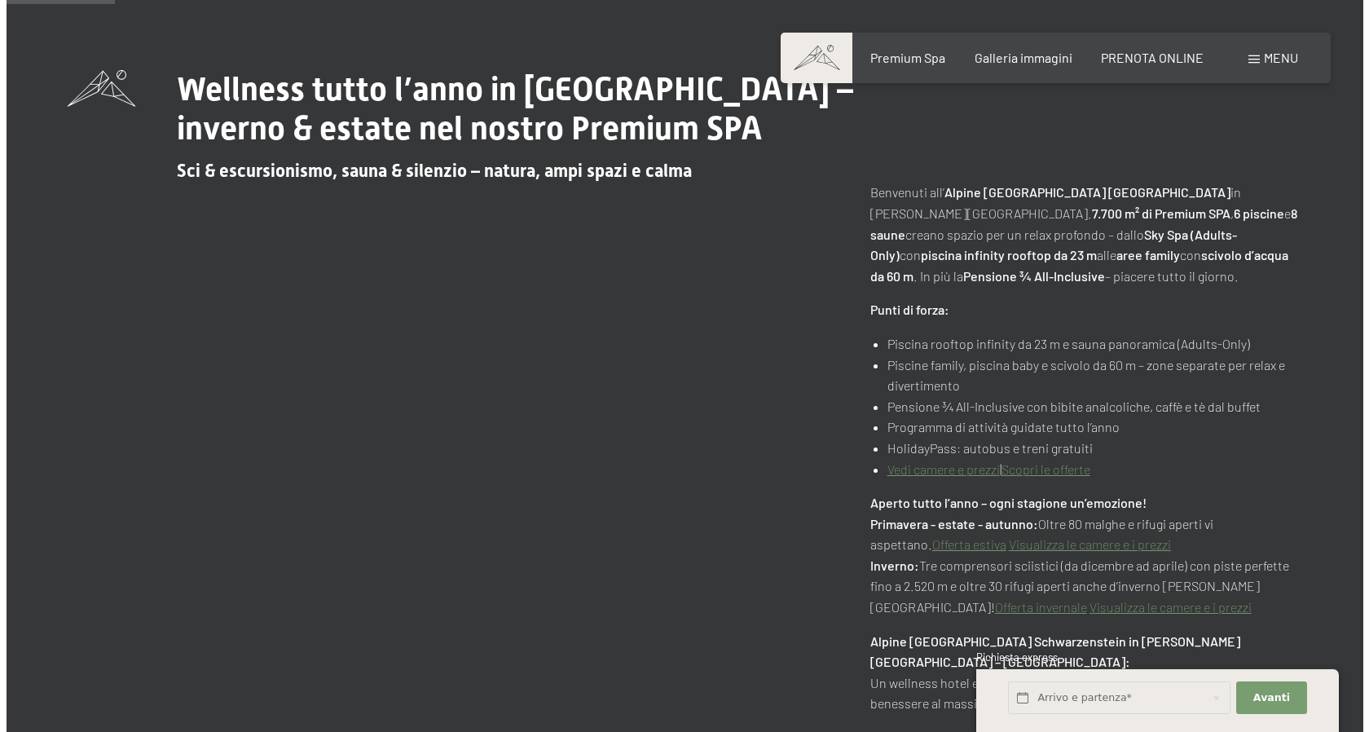
scroll to position [782, 0]
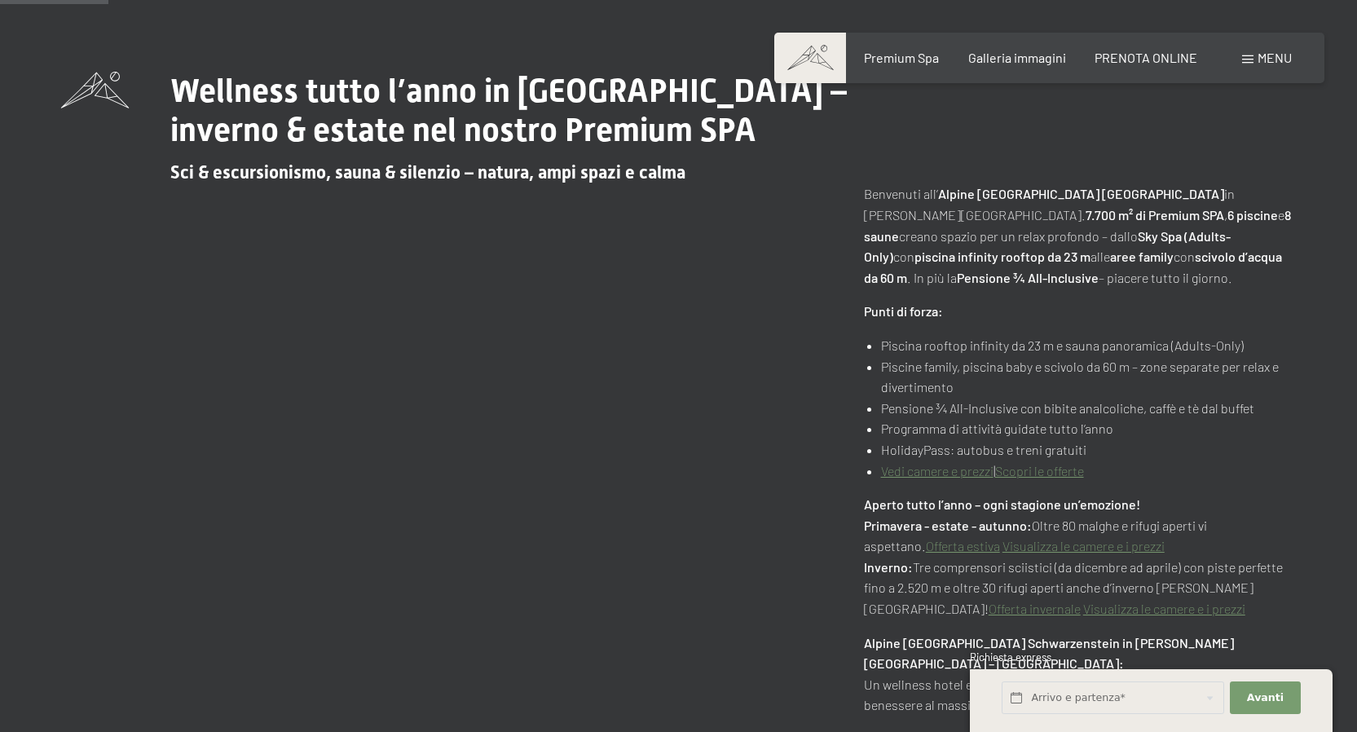
click at [1258, 60] on span "Menu" at bounding box center [1274, 57] width 34 height 15
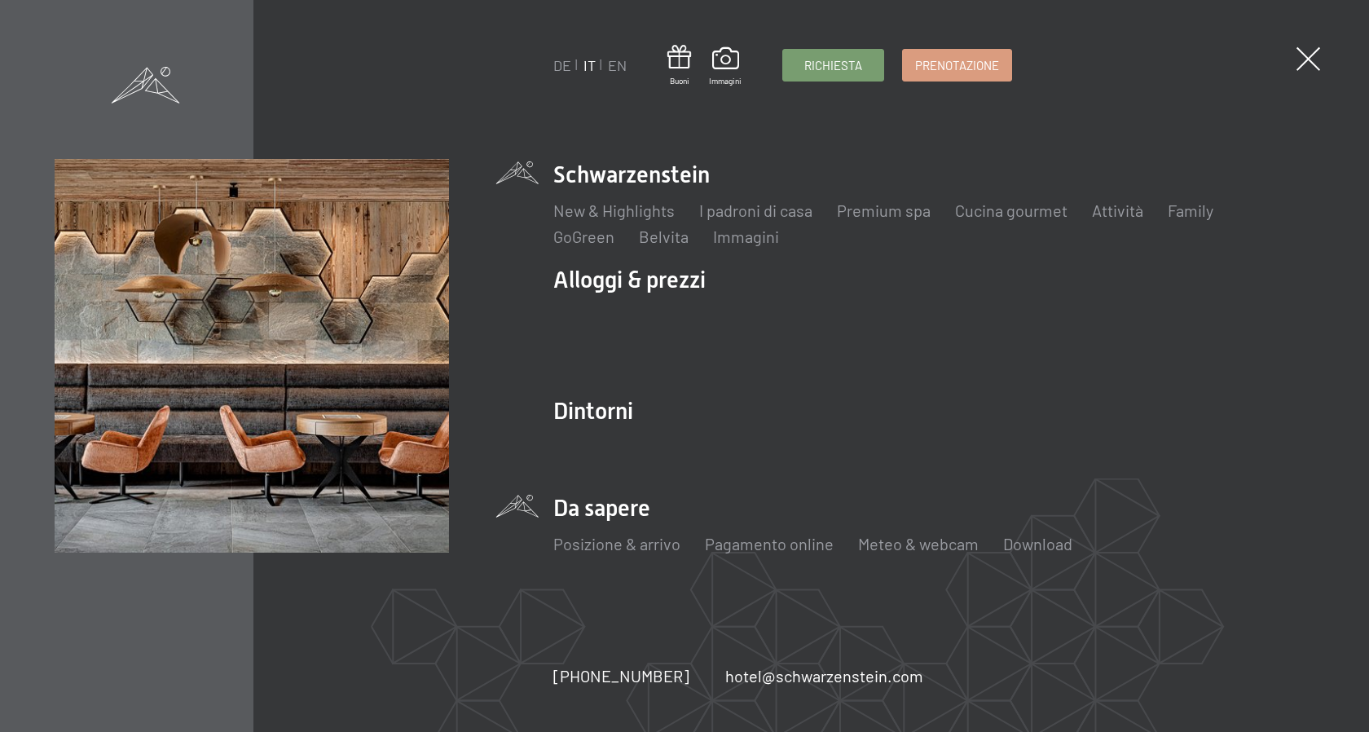
click at [608, 508] on li "Da sapere Posizione & arrivo Pagamento online Meteo & webcam Download" at bounding box center [933, 532] width 761 height 81
click at [611, 548] on link "Posizione & arrivo" at bounding box center [616, 544] width 127 height 20
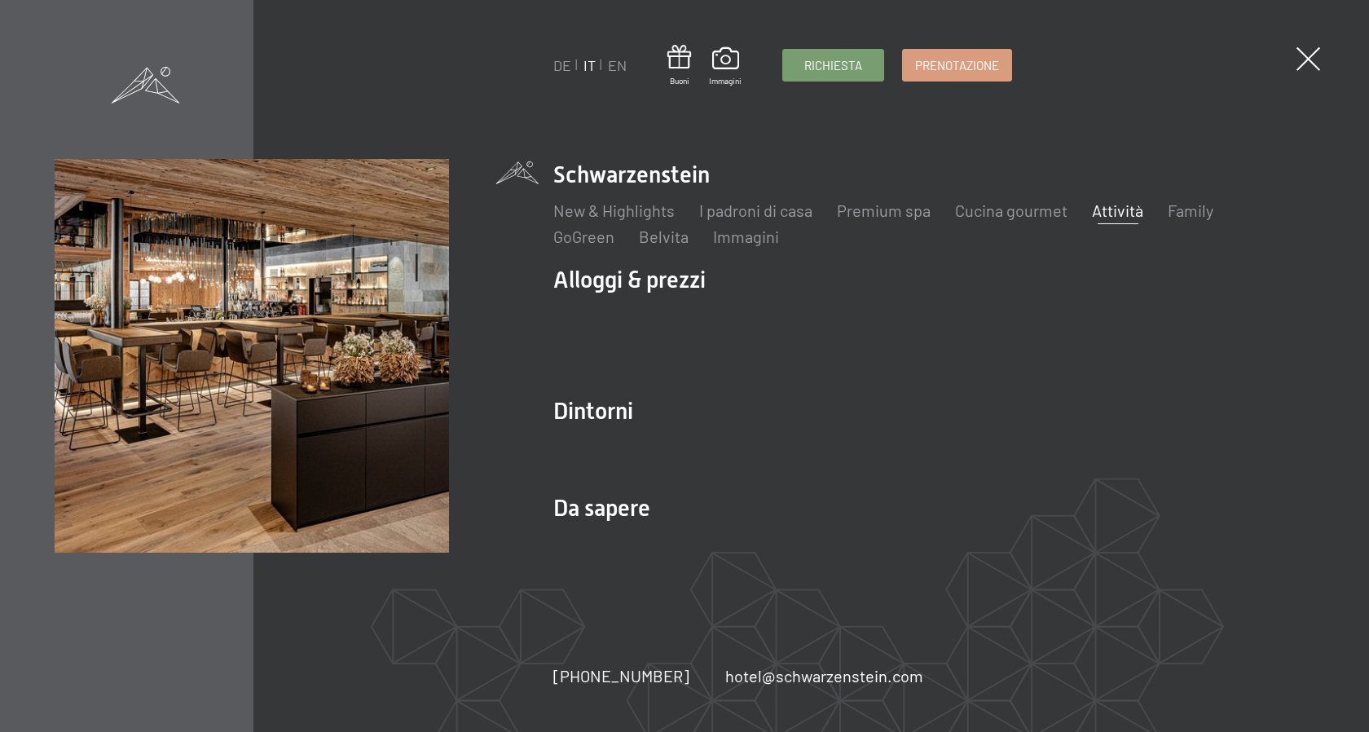
click at [1121, 209] on link "Attività" at bounding box center [1117, 210] width 51 height 20
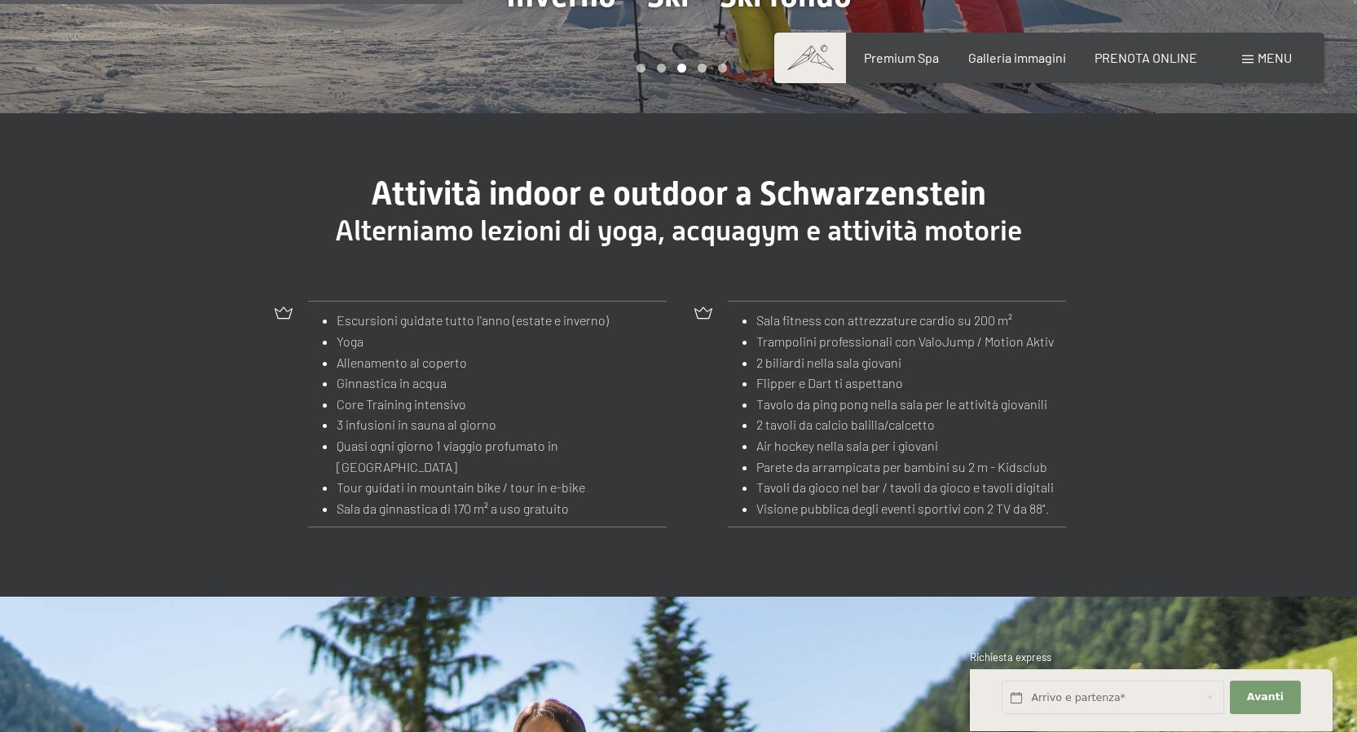
scroll to position [1691, 0]
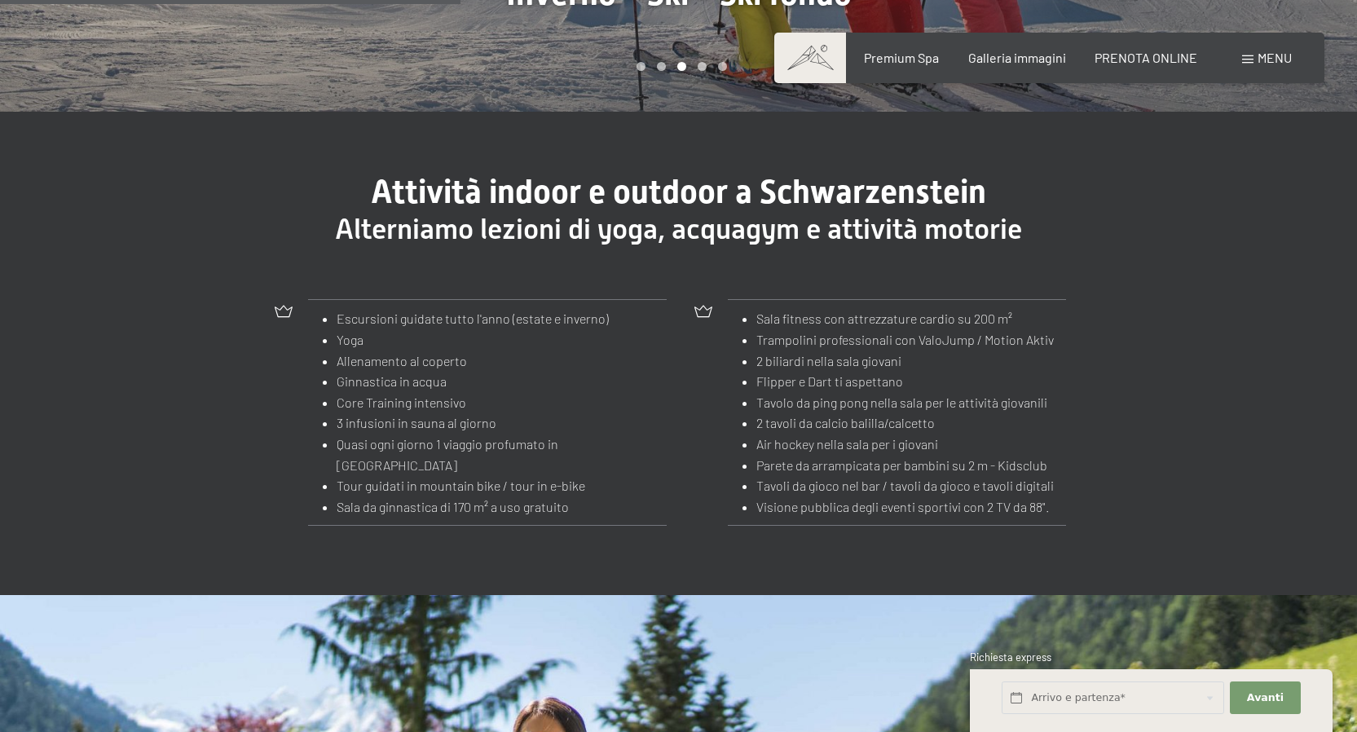
click at [381, 308] on li "Escursioni guidate tutto l'anno (estate e inverno)" at bounding box center [482, 318] width 290 height 21
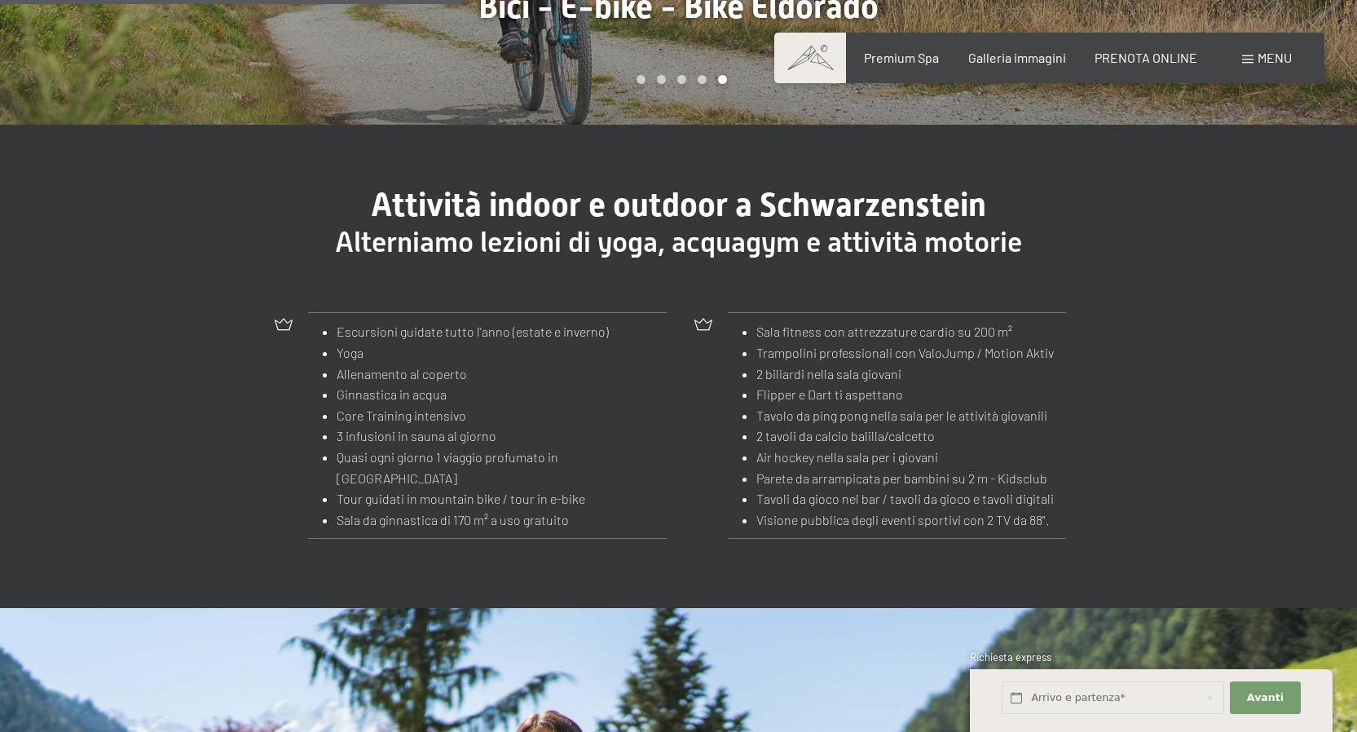
scroll to position [1674, 0]
